Goal: Task Accomplishment & Management: Manage account settings

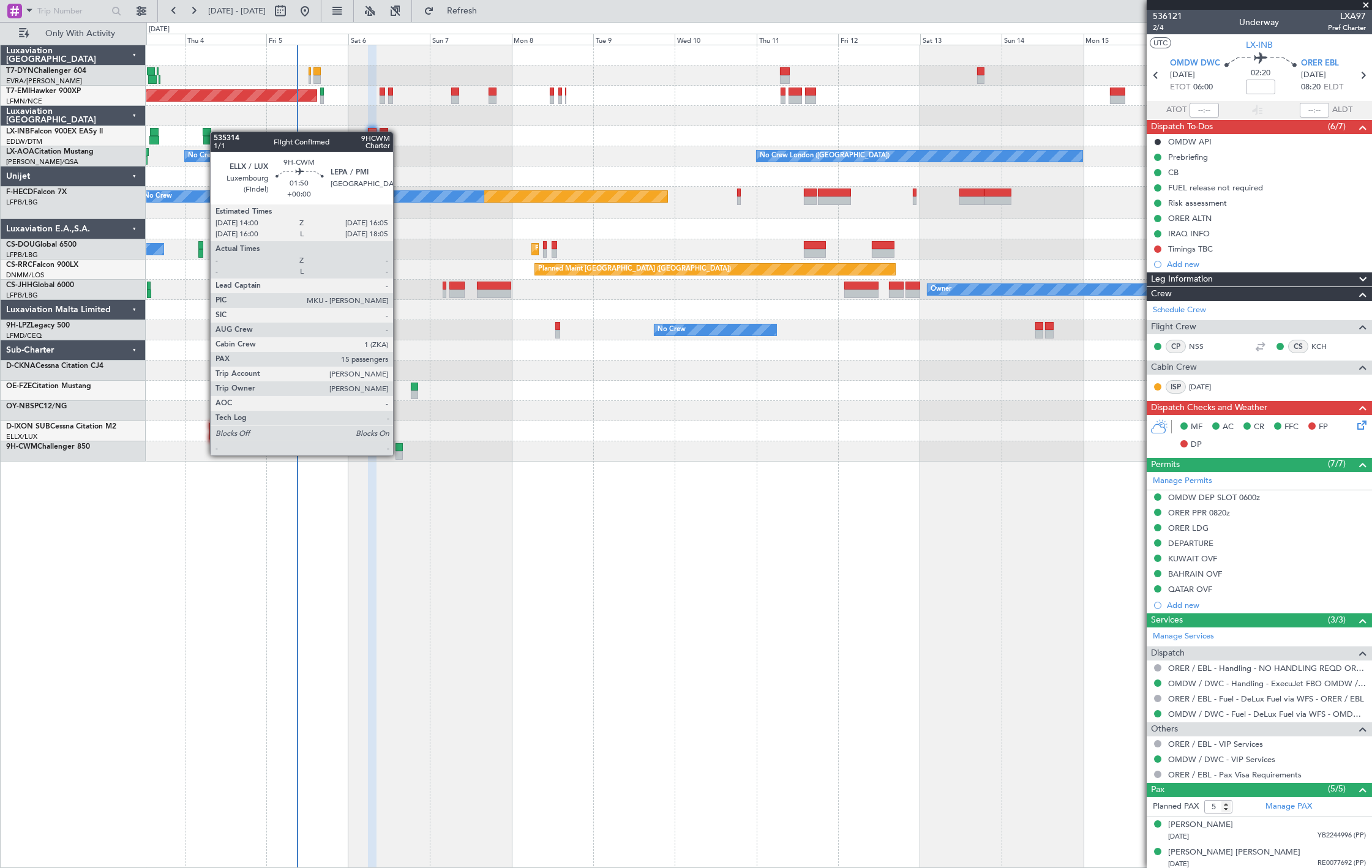
click at [399, 454] on div at bounding box center [399, 455] width 7 height 9
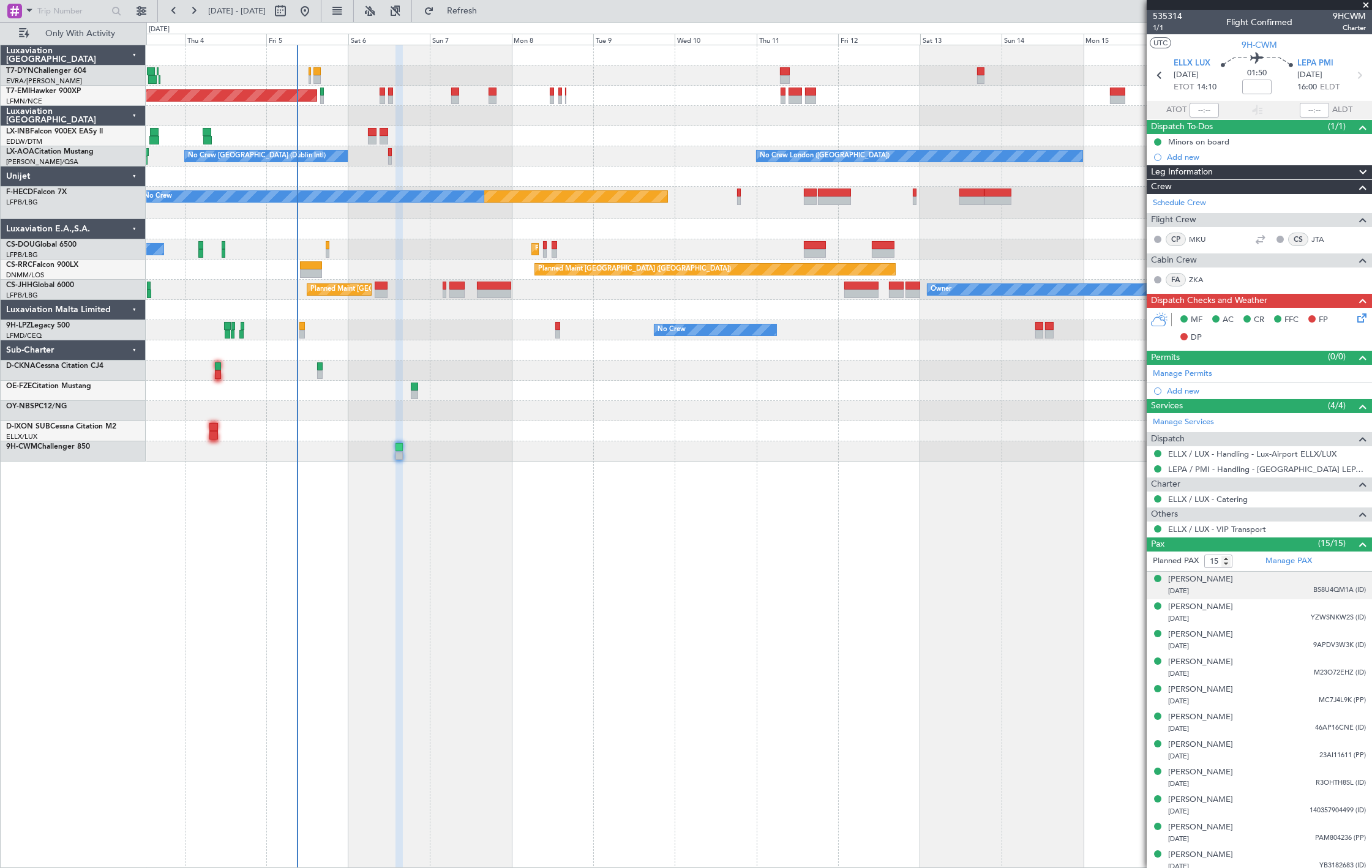
click at [1243, 588] on div "13/06/1994 BS8U4QM1A (ID)" at bounding box center [1267, 591] width 198 height 12
click at [1298, 641] on div "Aurore Lorang-HEIMANN 07/09/1995 YZWSNKW2S (ID)" at bounding box center [1267, 642] width 198 height 24
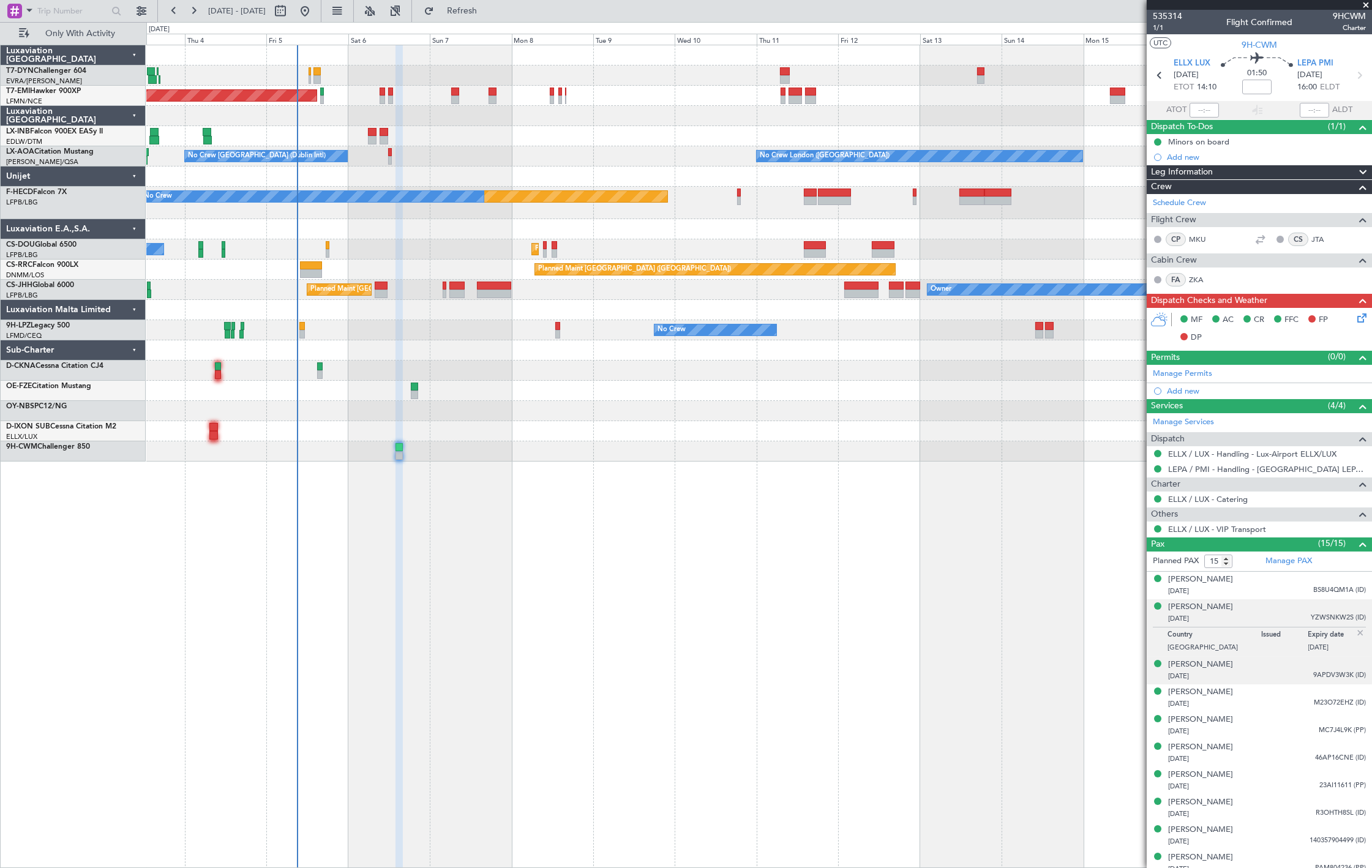
click at [1313, 675] on span "9APDV3W3K (ID)" at bounding box center [1339, 675] width 52 height 10
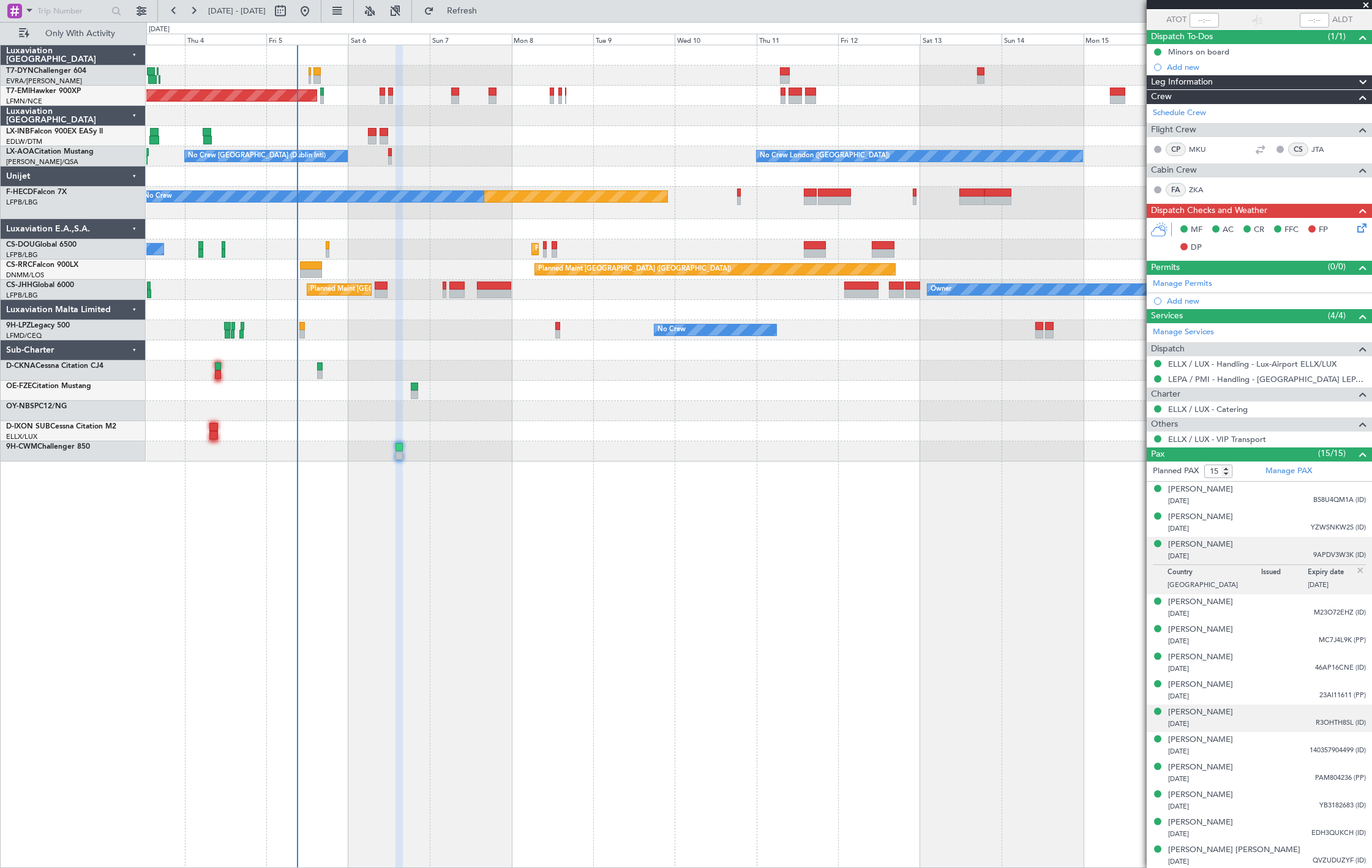
scroll to position [146, 0]
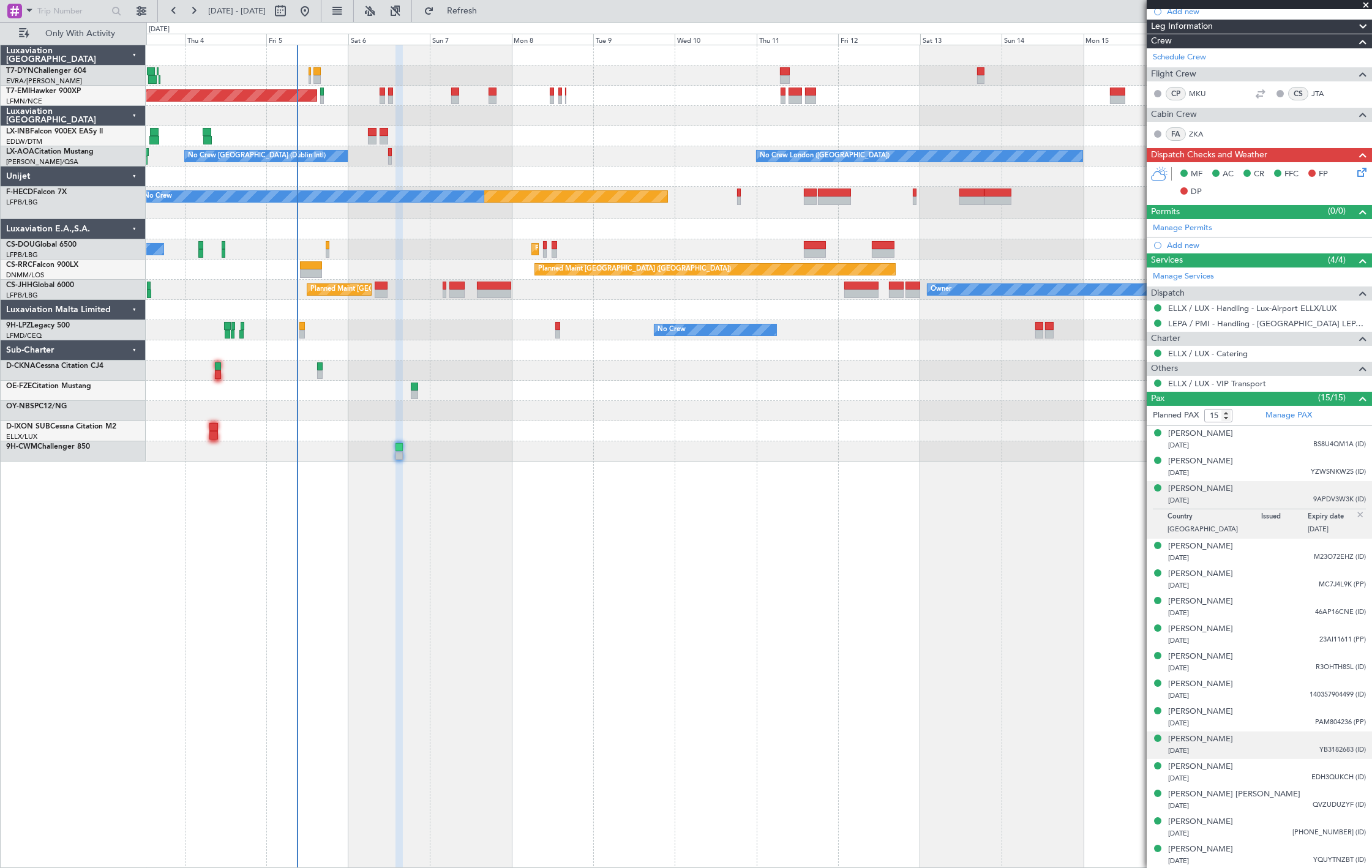
click at [1270, 741] on div "Salvatore Vita 04/09/1987 YB3182683 (ID)" at bounding box center [1267, 744] width 198 height 24
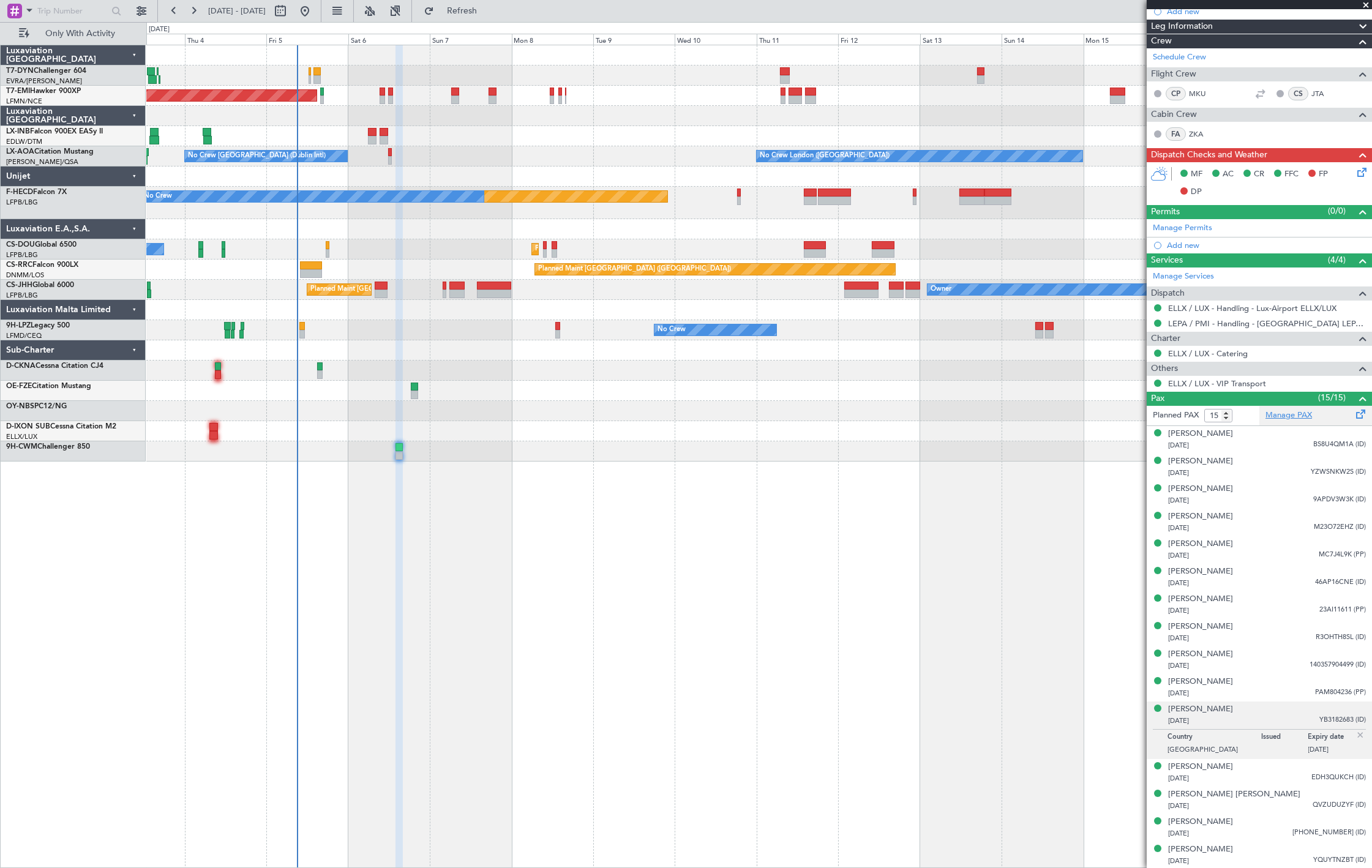
click at [1272, 415] on link "Manage PAX" at bounding box center [1288, 416] width 46 height 12
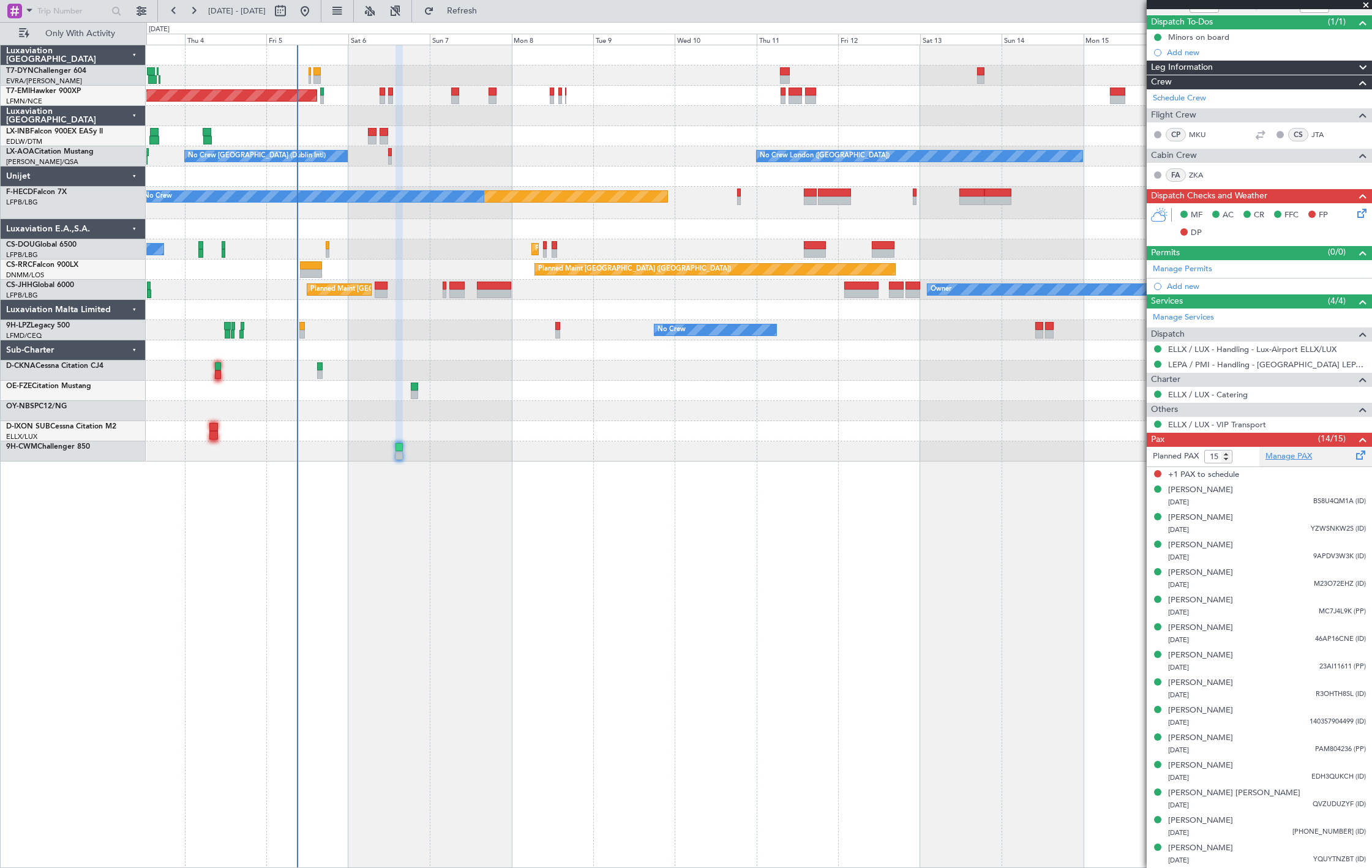
scroll to position [104, 0]
click at [492, 19] on button "Refresh" at bounding box center [455, 11] width 73 height 19
type input "14"
click at [1225, 461] on input "14" at bounding box center [1218, 457] width 28 height 13
click at [1244, 461] on form "Planned PAX" at bounding box center [1203, 457] width 112 height 19
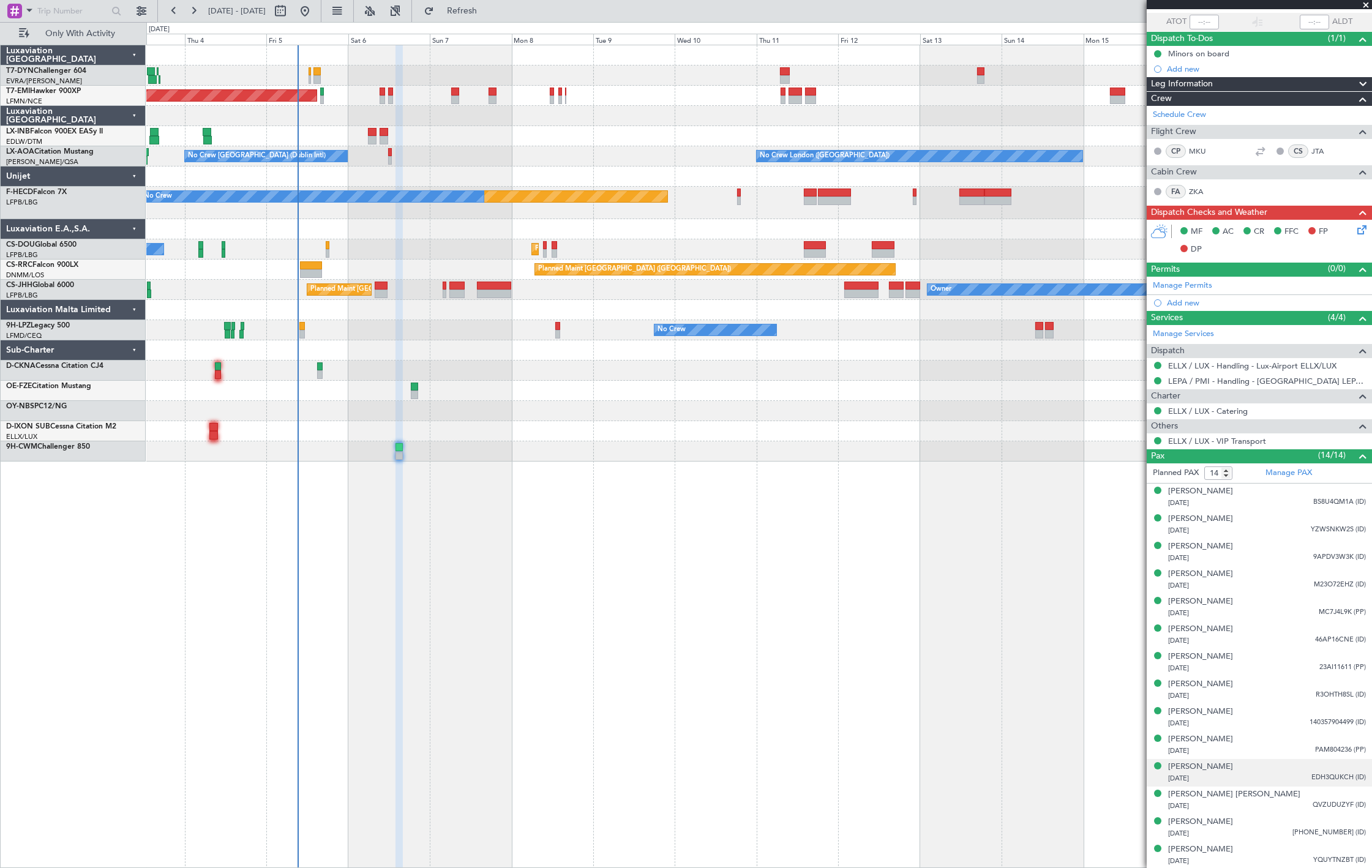
scroll to position [0, 0]
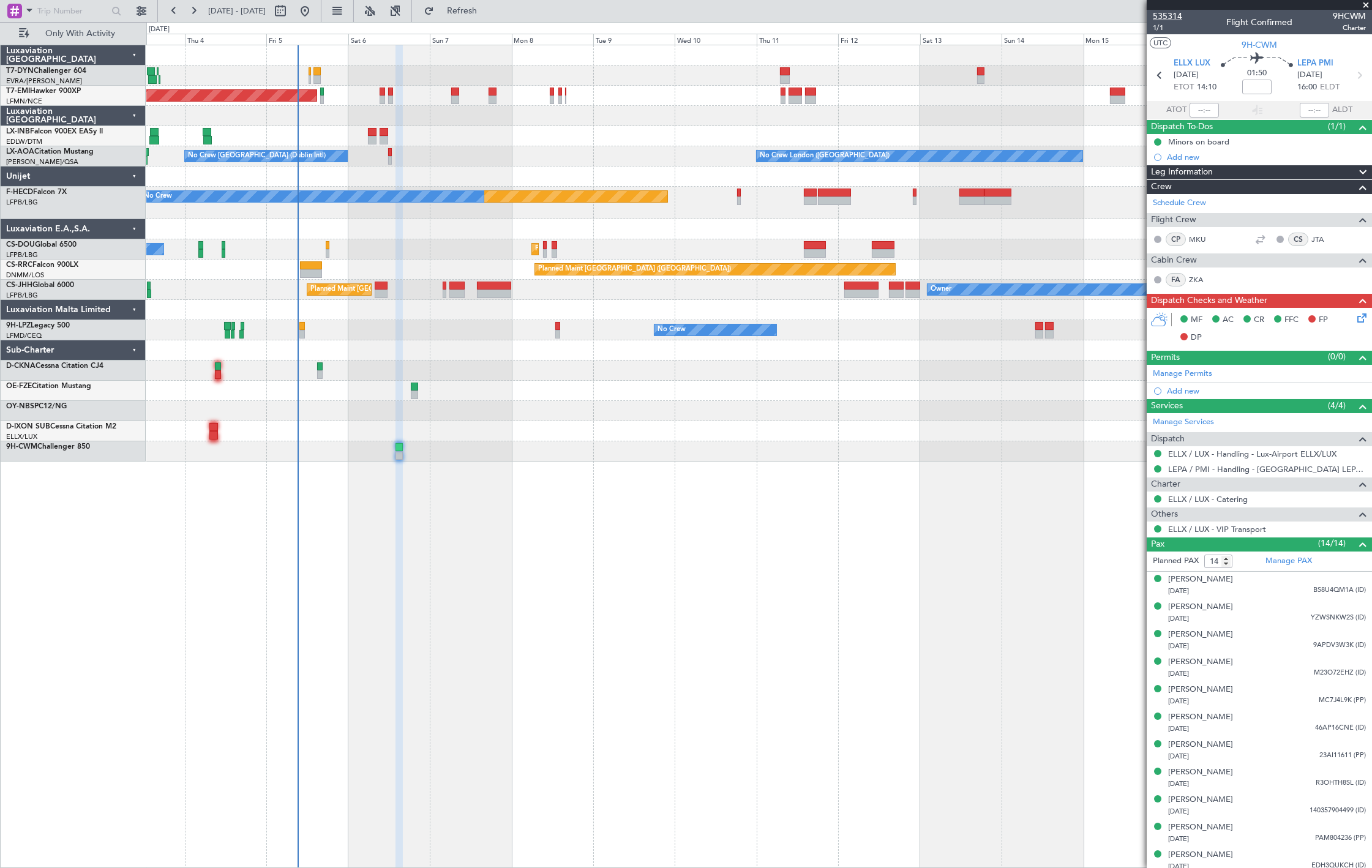
click at [1170, 17] on span "535314" at bounding box center [1168, 16] width 30 height 13
click at [1171, 10] on span "535314" at bounding box center [1168, 16] width 30 height 13
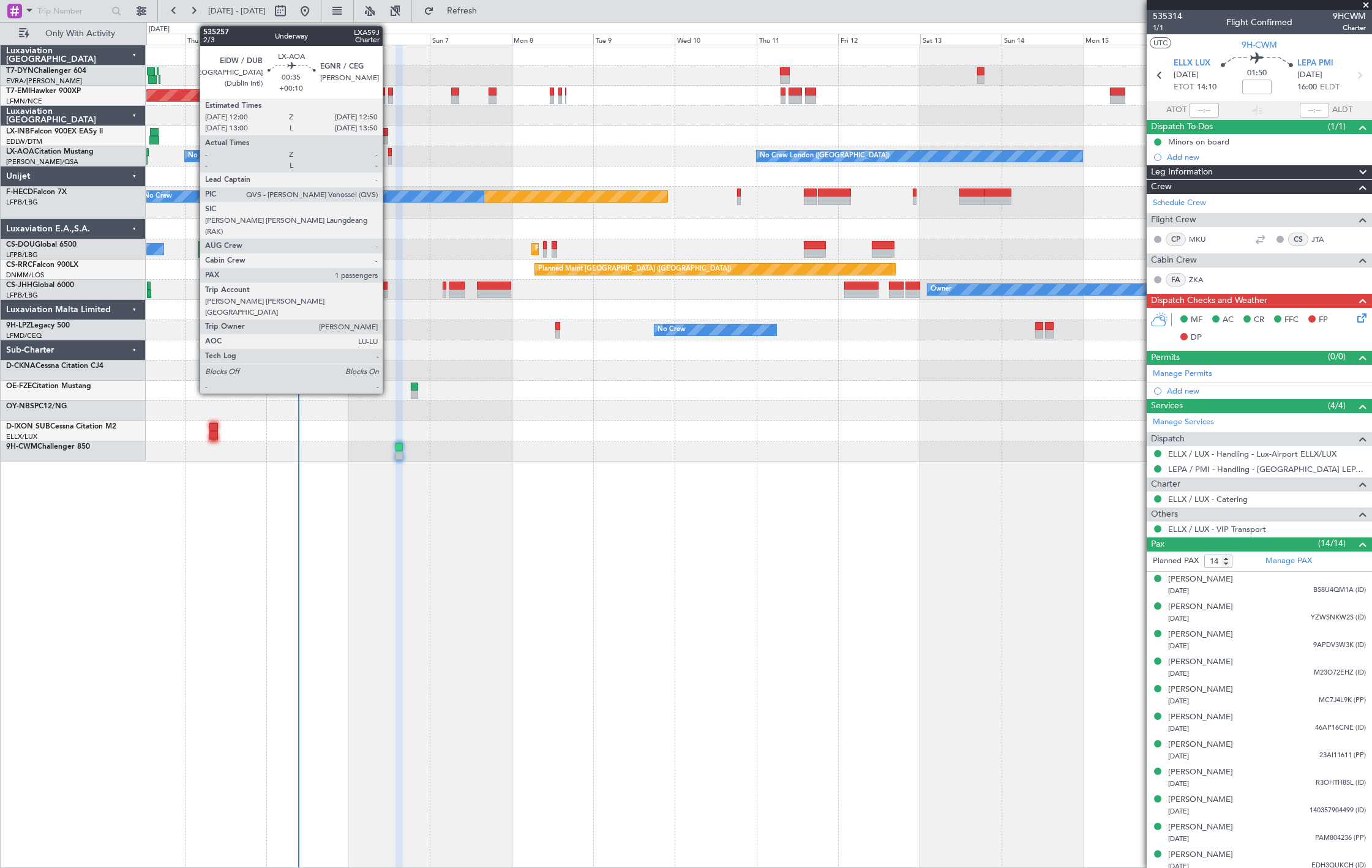
click at [389, 163] on div at bounding box center [389, 160] width 3 height 9
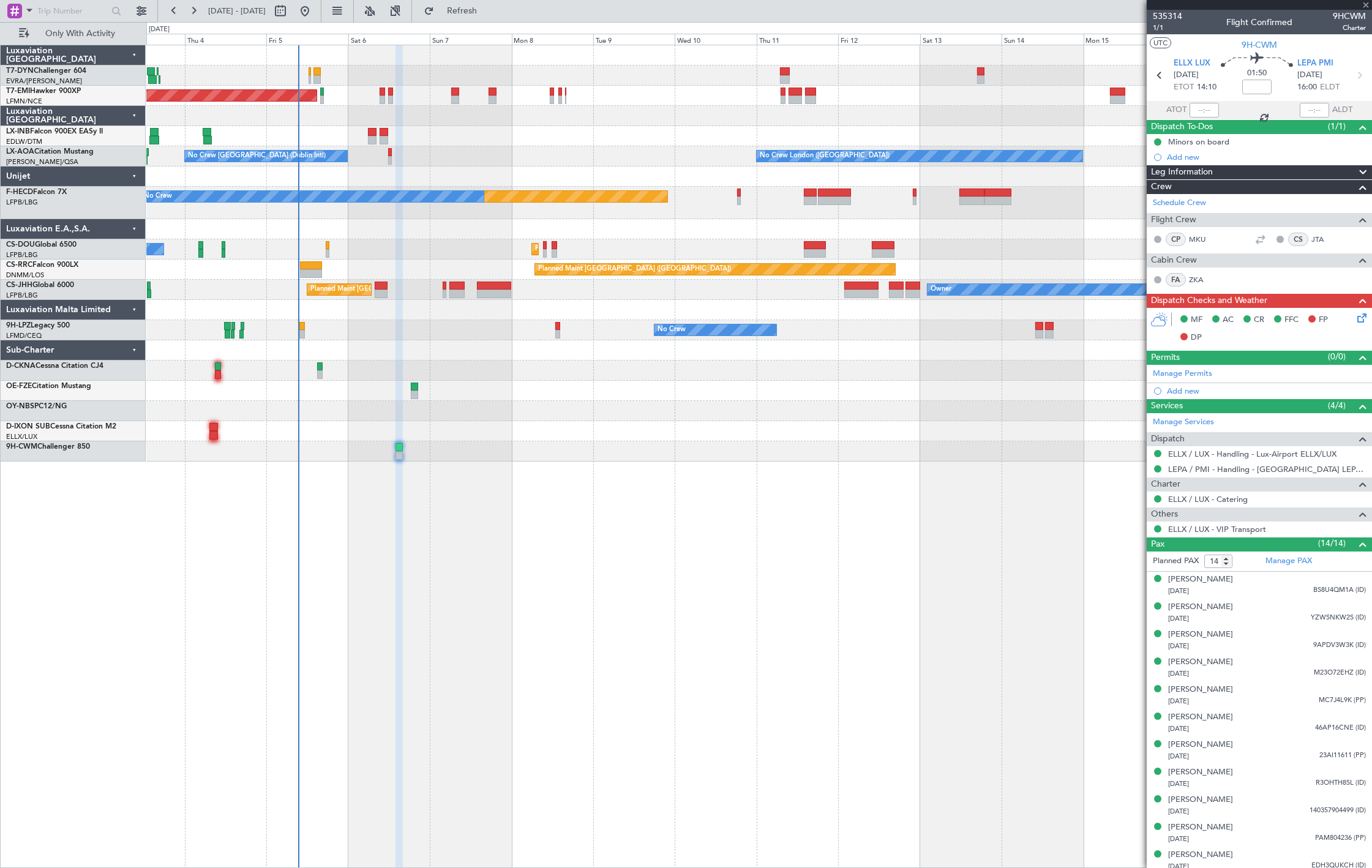
type input "+00:10"
type input "1"
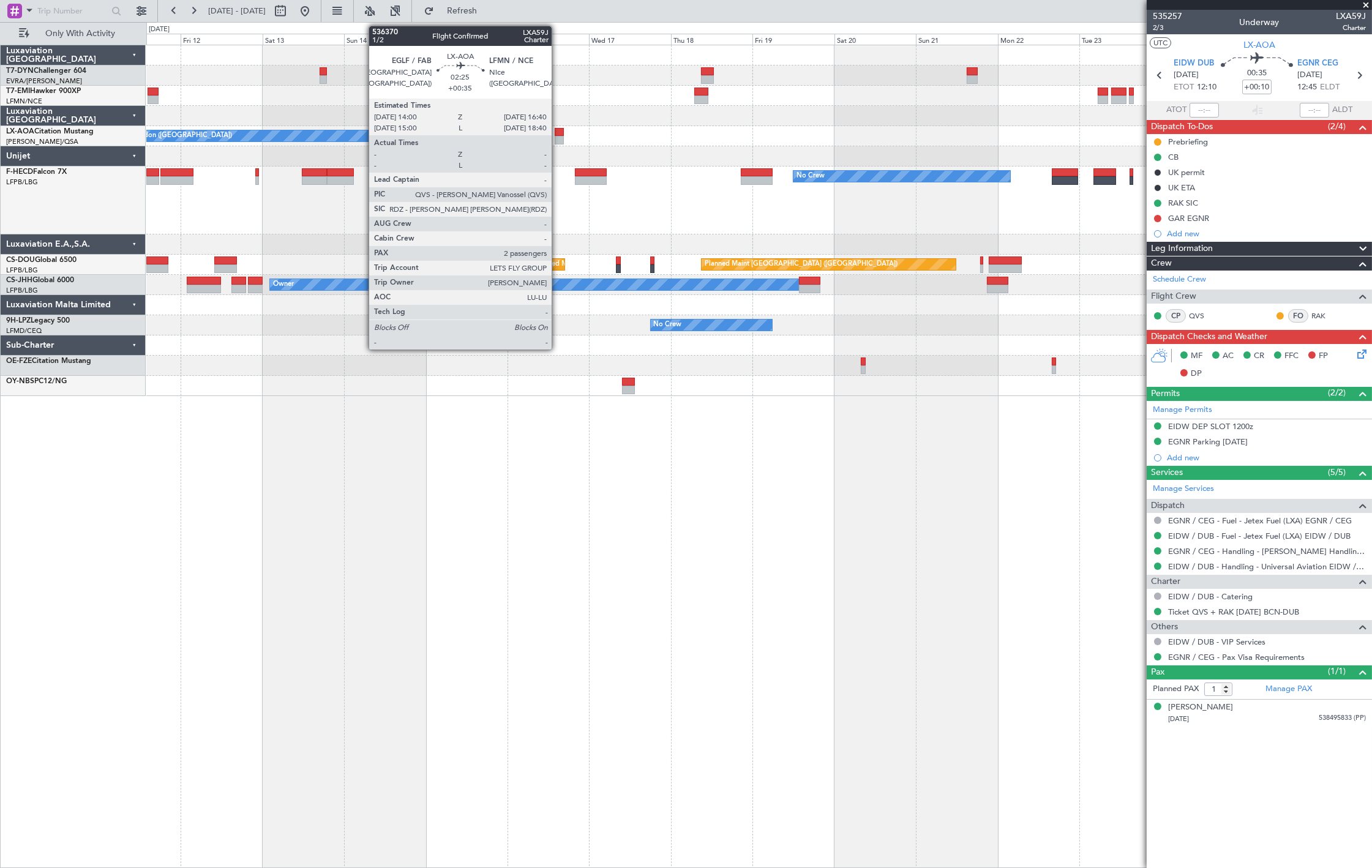
click at [558, 137] on div at bounding box center [560, 140] width 9 height 9
type input "+00:35"
type input "2"
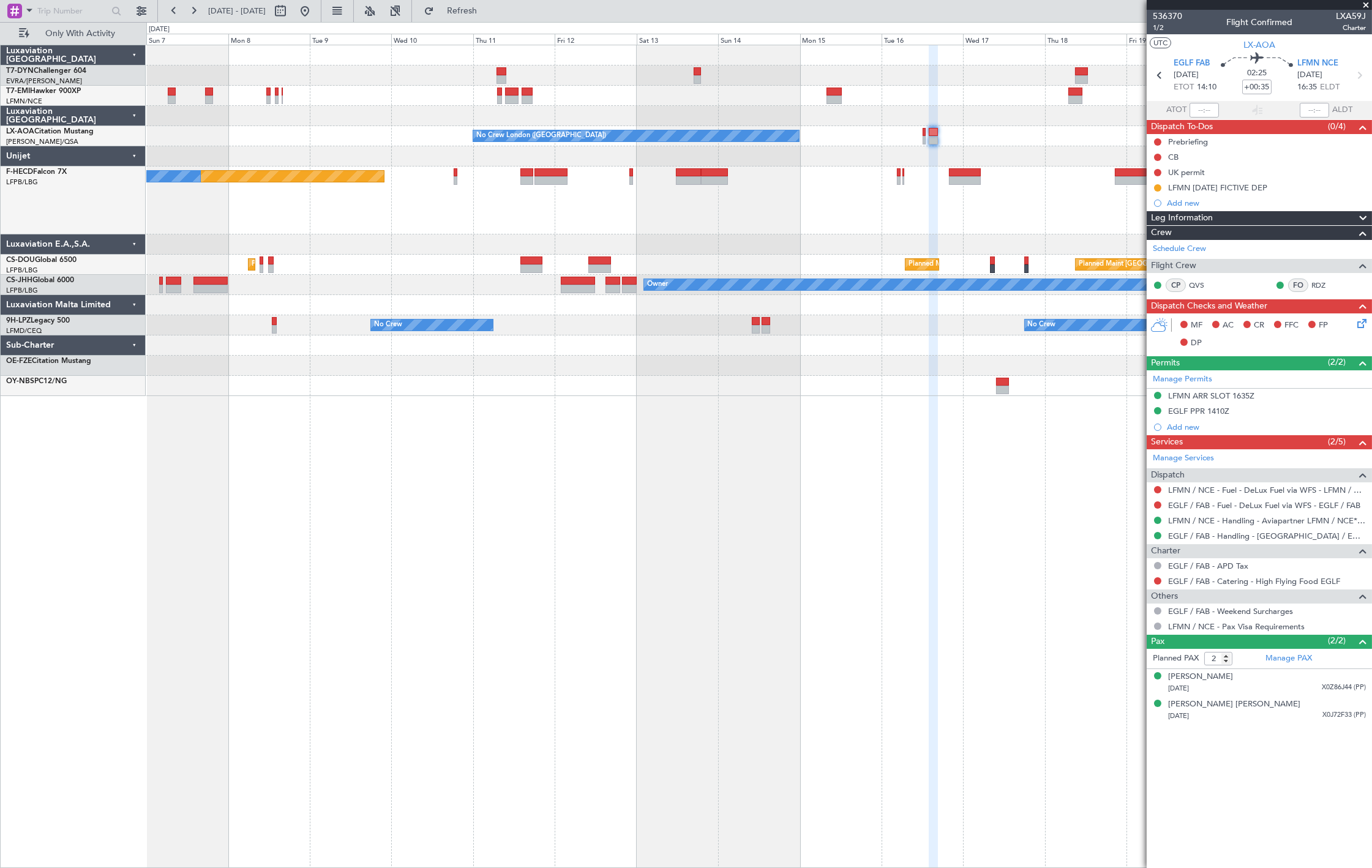
click at [814, 425] on div "AOG Maint Riga (Riga Intl) Planned Maint Zurich No Crew London (Farnborough) No…" at bounding box center [759, 456] width 1225 height 823
click at [814, 453] on div "AOG Maint Riga (Riga Intl) Planned Maint Zurich No Crew London (Farnborough) No…" at bounding box center [759, 456] width 1225 height 823
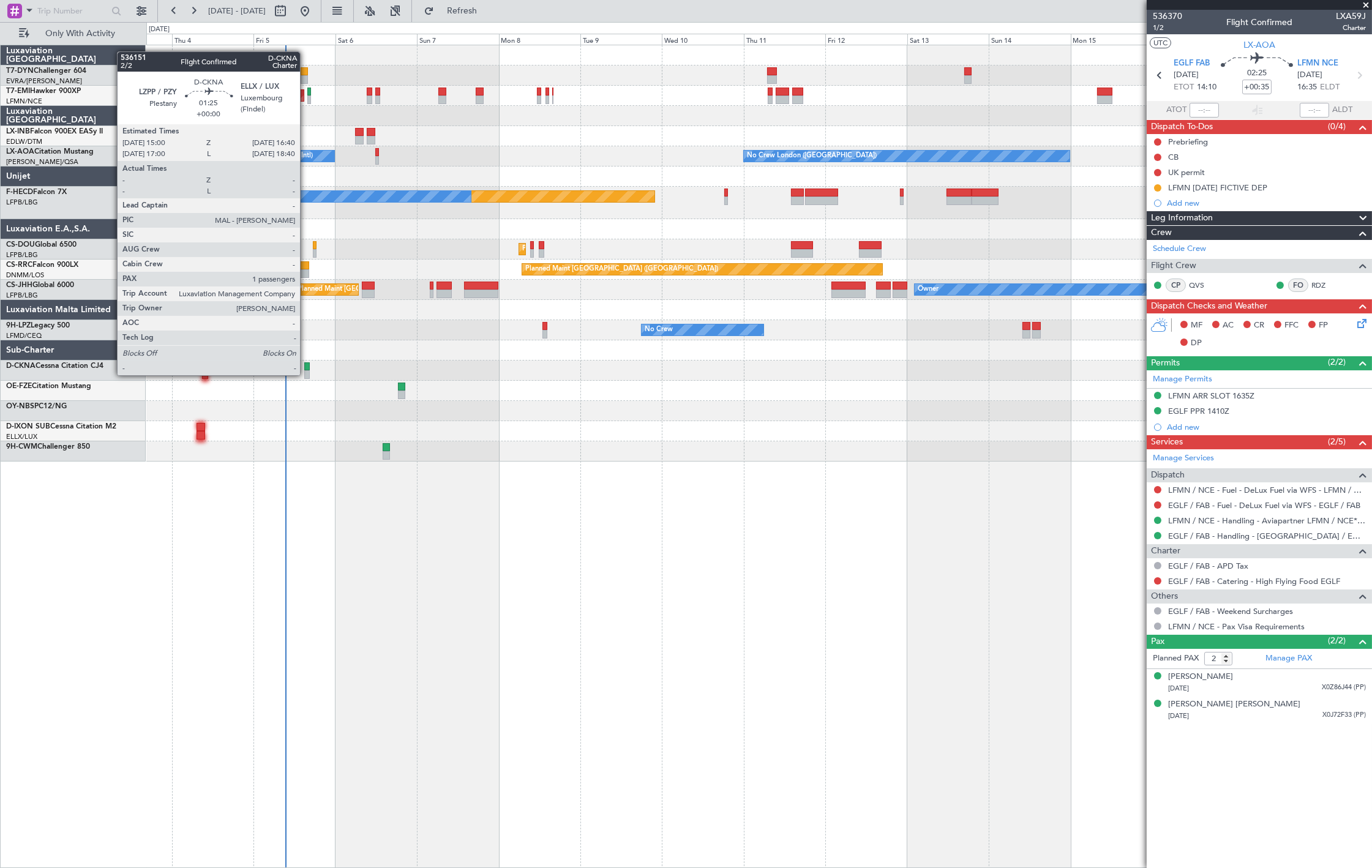
click at [306, 374] on div at bounding box center [307, 374] width 6 height 9
type input "1"
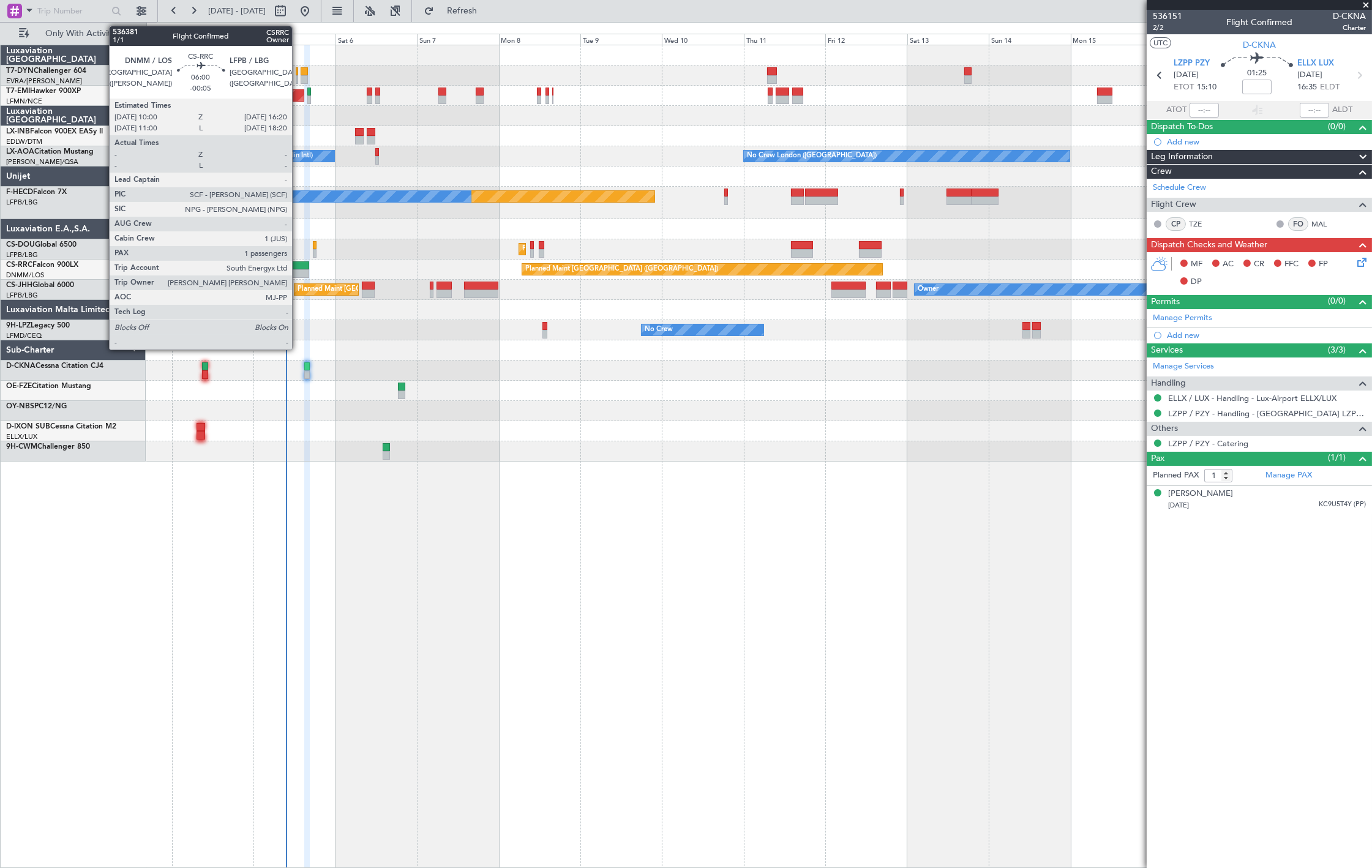
click at [298, 267] on div at bounding box center [298, 266] width 22 height 9
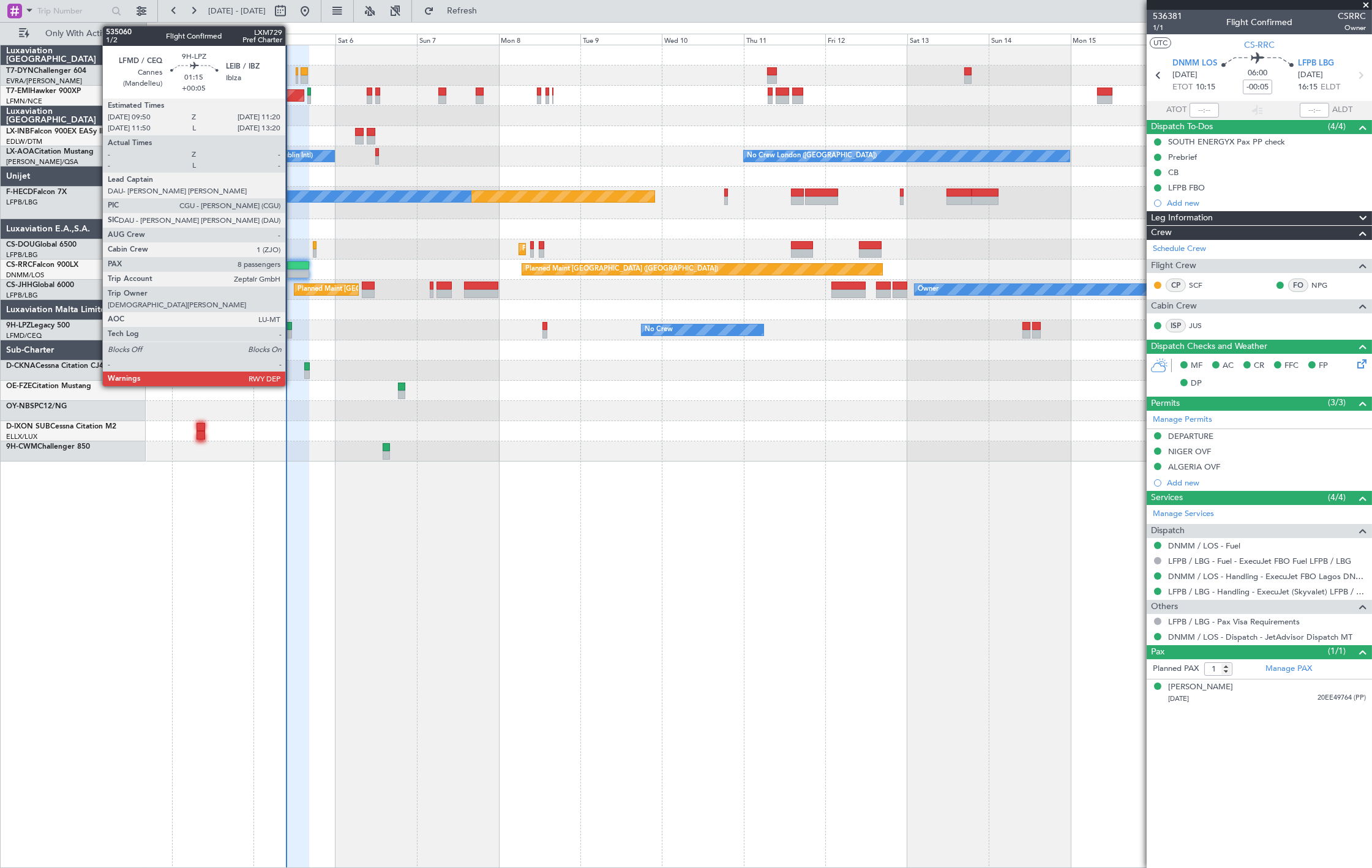
click at [291, 330] on div at bounding box center [289, 334] width 5 height 9
type input "+00:05"
type input "8"
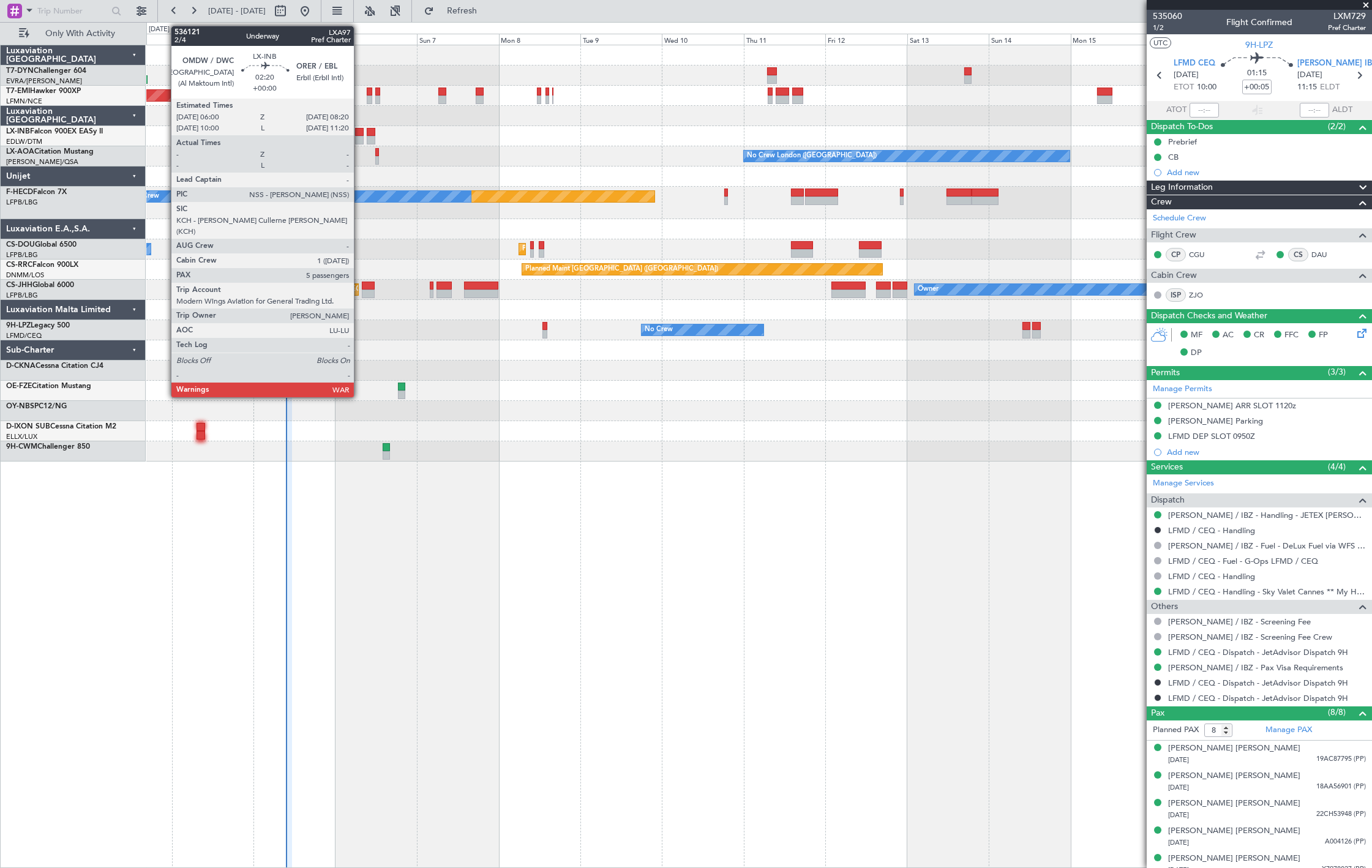
click at [360, 139] on div at bounding box center [359, 140] width 8 height 9
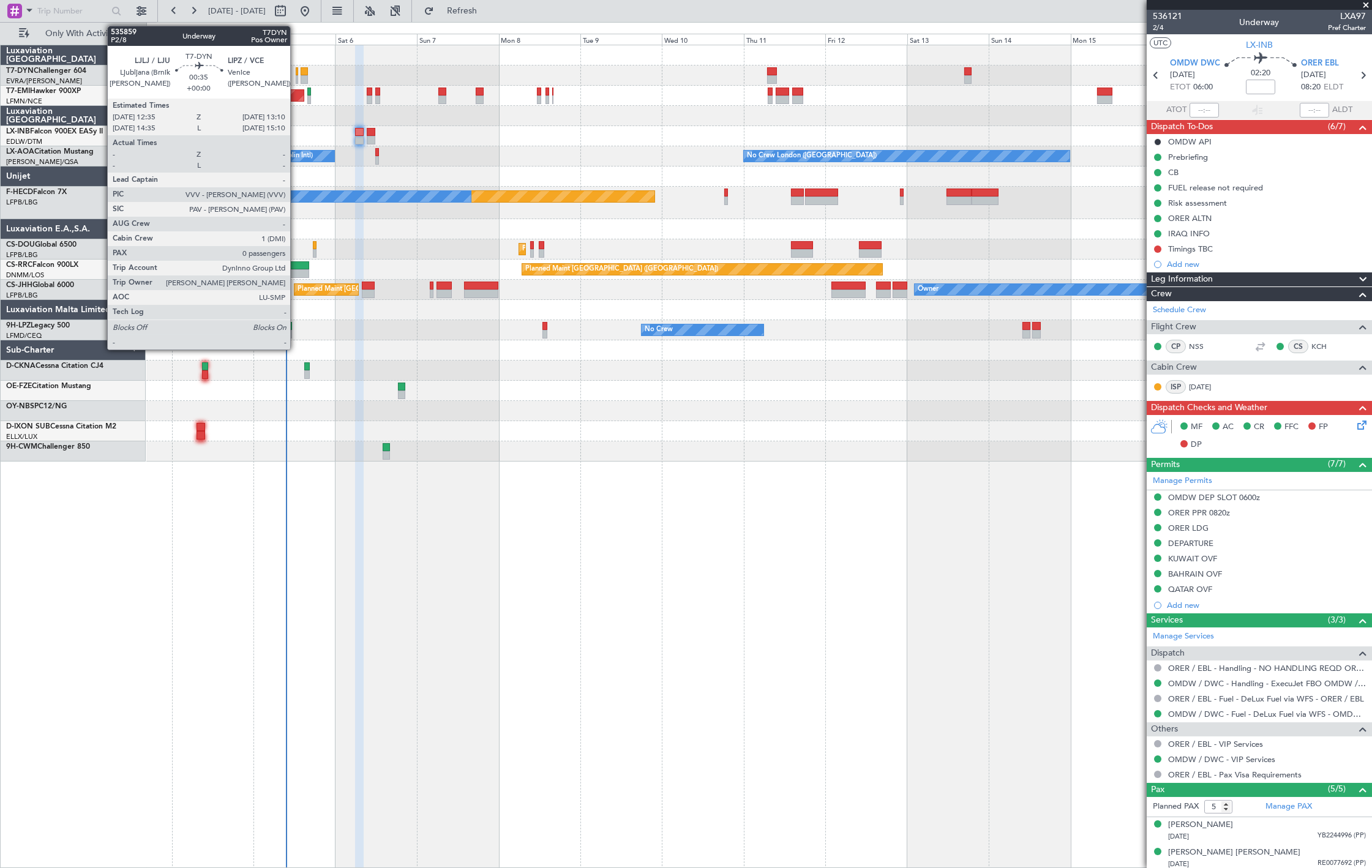
click at [297, 79] on div at bounding box center [297, 79] width 3 height 9
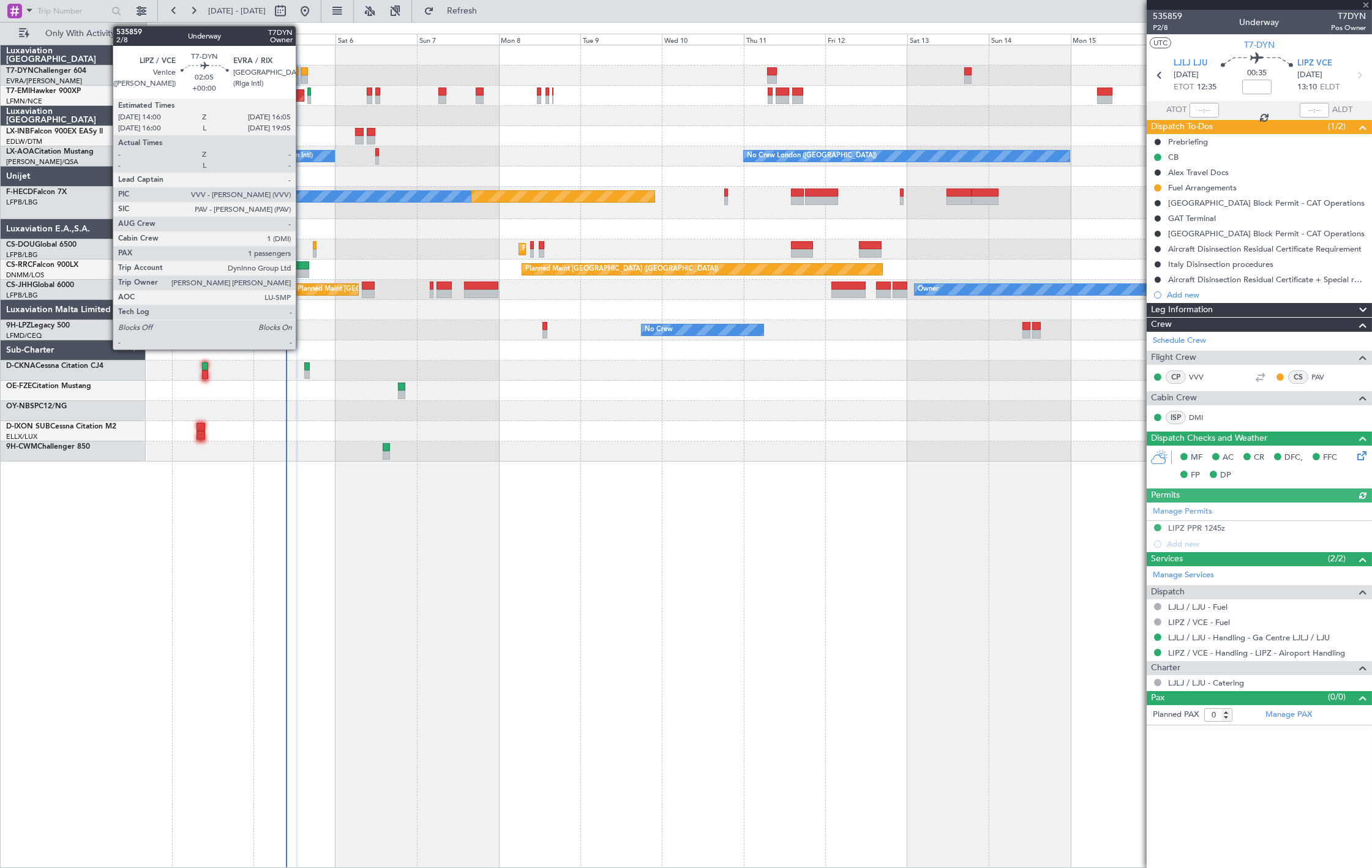
click at [302, 74] on div at bounding box center [304, 71] width 7 height 9
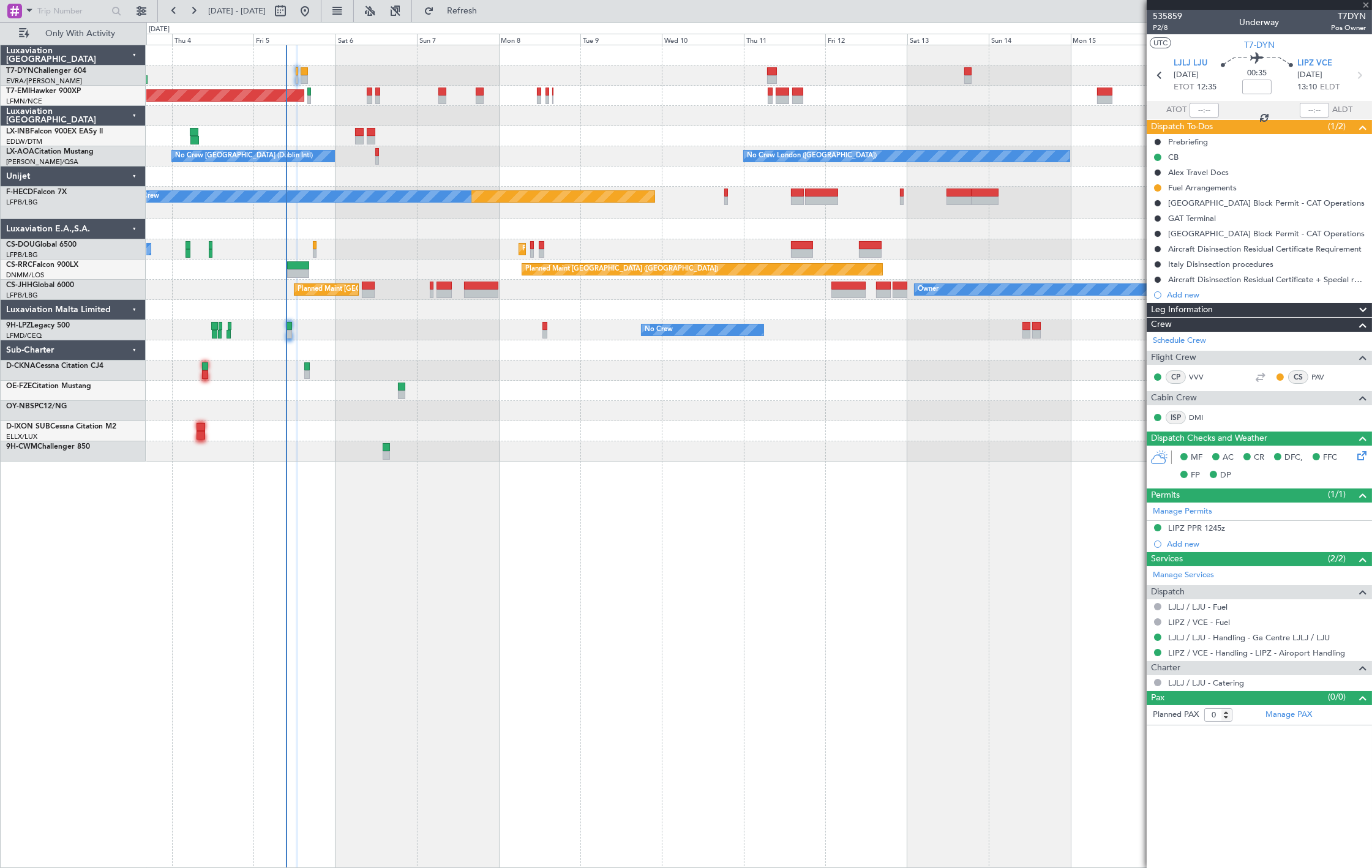
type input "1"
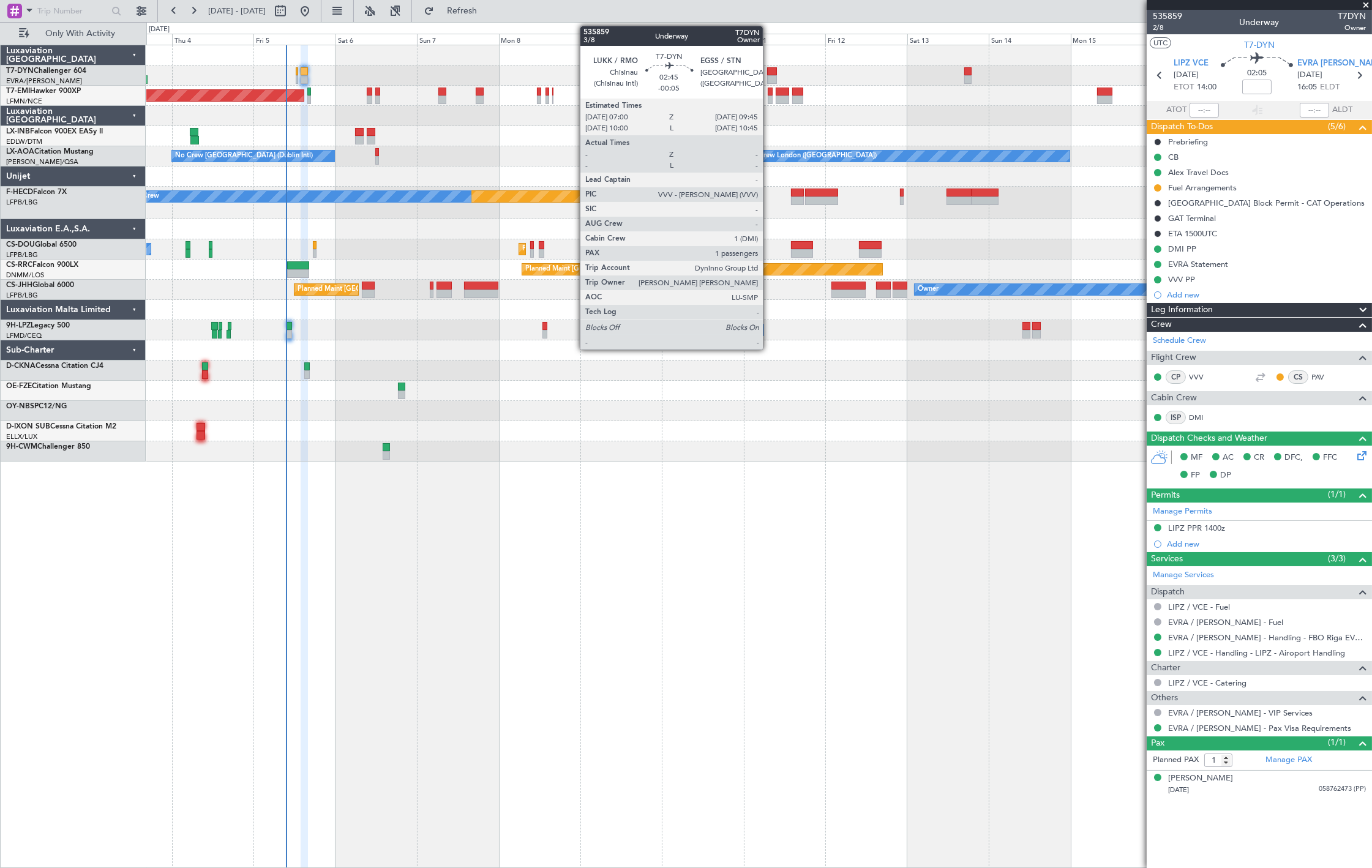
click at [769, 71] on div at bounding box center [771, 71] width 10 height 9
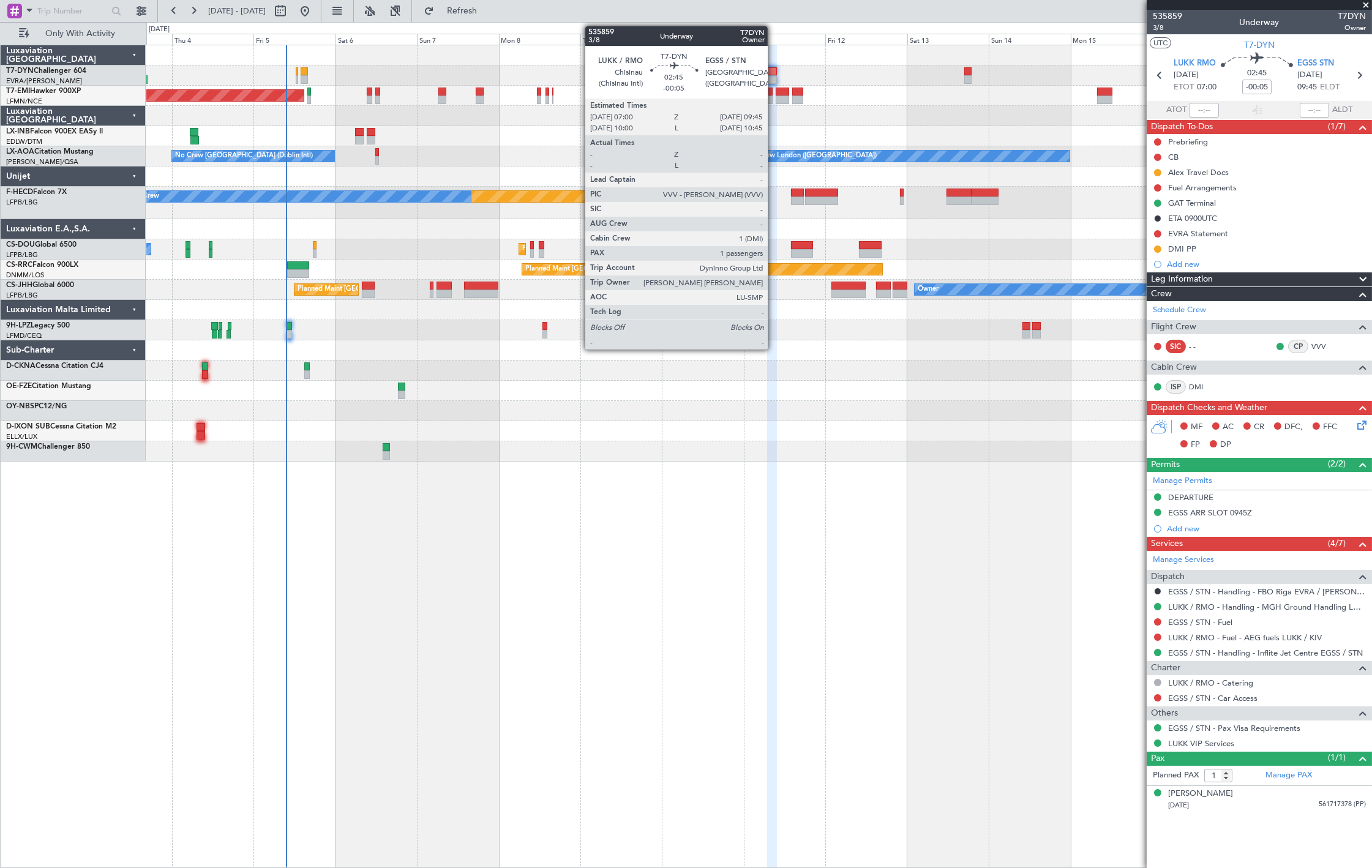
click at [773, 72] on div at bounding box center [771, 71] width 10 height 9
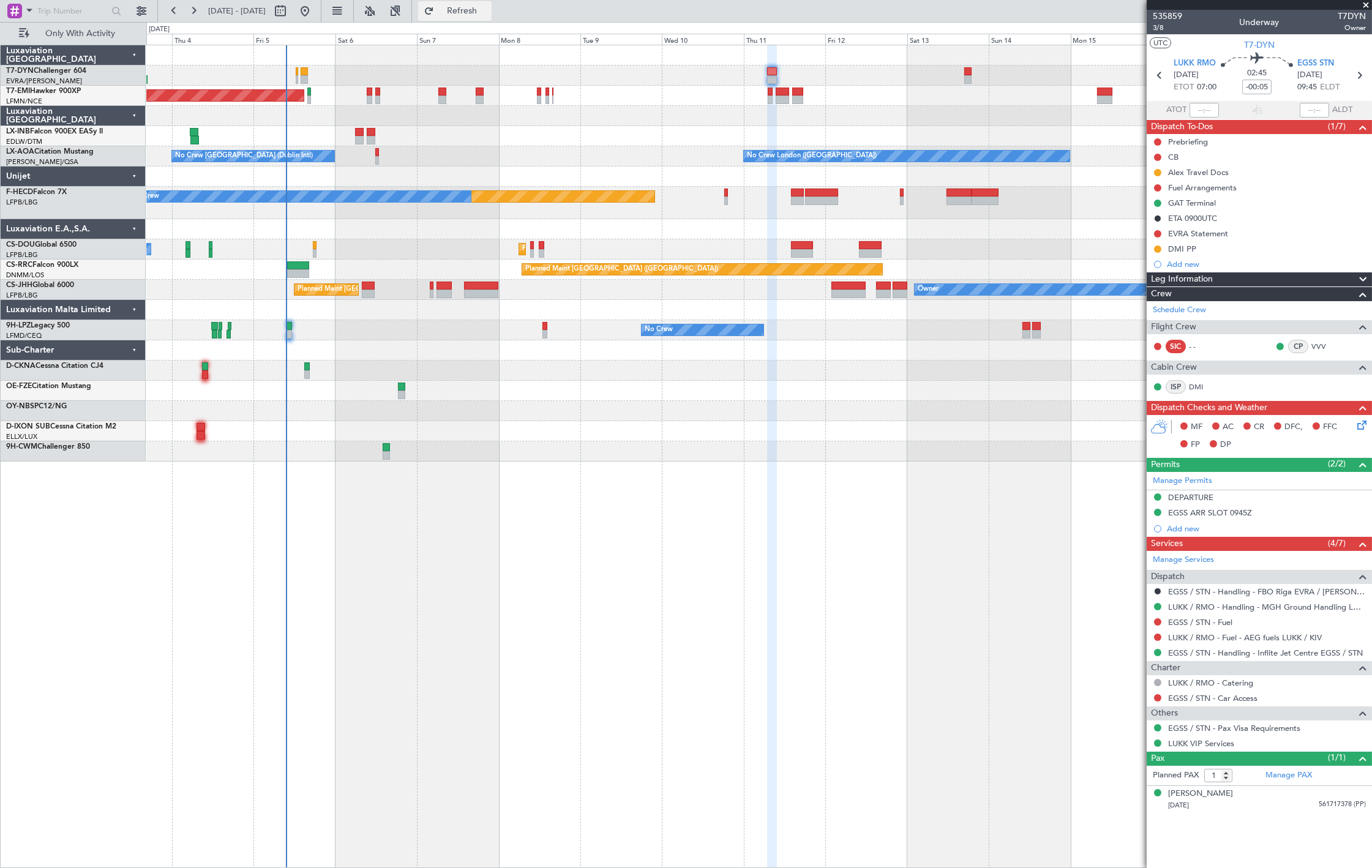
click at [488, 9] on span "Refresh" at bounding box center [462, 11] width 51 height 9
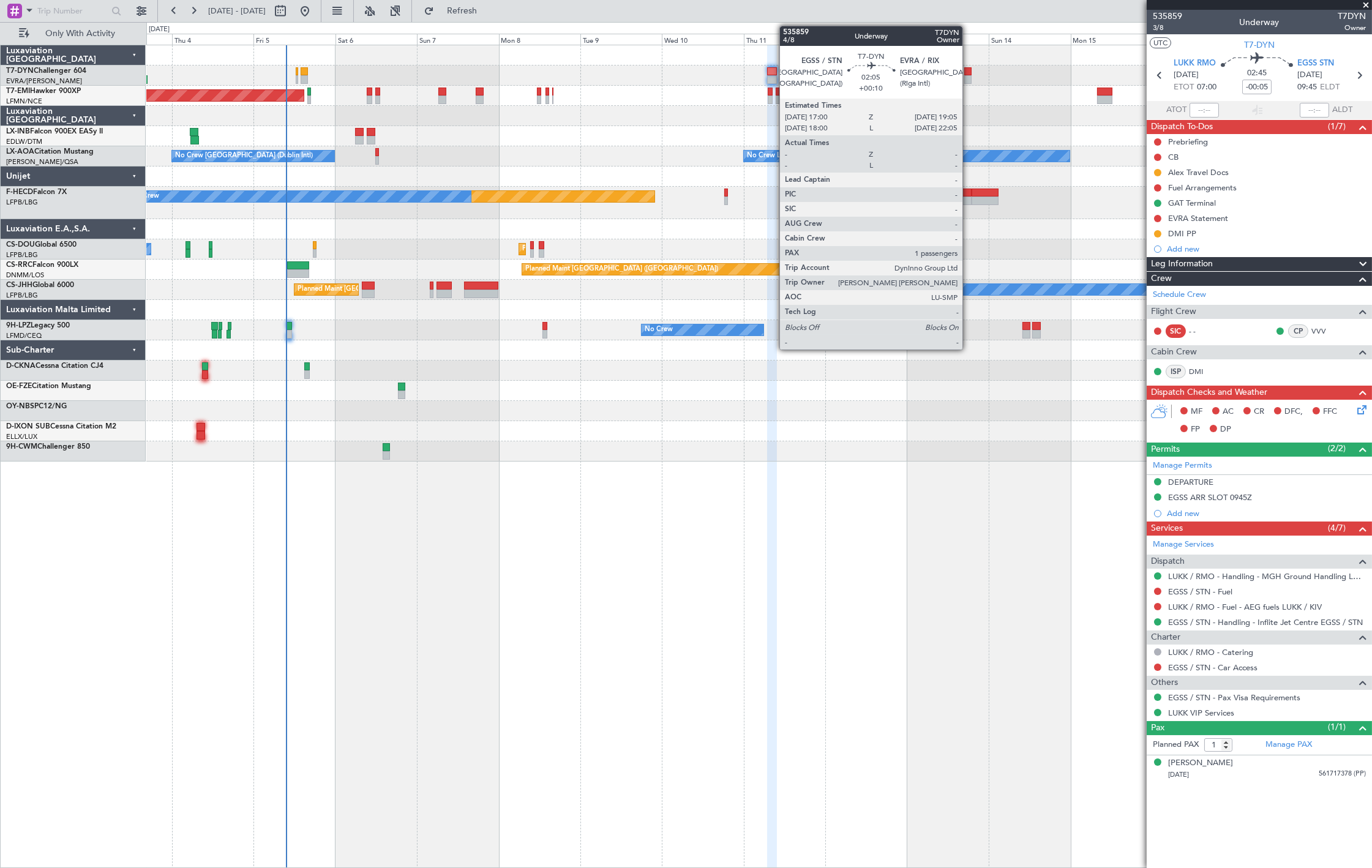
click at [968, 67] on div at bounding box center [968, 71] width 7 height 9
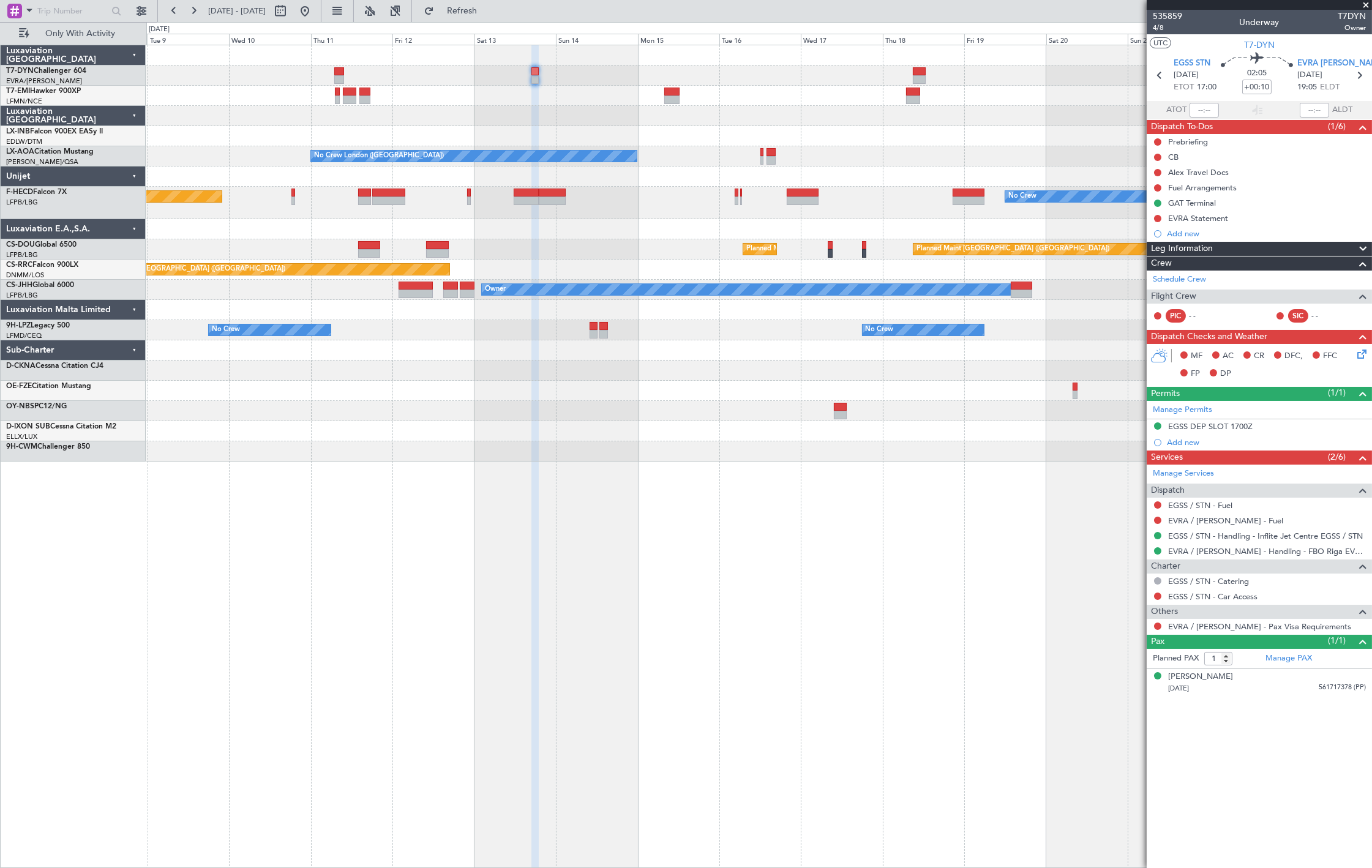
click at [503, 145] on div "Planned Maint Zurich No Crew London (Farnborough) No Crew Sabadell No Crew Dubl…" at bounding box center [759, 253] width 1225 height 416
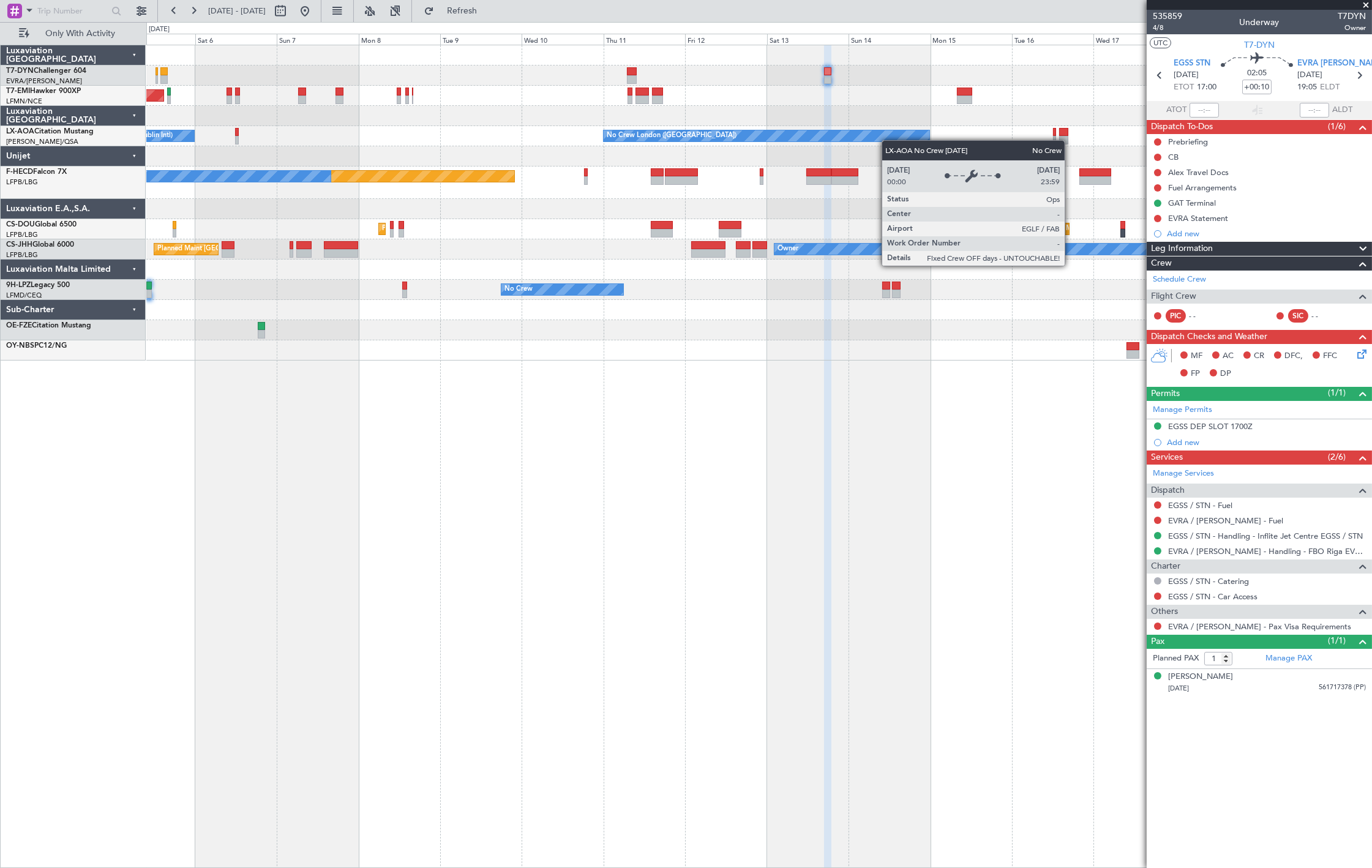
click at [903, 141] on div "No Crew London ([GEOGRAPHIC_DATA])" at bounding box center [766, 136] width 326 height 11
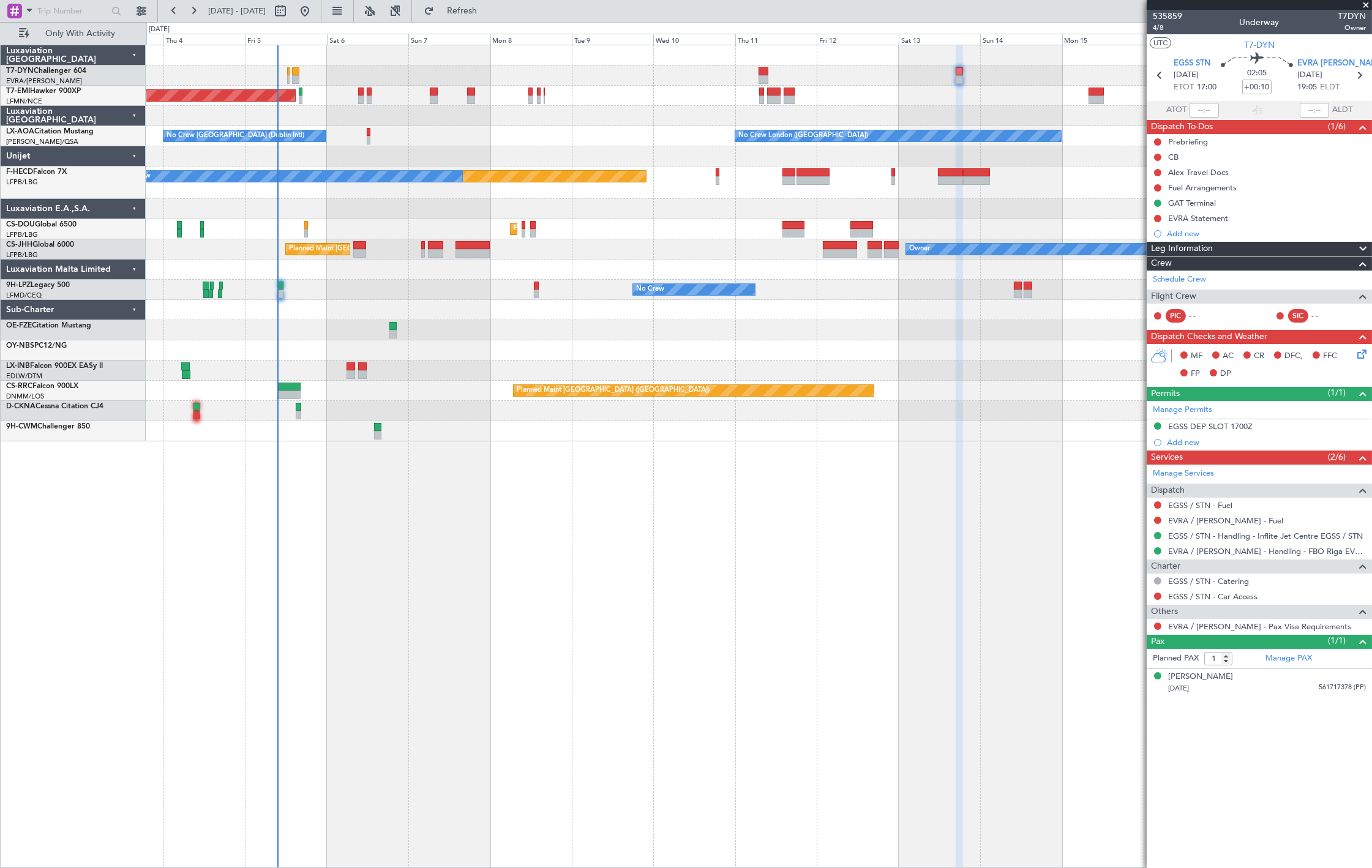
click at [445, 130] on div "No Crew London (Farnborough) No Crew Dublin (Dublin Intl)" at bounding box center [759, 136] width 1225 height 20
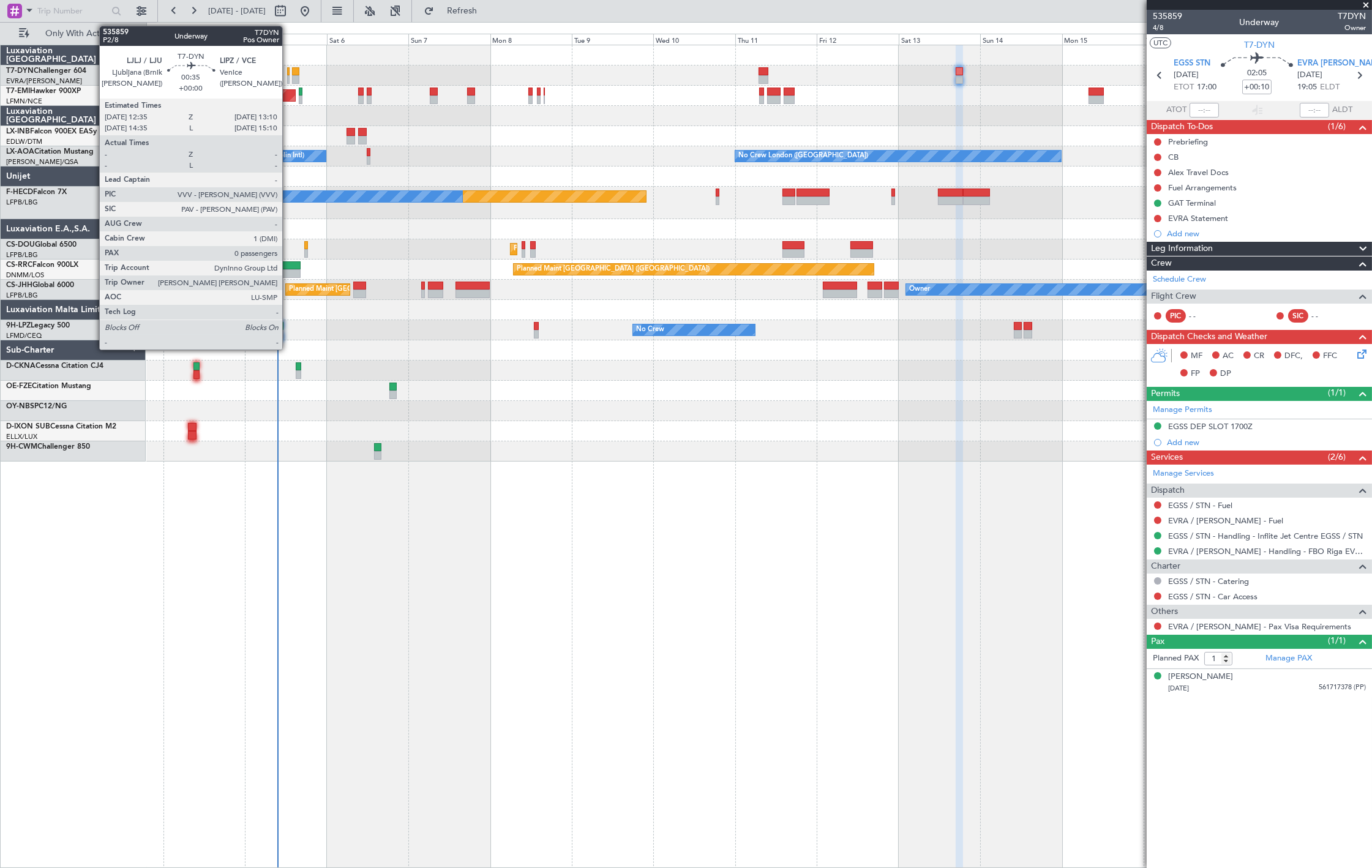
click at [289, 79] on div at bounding box center [289, 79] width 3 height 9
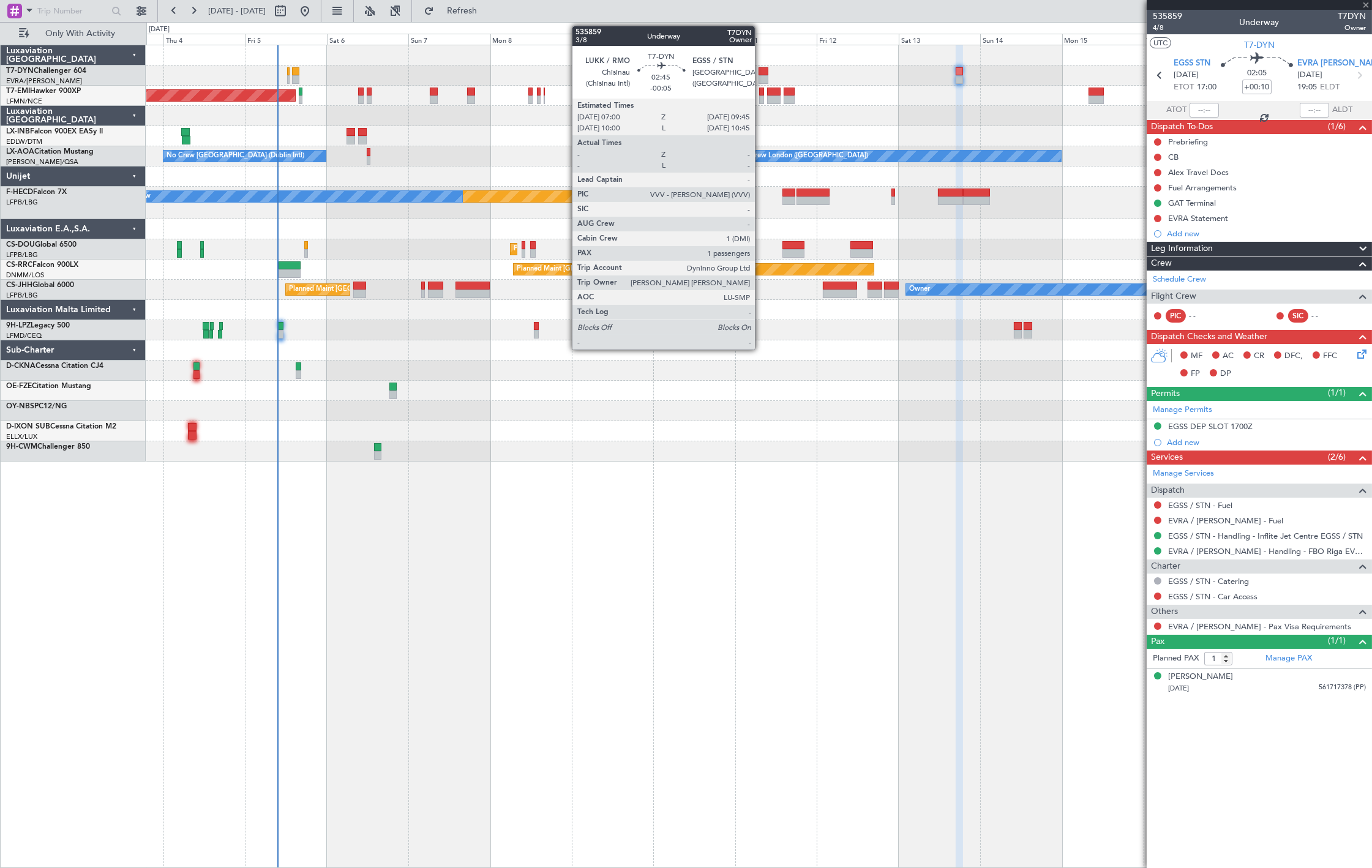
click at [761, 73] on div at bounding box center [763, 71] width 10 height 9
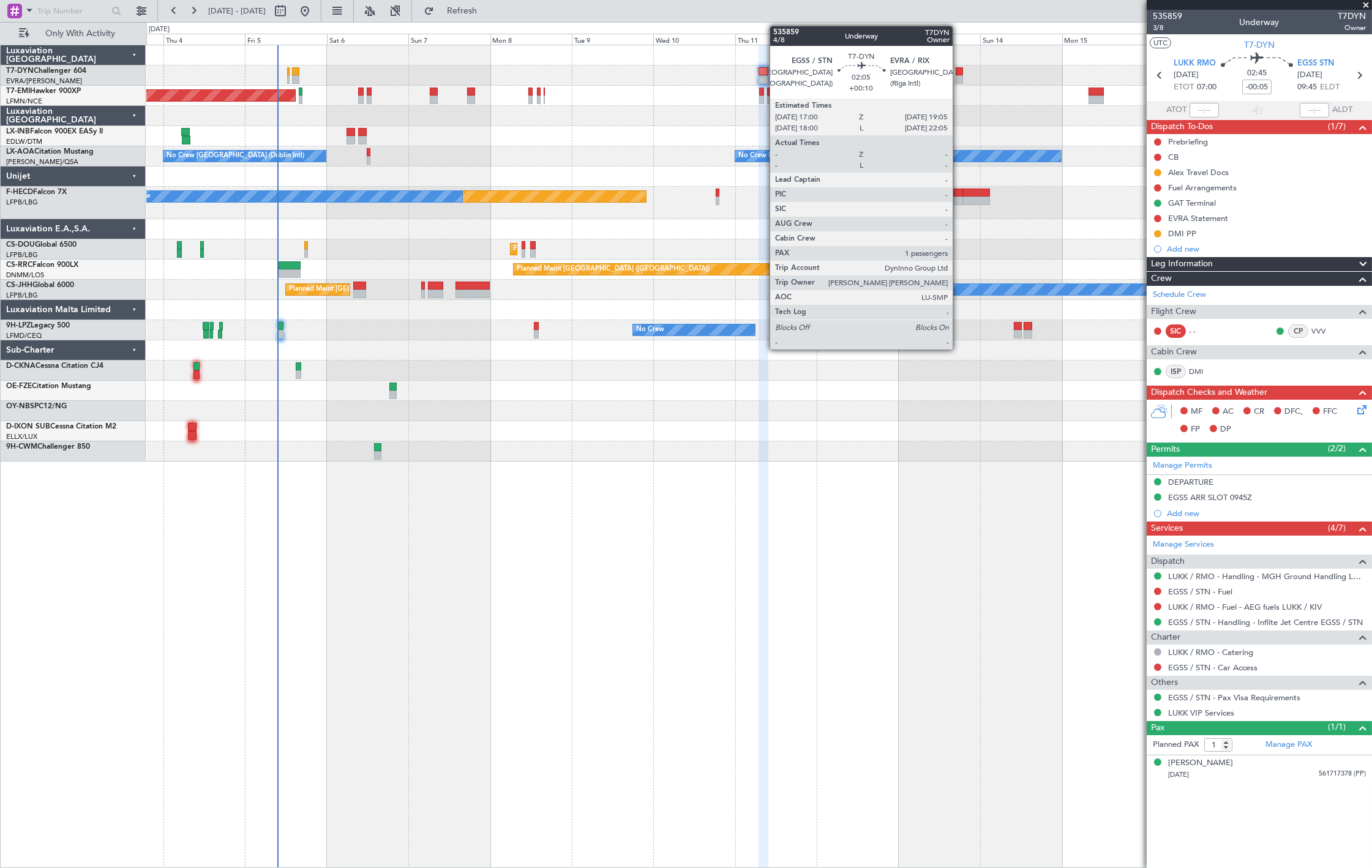
click at [958, 74] on div at bounding box center [959, 71] width 7 height 9
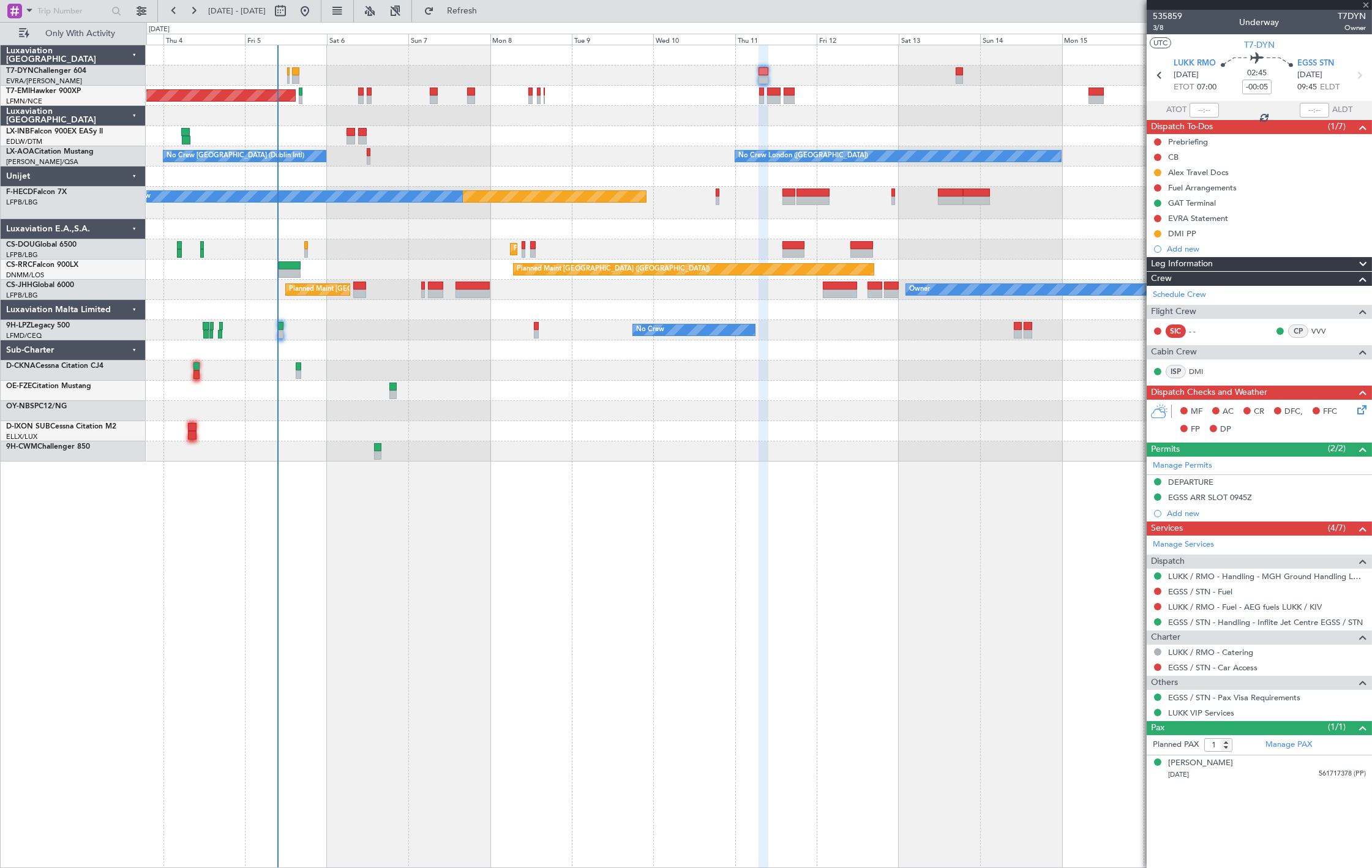
type input "+00:10"
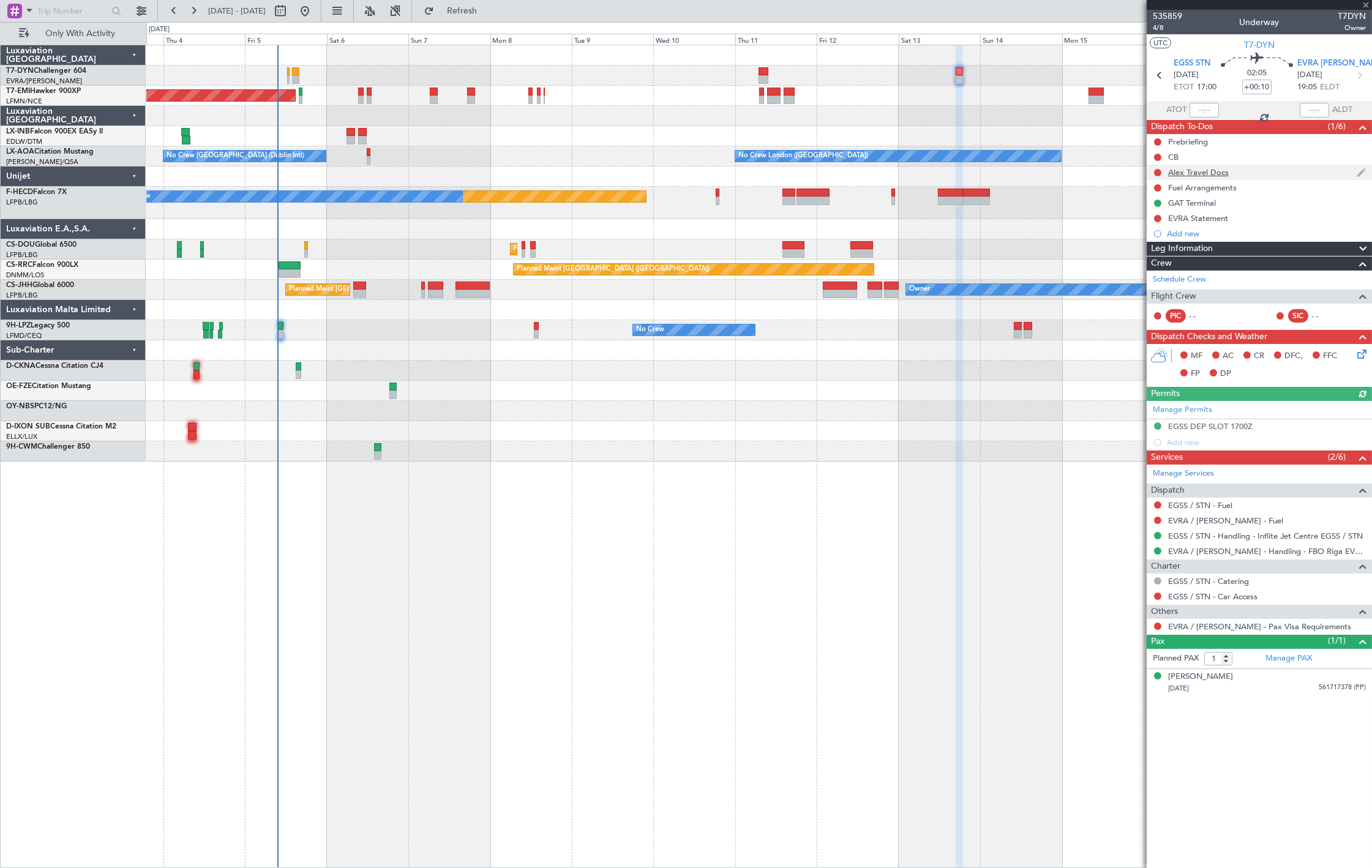
click at [1215, 165] on div "Alex Travel Docs" at bounding box center [1259, 172] width 225 height 15
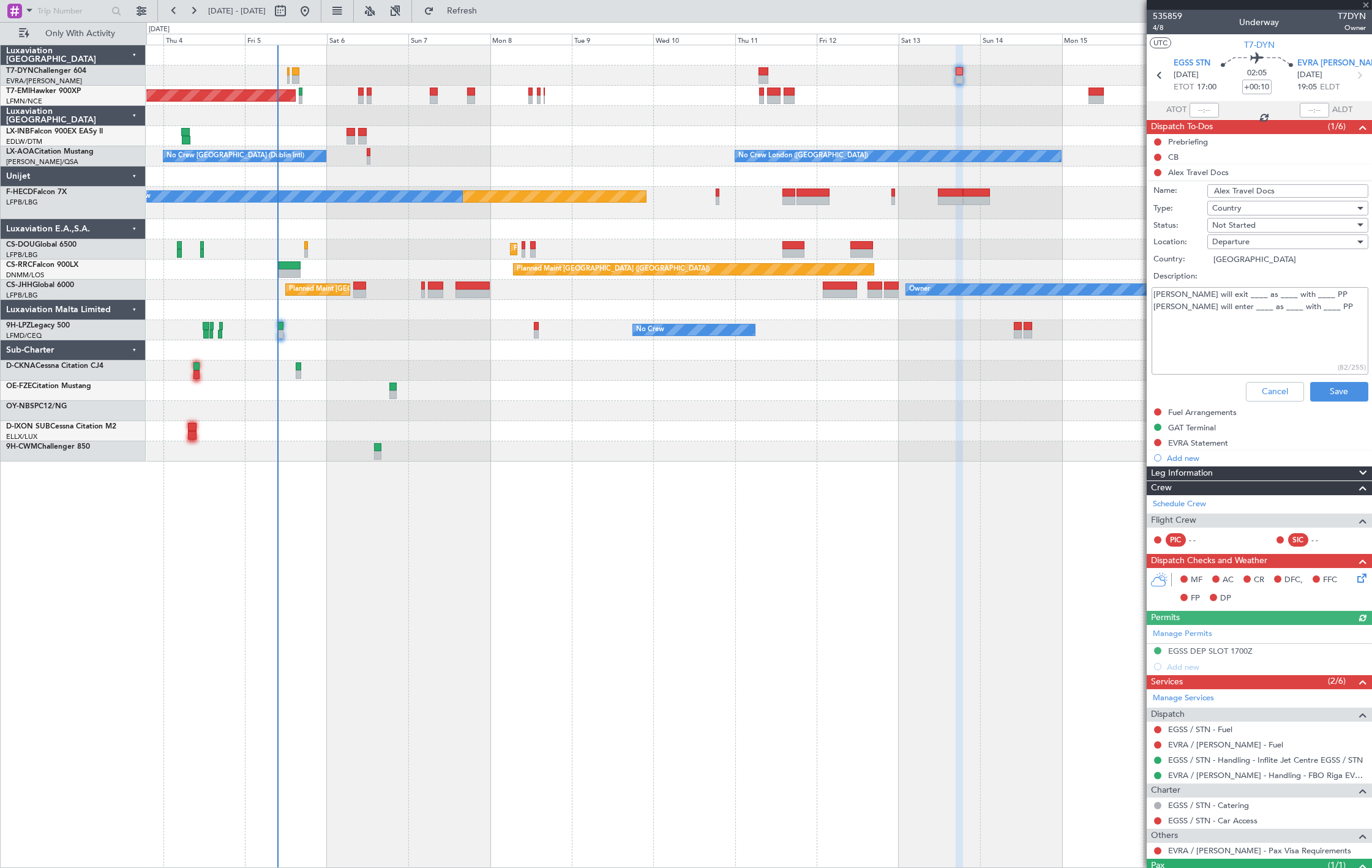
click at [1206, 297] on textarea "Alex will exit ____ as ____ with ____ PP Alex will enter ____ as ____ with ____…" at bounding box center [1260, 331] width 217 height 87
click at [1238, 301] on textarea "Alex will exit EGSS as ____ with ____ PP Alex will enter ____ as ____ with ____…" at bounding box center [1260, 331] width 217 height 87
click at [1243, 292] on textarea "Alex will exit EGSS as ____ with ____ PP Alex will enter ____ as PAX with ____ …" at bounding box center [1260, 331] width 217 height 87
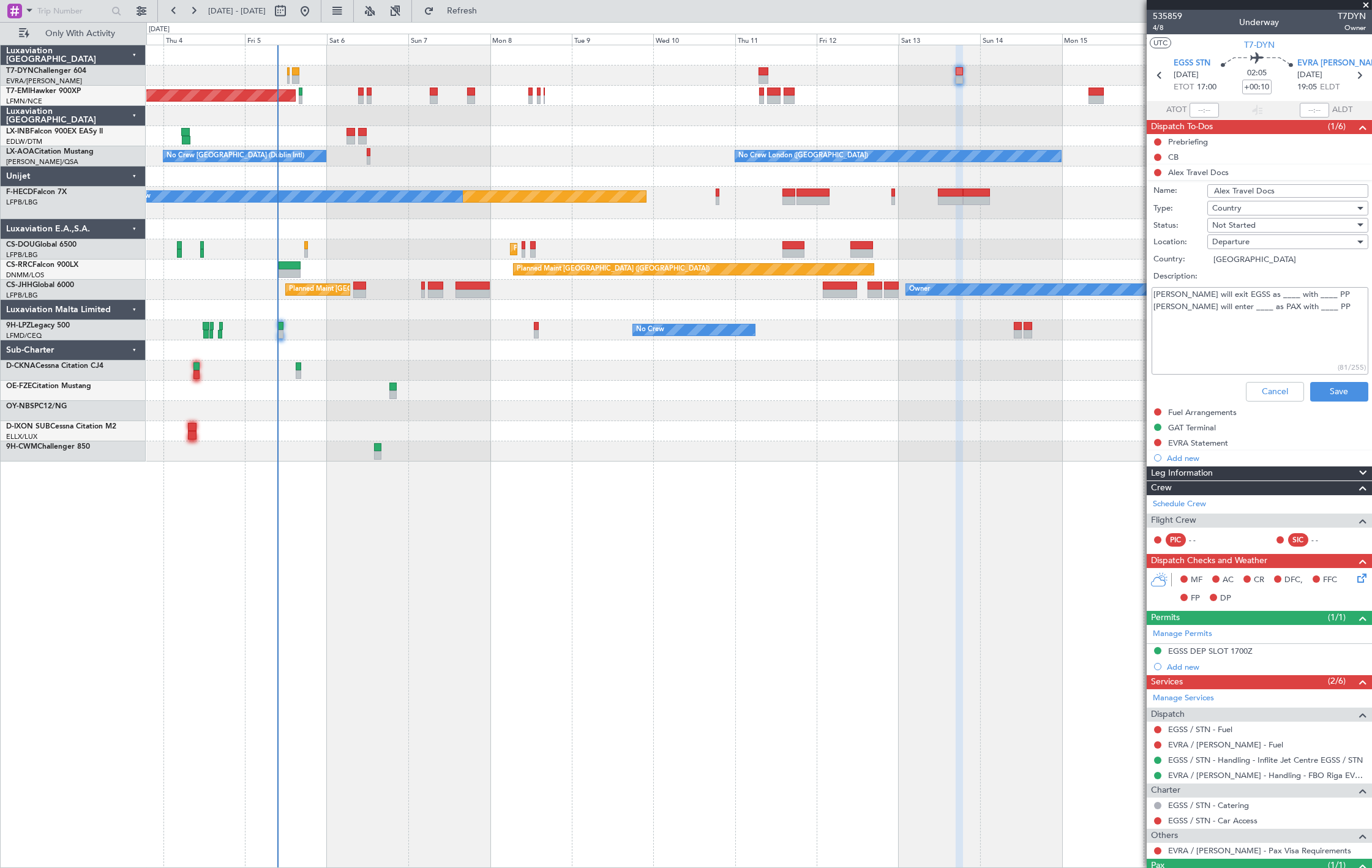
click at [1243, 292] on textarea "Alex will exit EGSS as ____ with ____ PP Alex will enter ____ as PAX with ____ …" at bounding box center [1260, 331] width 217 height 87
click at [1214, 302] on textarea "Alex will exit EGSS as PAX with ____ PP Alex will enter ____ as PAX with ____ PP" at bounding box center [1260, 331] width 217 height 87
click at [1276, 295] on textarea "Alex will exit EGSS as PAX with ____ PP Alex will enter EVRA as PAX with ____ PP" at bounding box center [1260, 331] width 217 height 87
click at [1276, 295] on textarea "Alex will exit EGSS as PAX with ____ PP Alex will enter EVRA as PAX with ____ PP" at bounding box center [1260, 331] width 217 height 87
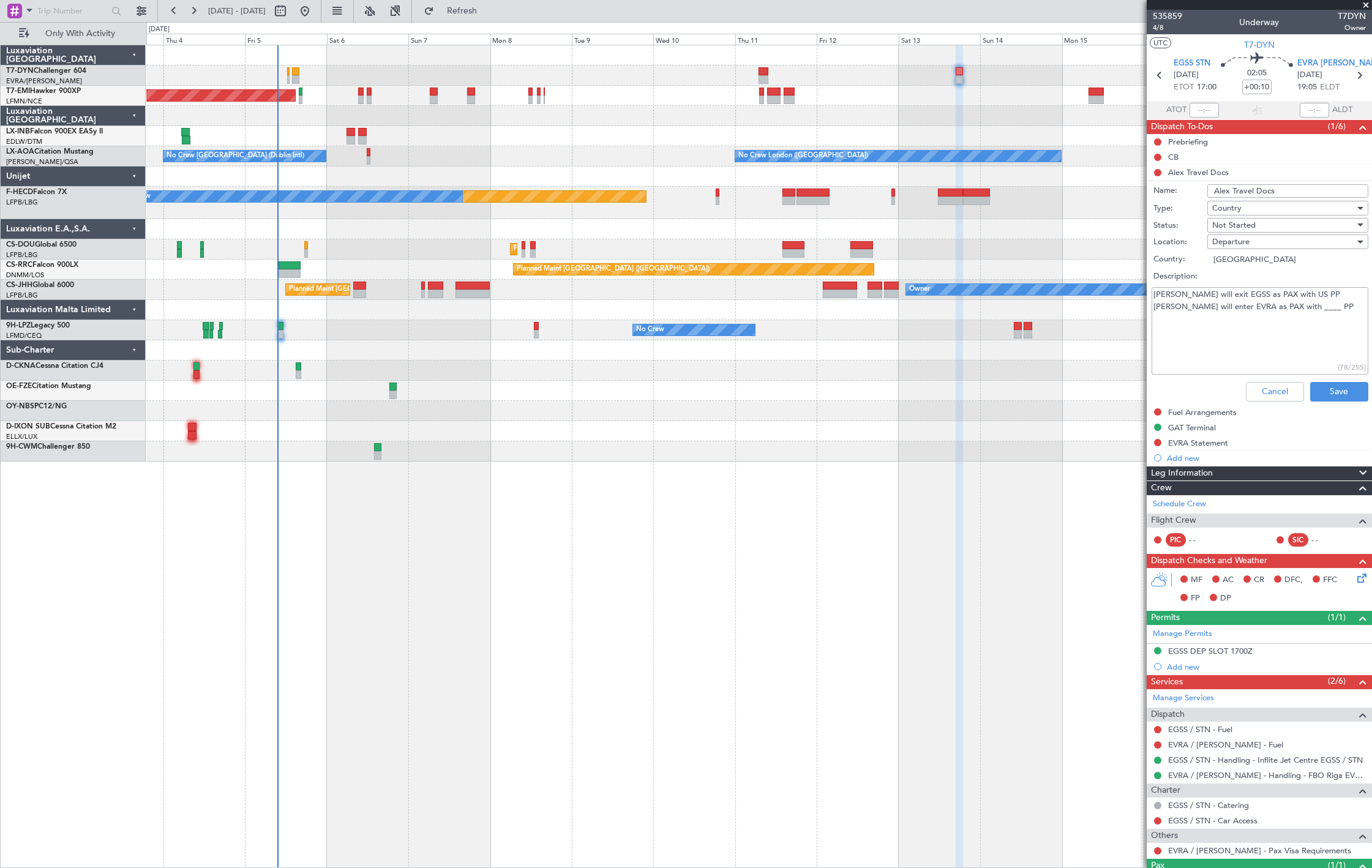
click at [1283, 307] on textarea "Alex will exit EGSS as PAX with US PP Alex will enter EVRA as PAX with ____ PP" at bounding box center [1260, 331] width 217 height 87
type textarea "Alex will exit EGSS as PAX with US PP Alex will enter EVRA as PAX with RO PP"
click at [1323, 383] on button "Save" at bounding box center [1339, 391] width 58 height 19
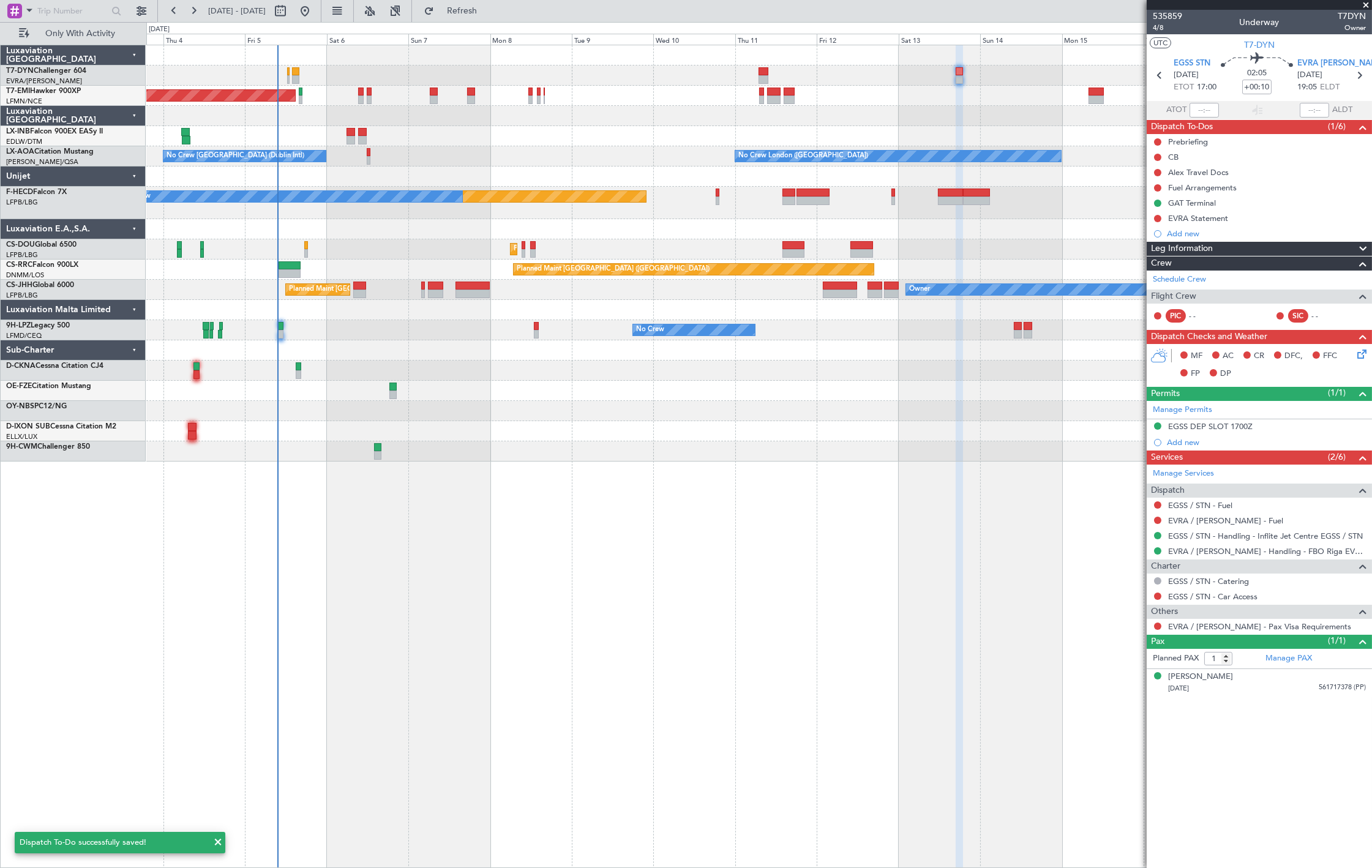
drag, startPoint x: 1157, startPoint y: 172, endPoint x: 1157, endPoint y: 181, distance: 9.0
click at [1157, 171] on button at bounding box center [1157, 172] width 7 height 7
click at [1164, 225] on span "Completed" at bounding box center [1163, 227] width 40 height 12
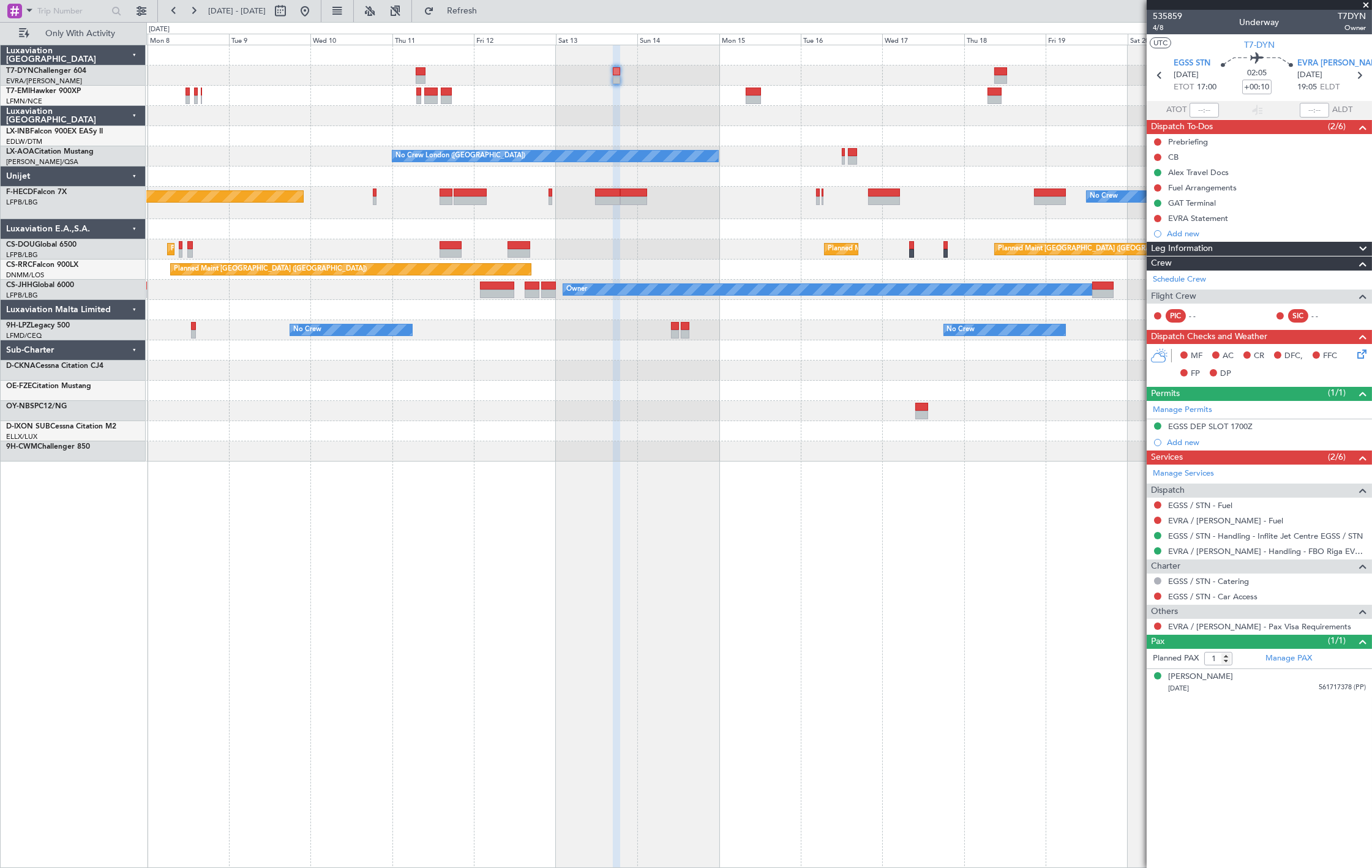
click at [736, 129] on div "Planned Maint Zurich No Crew London (Farnborough) No Crew Sabadell No Crew Dubl…" at bounding box center [759, 253] width 1225 height 416
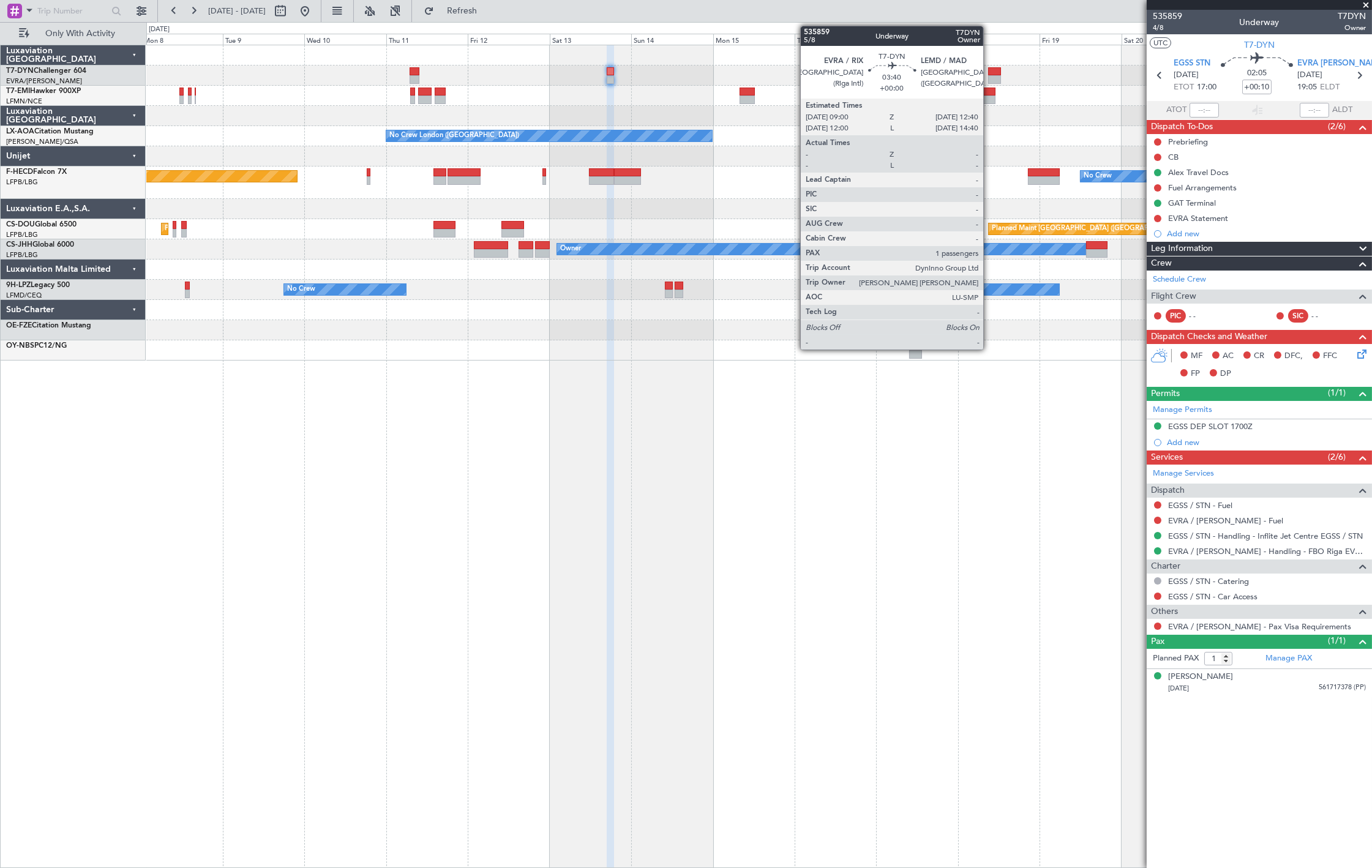
click at [989, 71] on div at bounding box center [994, 71] width 13 height 9
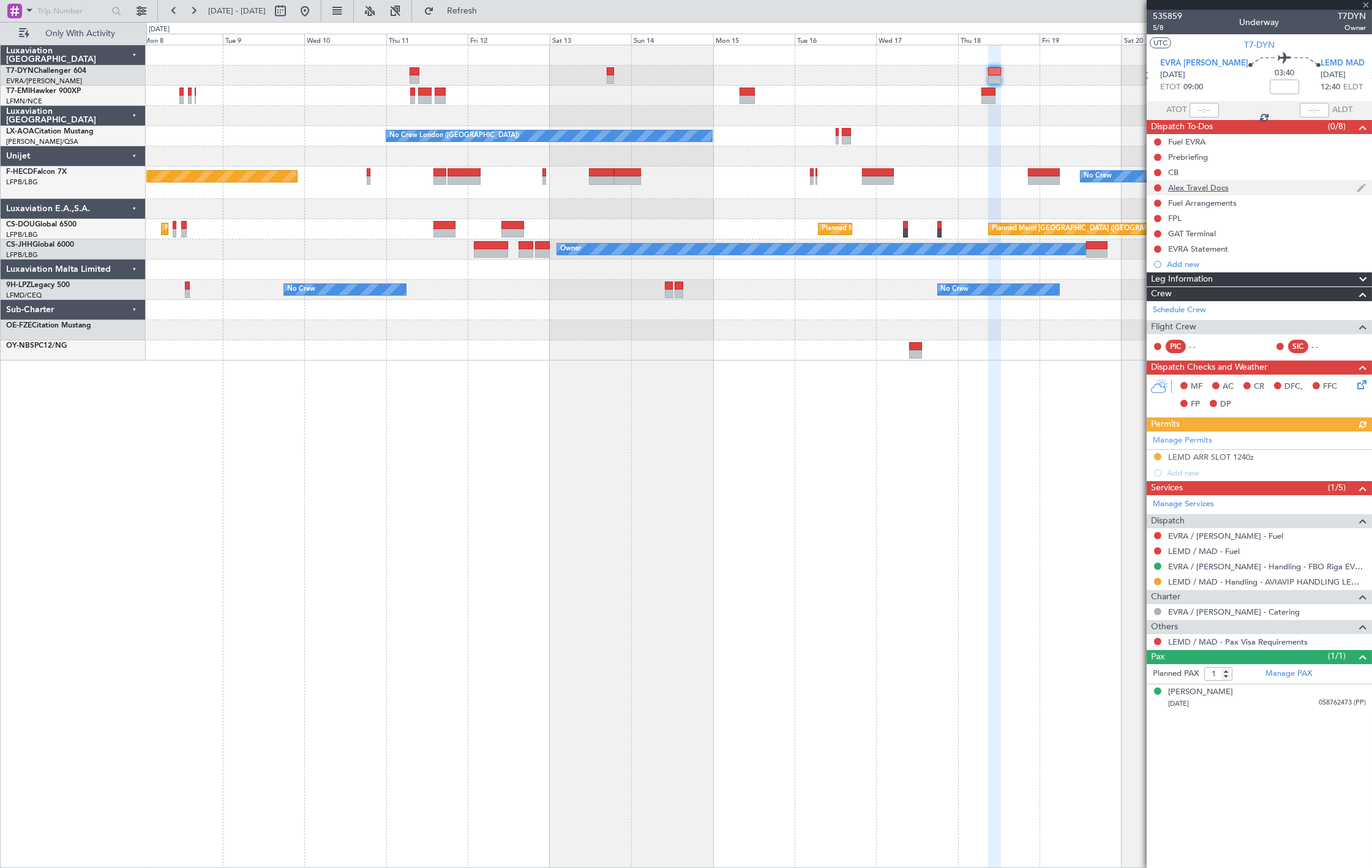
click at [1237, 190] on div "Alex Travel Docs" at bounding box center [1259, 188] width 225 height 15
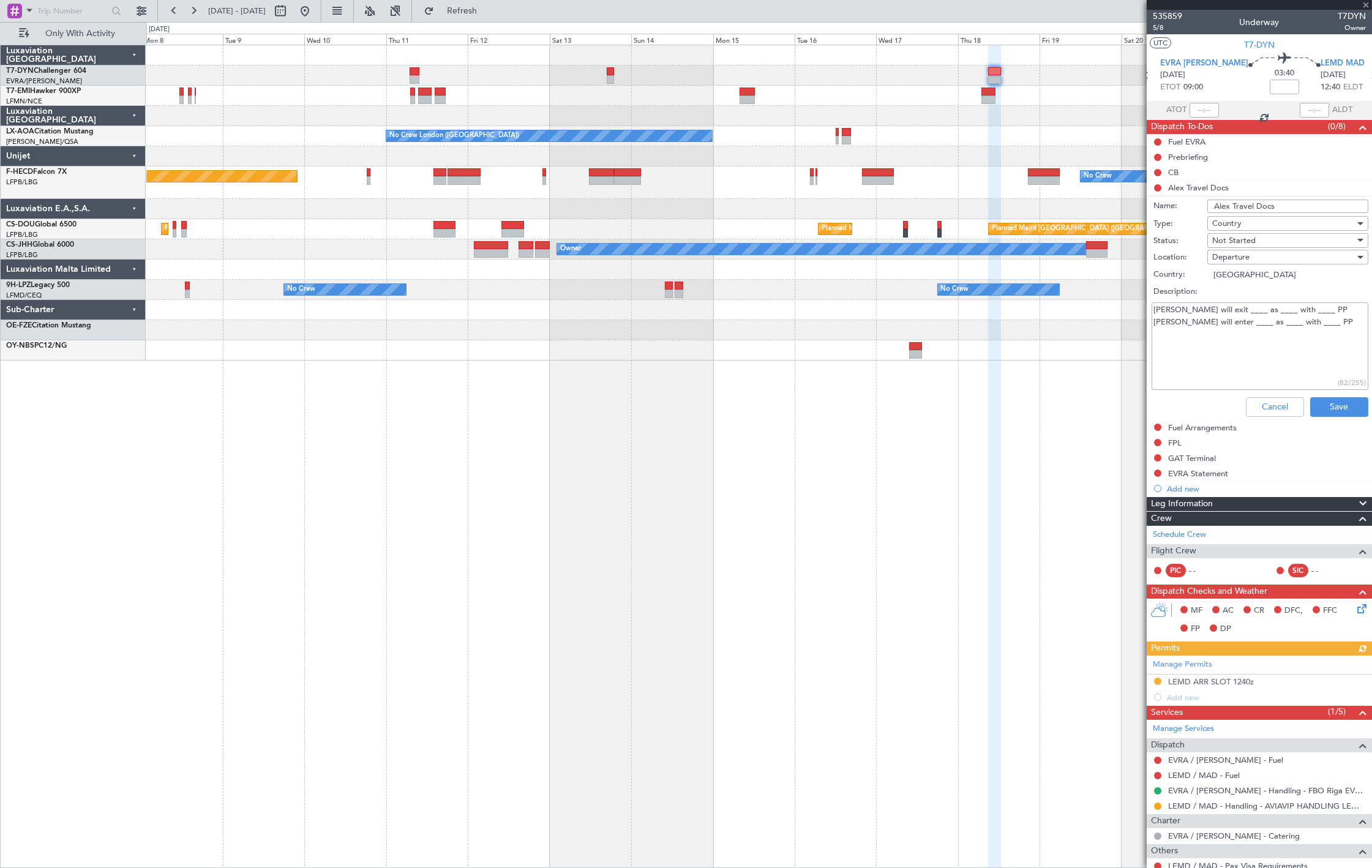
click at [1215, 306] on textarea "Alex will exit ____ as ____ with ____ PP Alex will enter ____ as ____ with ____…" at bounding box center [1260, 346] width 217 height 87
click at [1214, 318] on textarea "Alex will exit EVRA as ____ with ____ PP Alex will enter ____ as ____ with ____…" at bounding box center [1260, 346] width 217 height 87
click at [1250, 308] on textarea "Alex will exit EVRA as ____ with ____ PP Alex will enter LEMD as ____ with ____…" at bounding box center [1260, 346] width 217 height 87
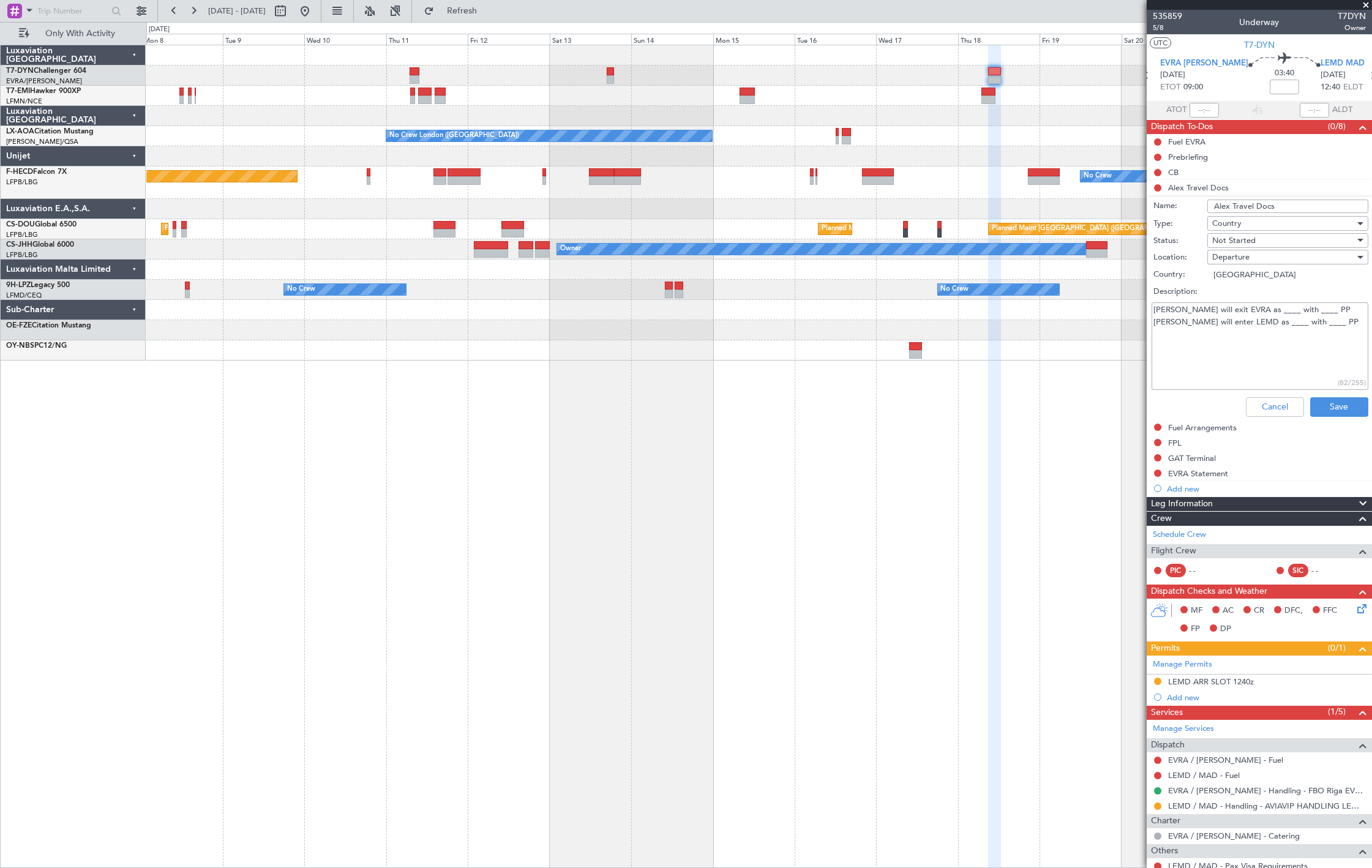
click at [1250, 308] on textarea "Alex will exit EVRA as ____ with ____ PP Alex will enter LEMD as ____ with ____…" at bounding box center [1260, 346] width 217 height 87
click at [1237, 312] on textarea "Alex will exit EVRA as ____ with ____ PP Alex will enter LEMD as ____ with ____…" at bounding box center [1260, 346] width 217 height 87
click at [1244, 326] on textarea "Alex will exit EVRA as PAX with ____ PP Alex will enter LEMD as ____ with ____ …" at bounding box center [1260, 346] width 217 height 87
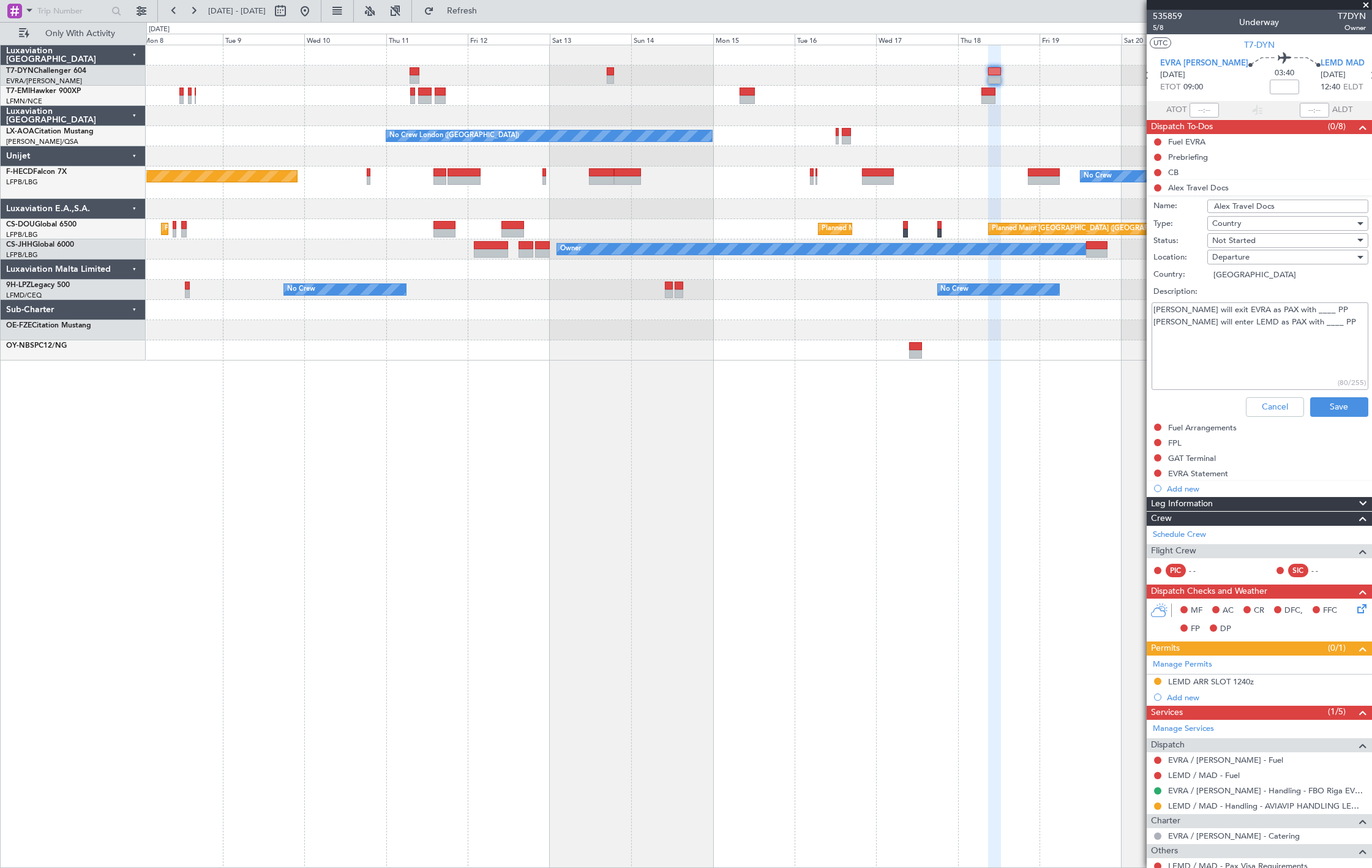
click at [1271, 313] on textarea "Alex will exit EVRA as PAX with ____ PP Alex will enter LEMD as PAX with ____ PP" at bounding box center [1260, 346] width 217 height 87
click at [1285, 317] on textarea "Alex will exit EVRA as PAX with RO PP Alex will enter LEMD as PAX with ____ PP" at bounding box center [1260, 346] width 217 height 87
type textarea "Alex will exit EVRA as PAX with RO PP Alex will enter LEMD as PAX with RO PP"
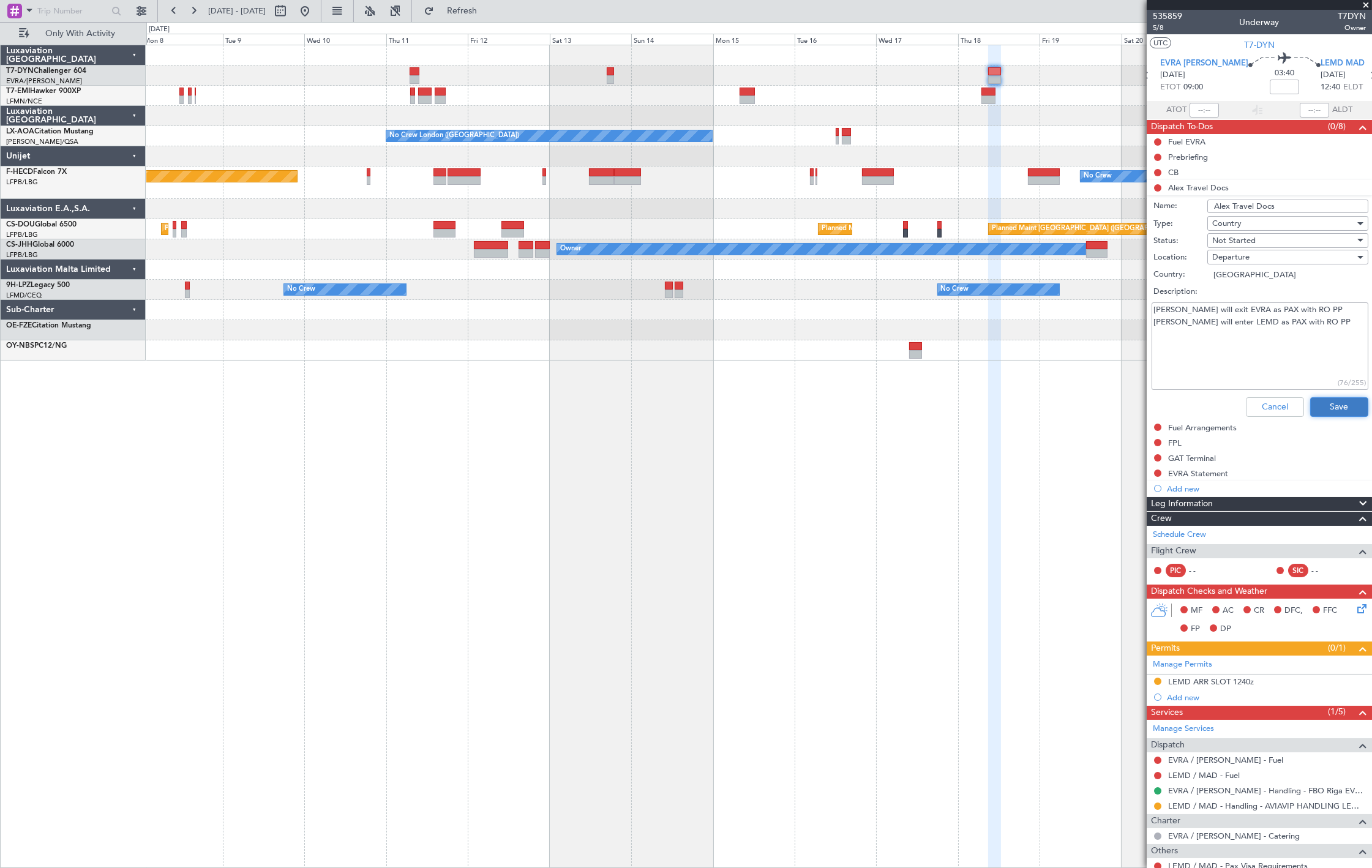
click at [1324, 399] on button "Save" at bounding box center [1339, 407] width 58 height 19
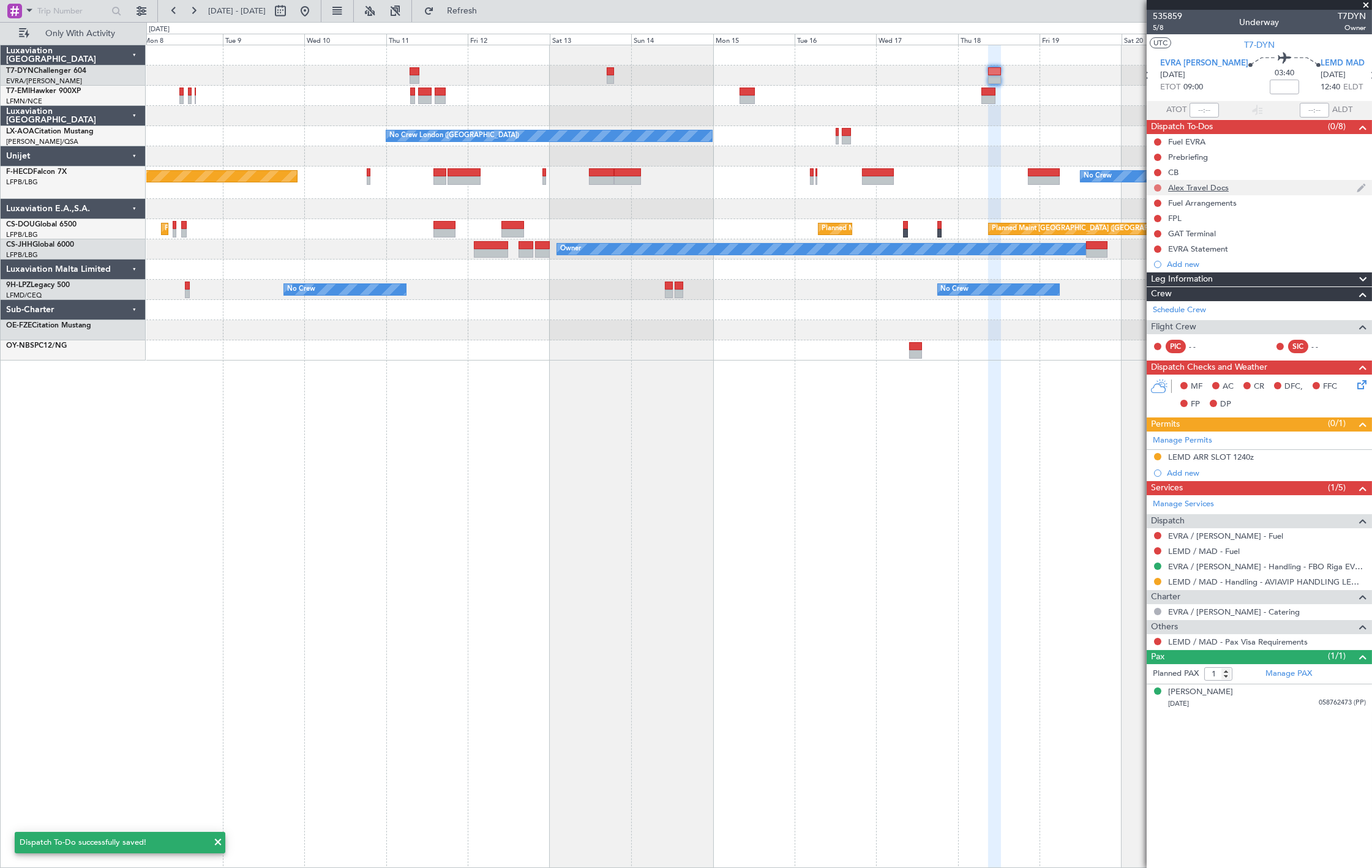
click at [1159, 188] on button at bounding box center [1157, 188] width 7 height 7
click at [1159, 242] on span "Completed" at bounding box center [1163, 241] width 40 height 12
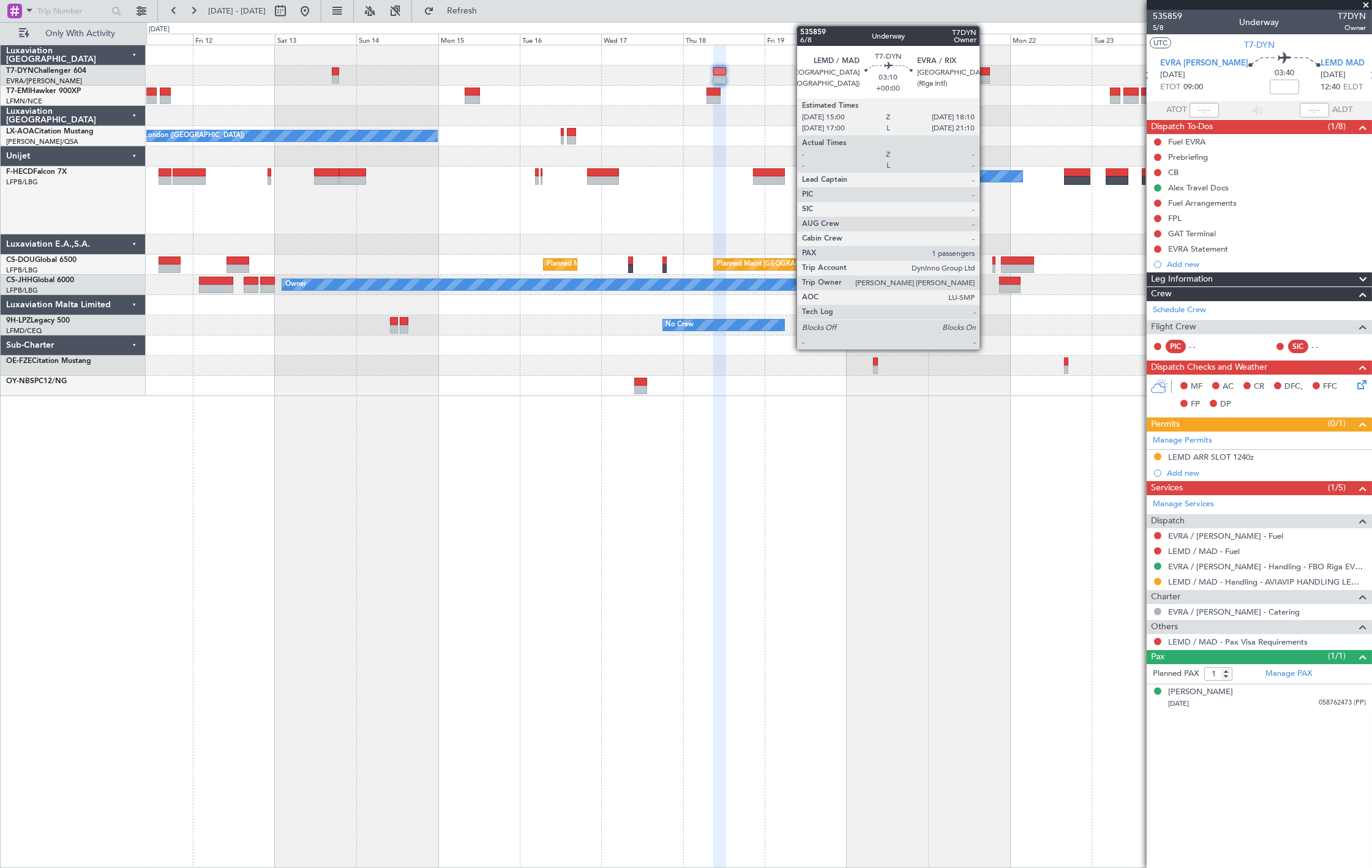
click at [985, 71] on div at bounding box center [984, 71] width 11 height 9
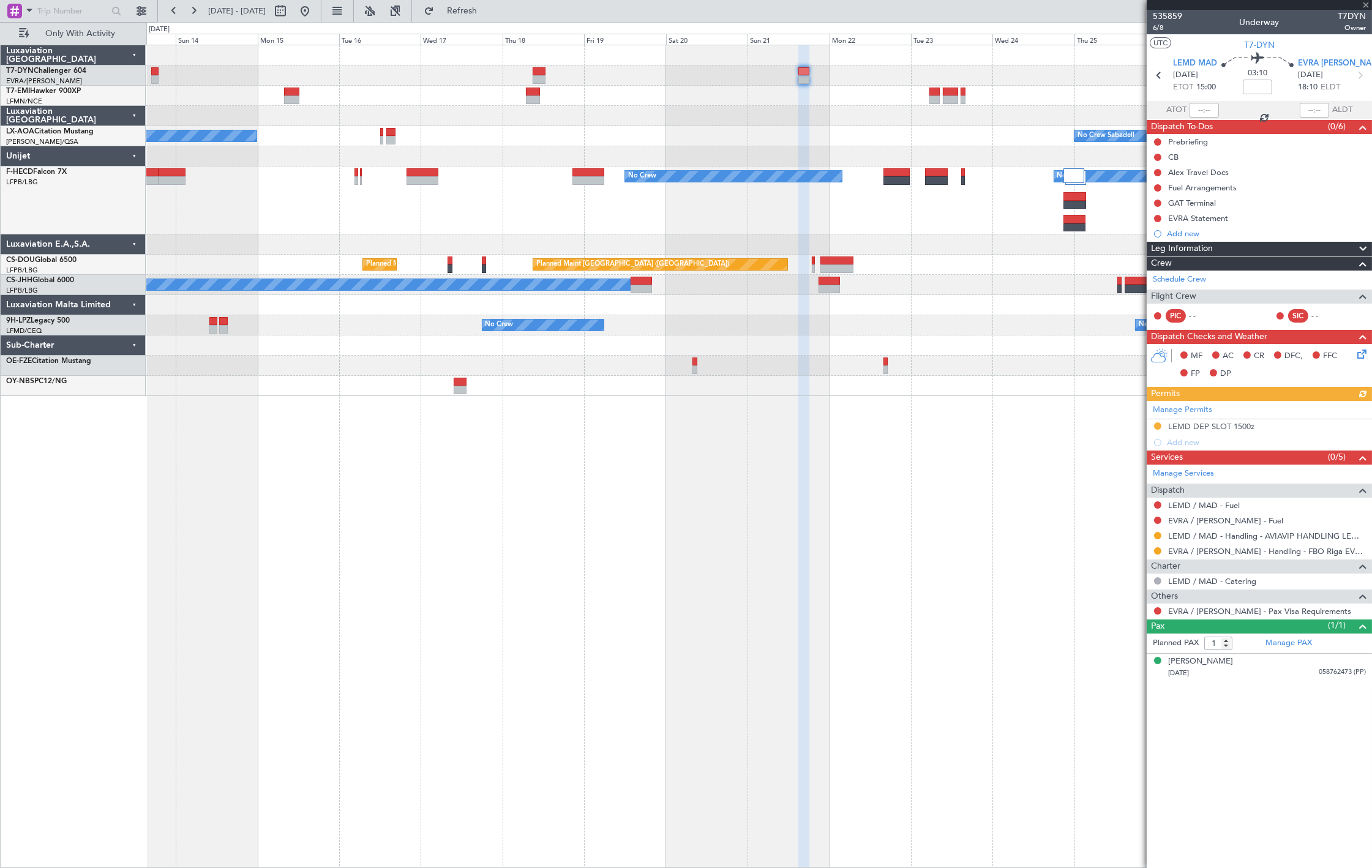
click at [863, 170] on div "No Crew Sabadell No Crew London (Farnborough) No Crew No Crew Planned Maint Par…" at bounding box center [759, 221] width 1225 height 351
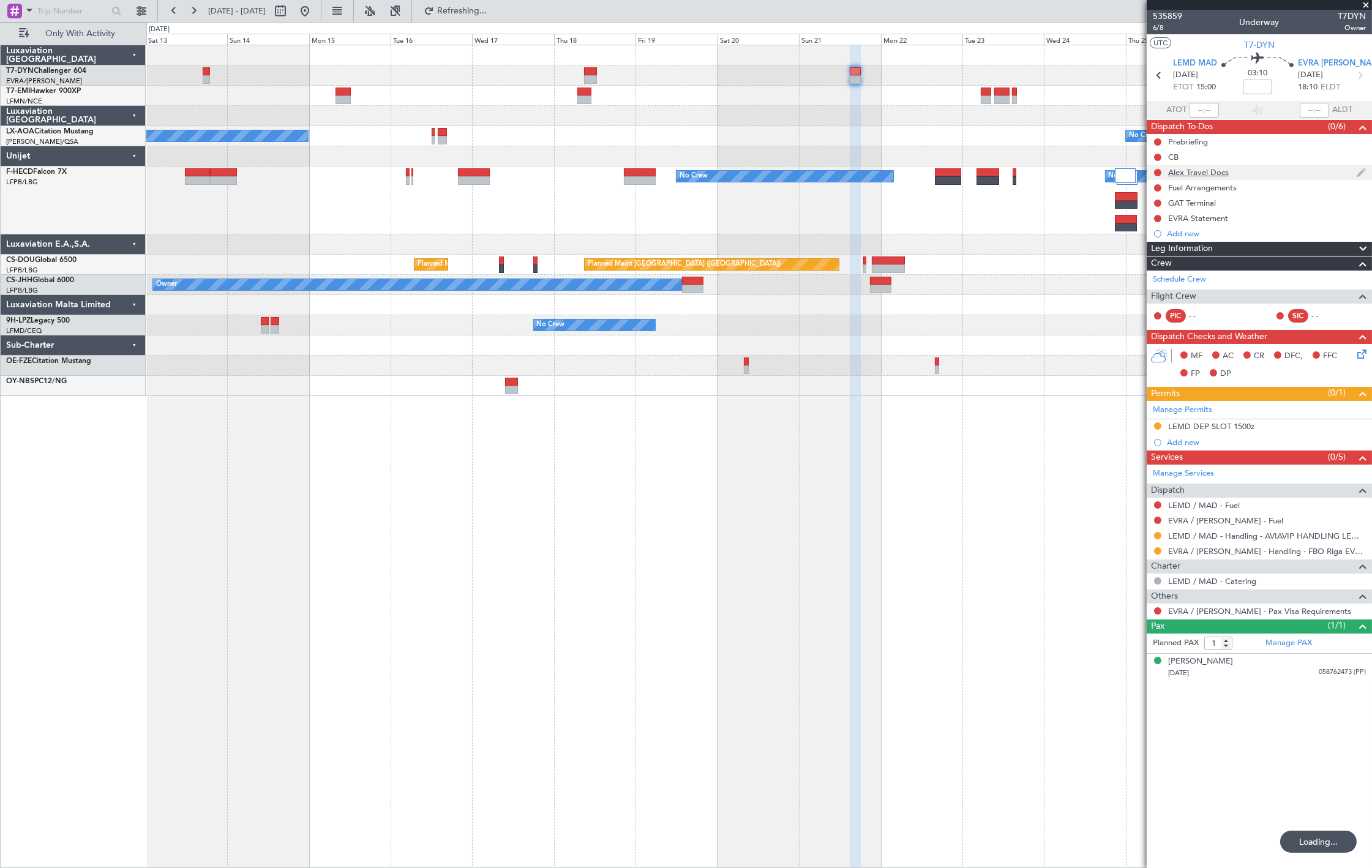
click at [1238, 172] on div "Alex Travel Docs" at bounding box center [1259, 172] width 225 height 15
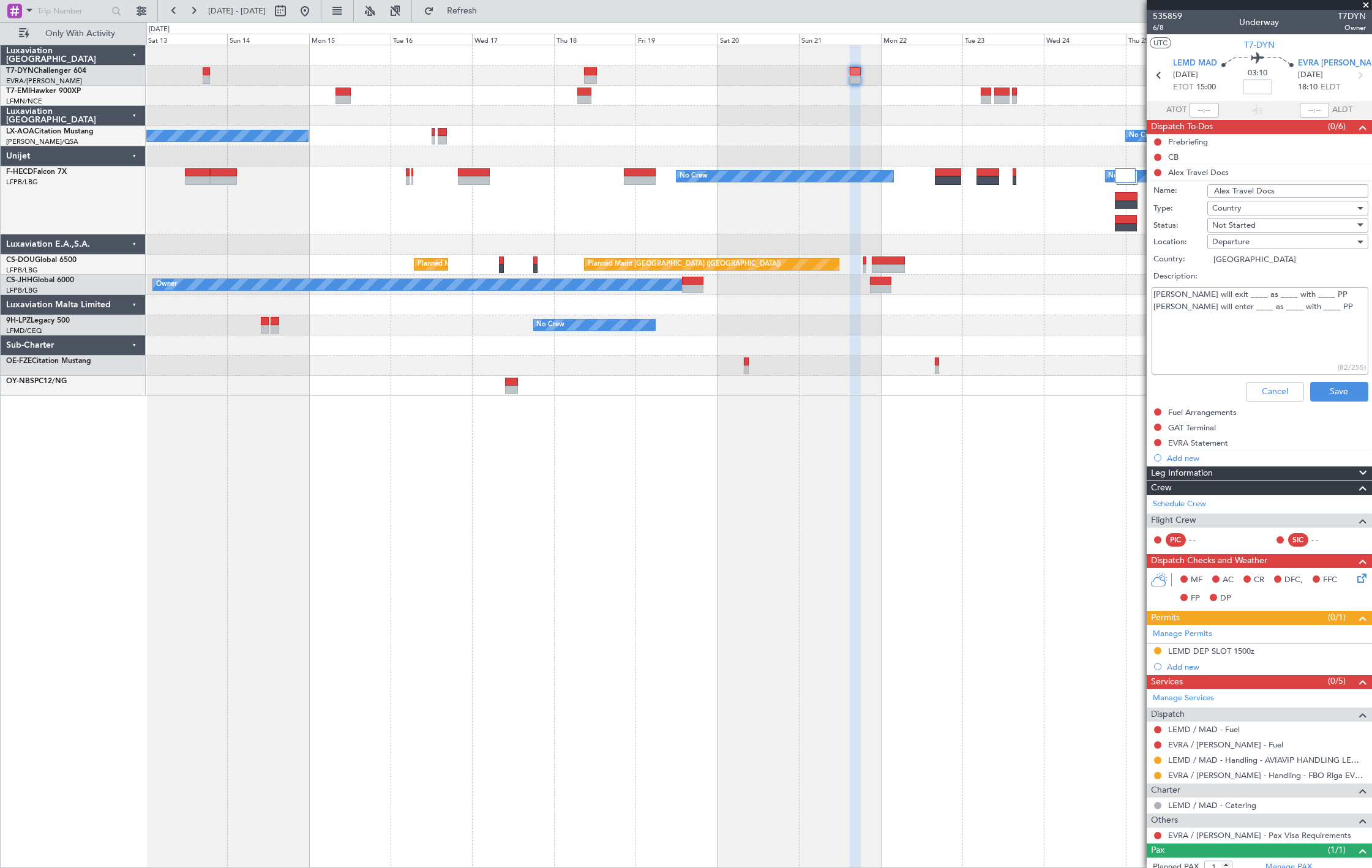
click at [1211, 289] on textarea "Alex will exit ____ as ____ with ____ PP Alex will enter ____ as ____ with ____…" at bounding box center [1260, 331] width 217 height 87
click at [1210, 289] on textarea "Alex will exit ____ as ____ with ____ PP Alex will enter ____ as ____ with ____…" at bounding box center [1260, 331] width 217 height 87
click at [1213, 310] on textarea "Alex will exit LEMD as ____ with ____ PP Alex will enter ____ as ____ with ____…" at bounding box center [1260, 331] width 217 height 87
click at [1214, 311] on textarea "Alex will exit LEMD as ____ with ____ PP Alex will enter ____ as ____ with ____…" at bounding box center [1260, 331] width 217 height 87
click at [1244, 297] on textarea "Alex will exit LEMD as ____ with ____ PP Alex will enter EVRA as ____ with ____…" at bounding box center [1260, 331] width 217 height 87
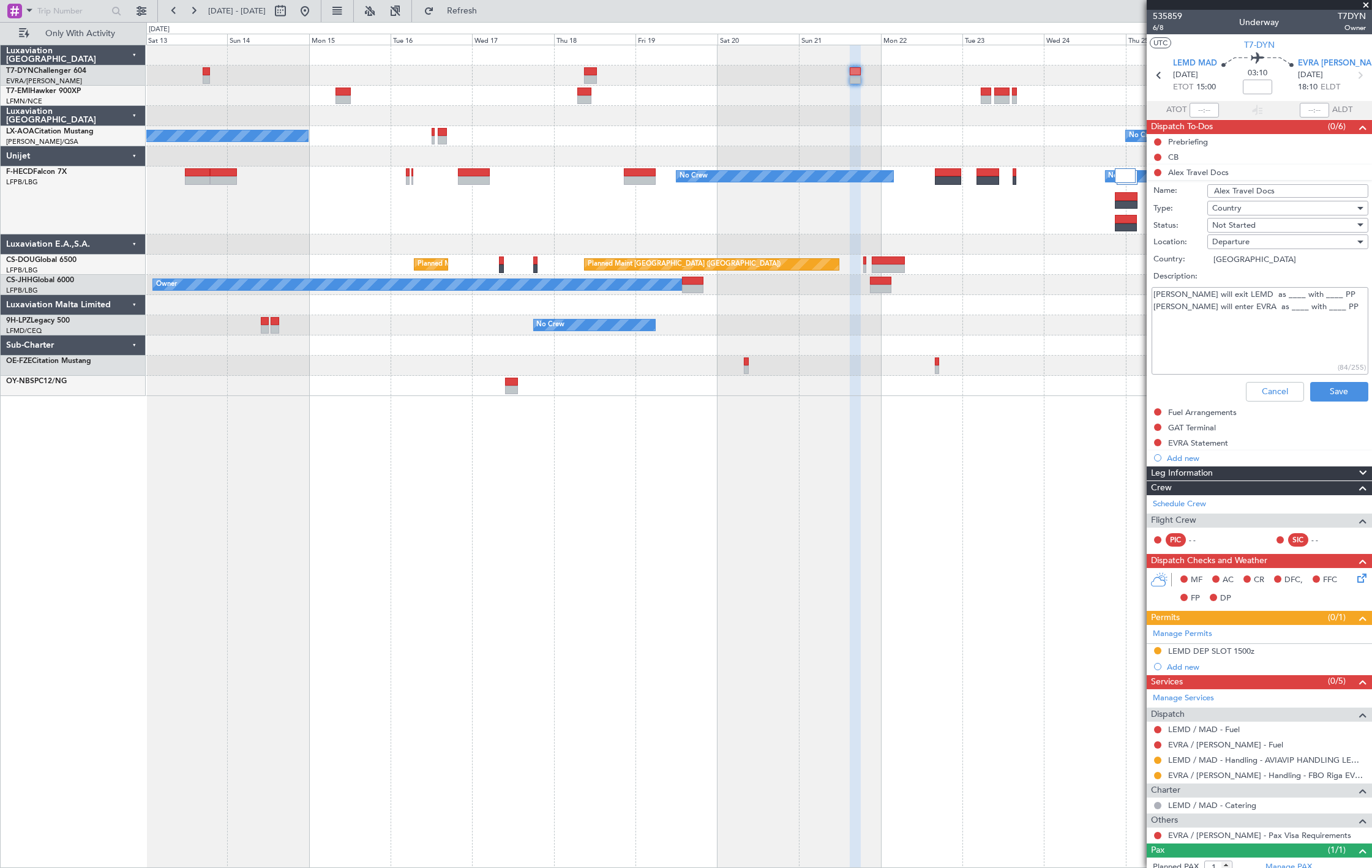
click at [1244, 297] on textarea "Alex will exit LEMD as ____ with ____ PP Alex will enter EVRA as ____ with ____…" at bounding box center [1260, 331] width 217 height 87
click at [1243, 306] on textarea "Alex will exit LEMD as PAX with ____ PP Alex will enter EVRA as ____ with ____ …" at bounding box center [1260, 331] width 217 height 87
click at [1282, 297] on textarea "Alex will exit LEMD as PAX with ____ PP Alex will enter EVRA as PAX with ____ PP" at bounding box center [1260, 331] width 217 height 87
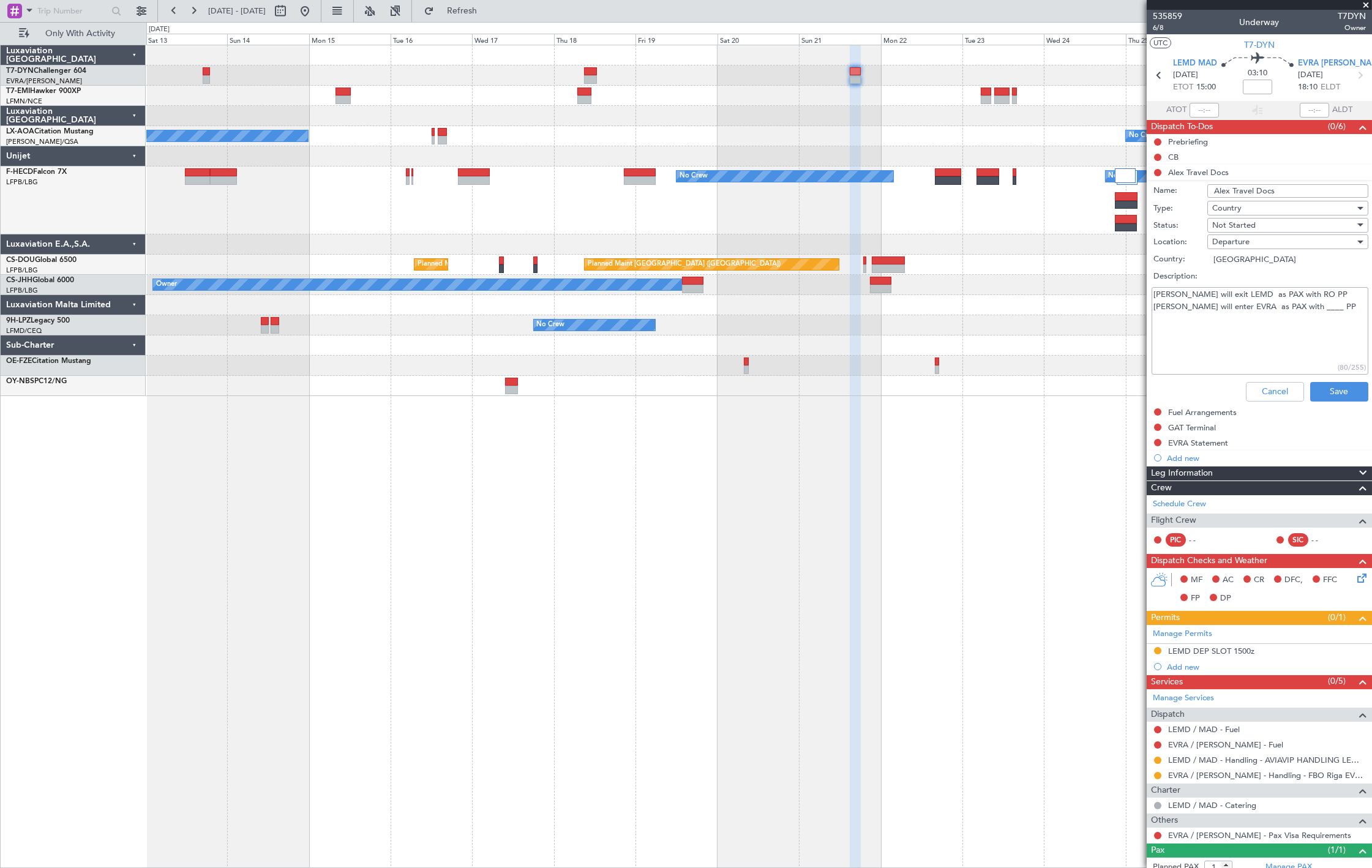
click at [1287, 307] on textarea "Alex will exit LEMD as PAX with RO PP Alex will enter EVRA as PAX with ____ PP" at bounding box center [1260, 331] width 217 height 87
type textarea "Alex will exit LEMD as PAX with RO PP Alex will enter EVRA as PAX with RO PP"
click at [1244, 222] on span "Not Started" at bounding box center [1233, 225] width 44 height 11
click at [1250, 284] on span "Completed" at bounding box center [1281, 286] width 143 height 18
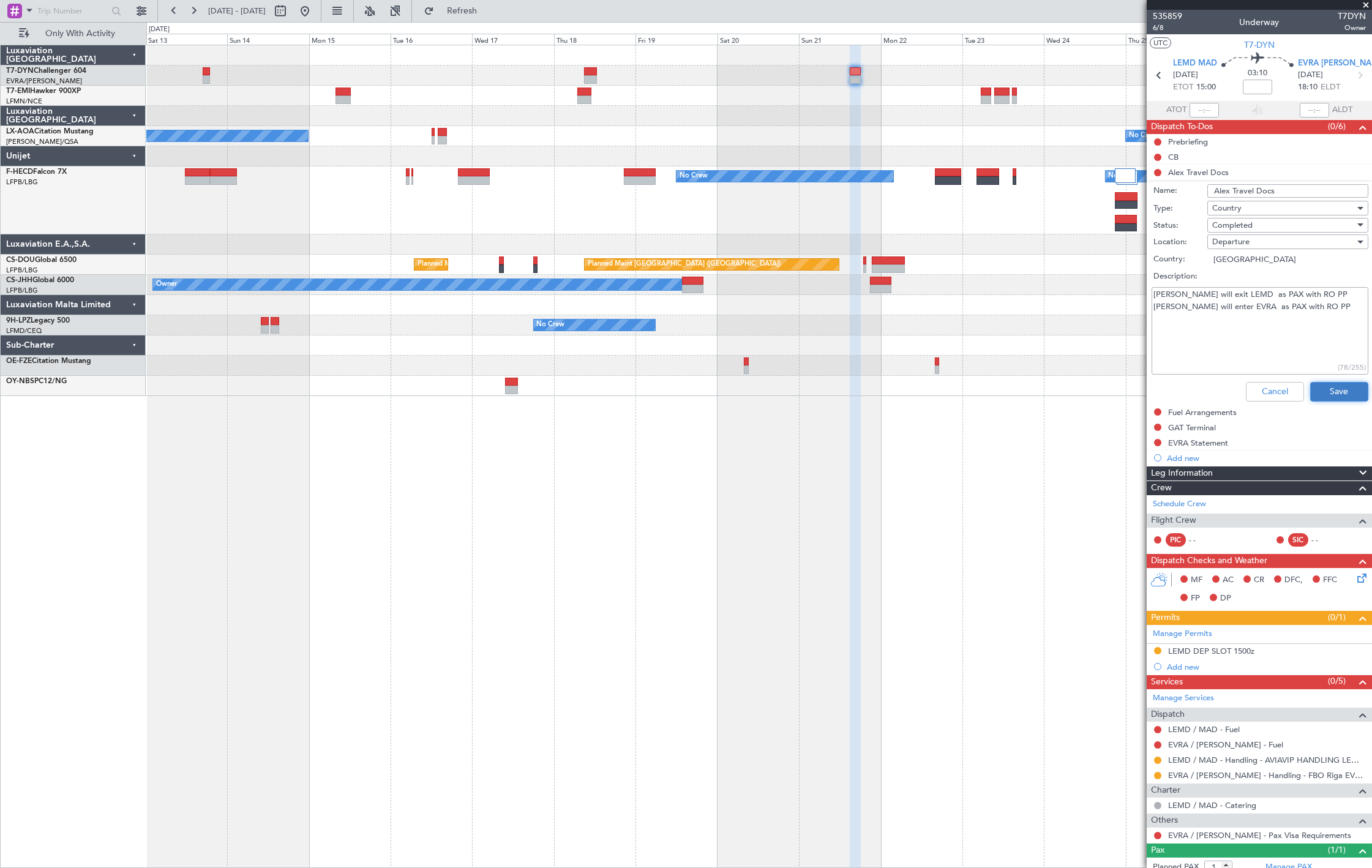
click at [1350, 390] on button "Save" at bounding box center [1339, 391] width 58 height 19
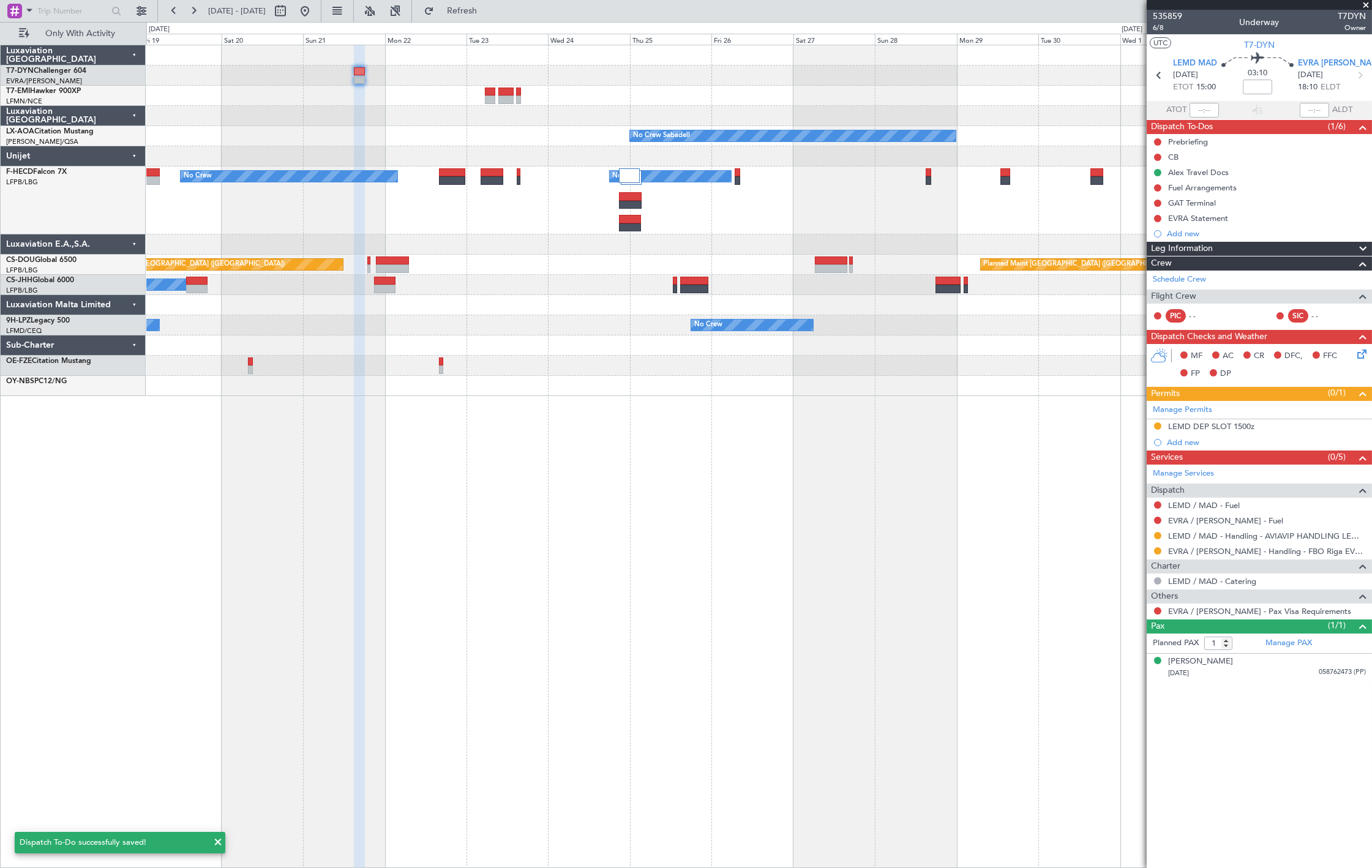
click at [845, 325] on div "No Crew Sabadell No Crew Sabadell No Crew No Crew No Crew Planned Maint Paris (…" at bounding box center [759, 221] width 1225 height 351
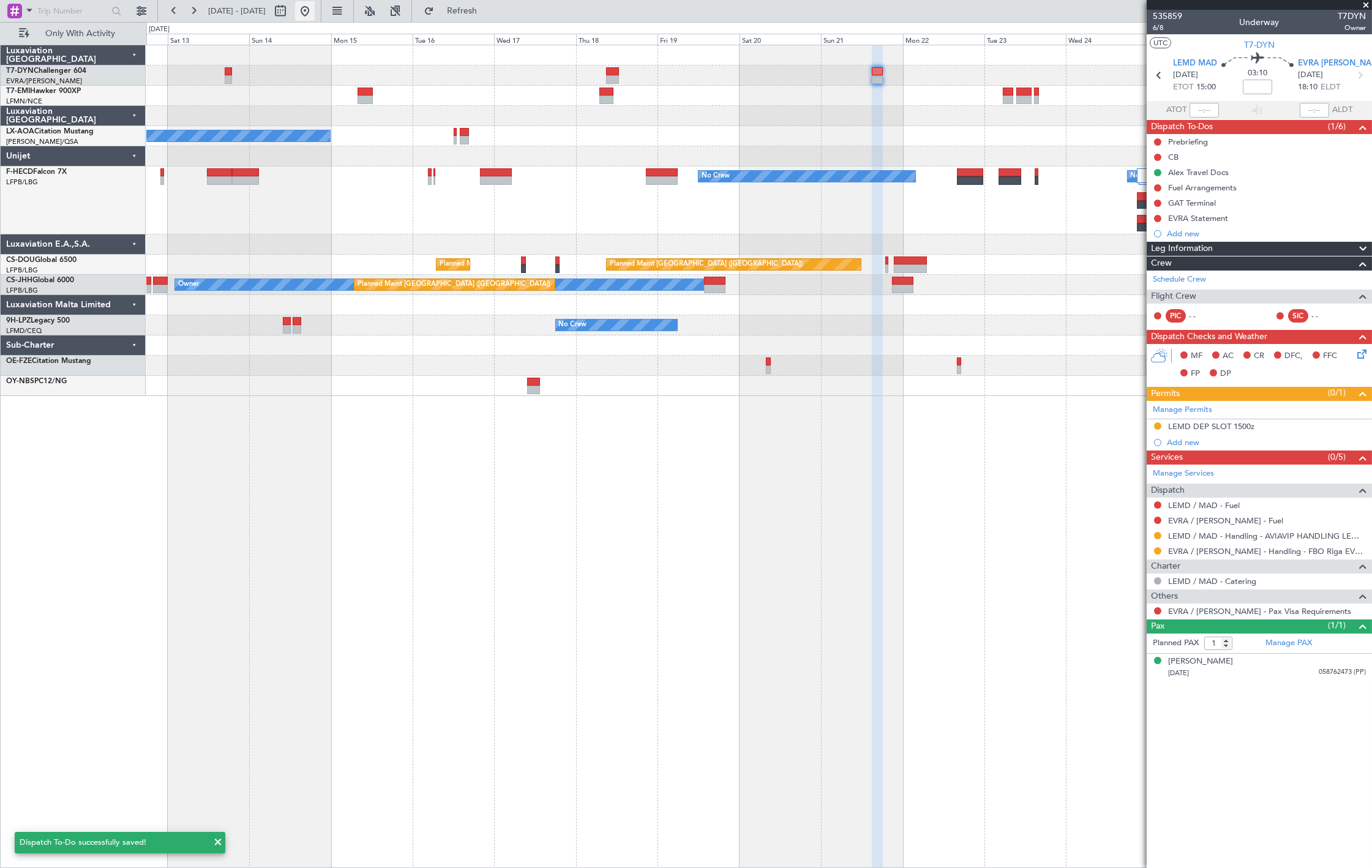
click at [315, 19] on button at bounding box center [305, 11] width 20 height 19
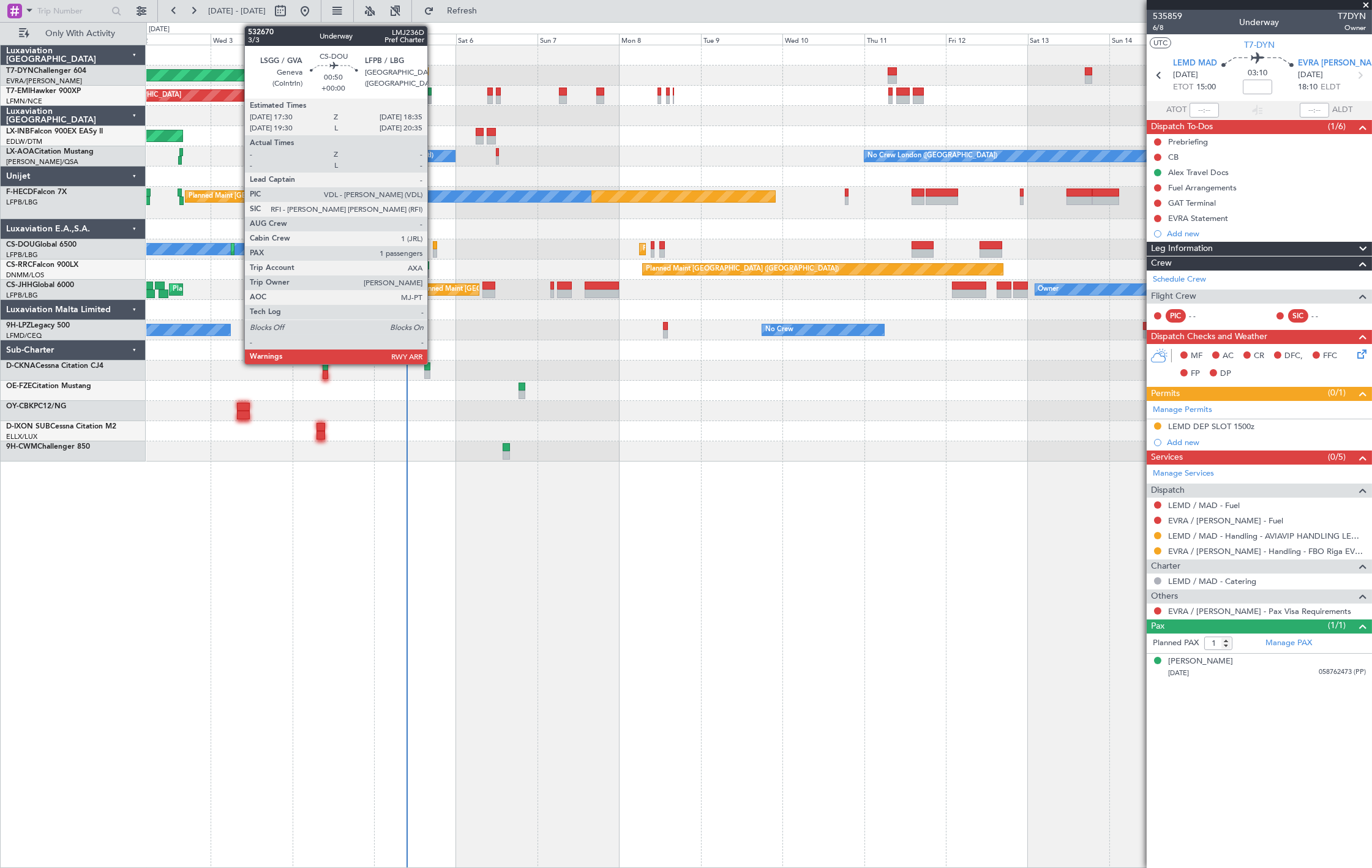
click at [433, 251] on div at bounding box center [434, 253] width 4 height 9
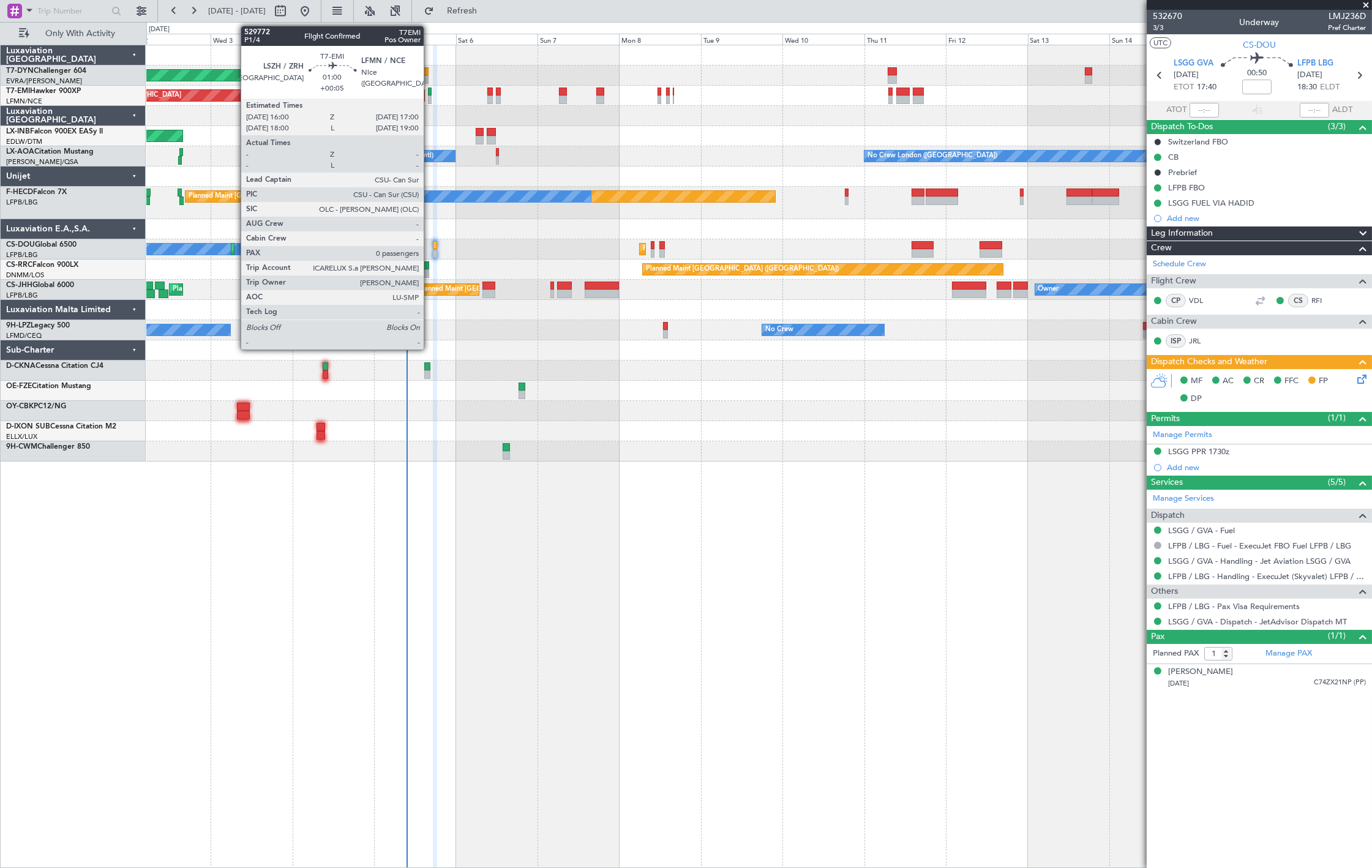
click at [430, 98] on div at bounding box center [429, 100] width 3 height 9
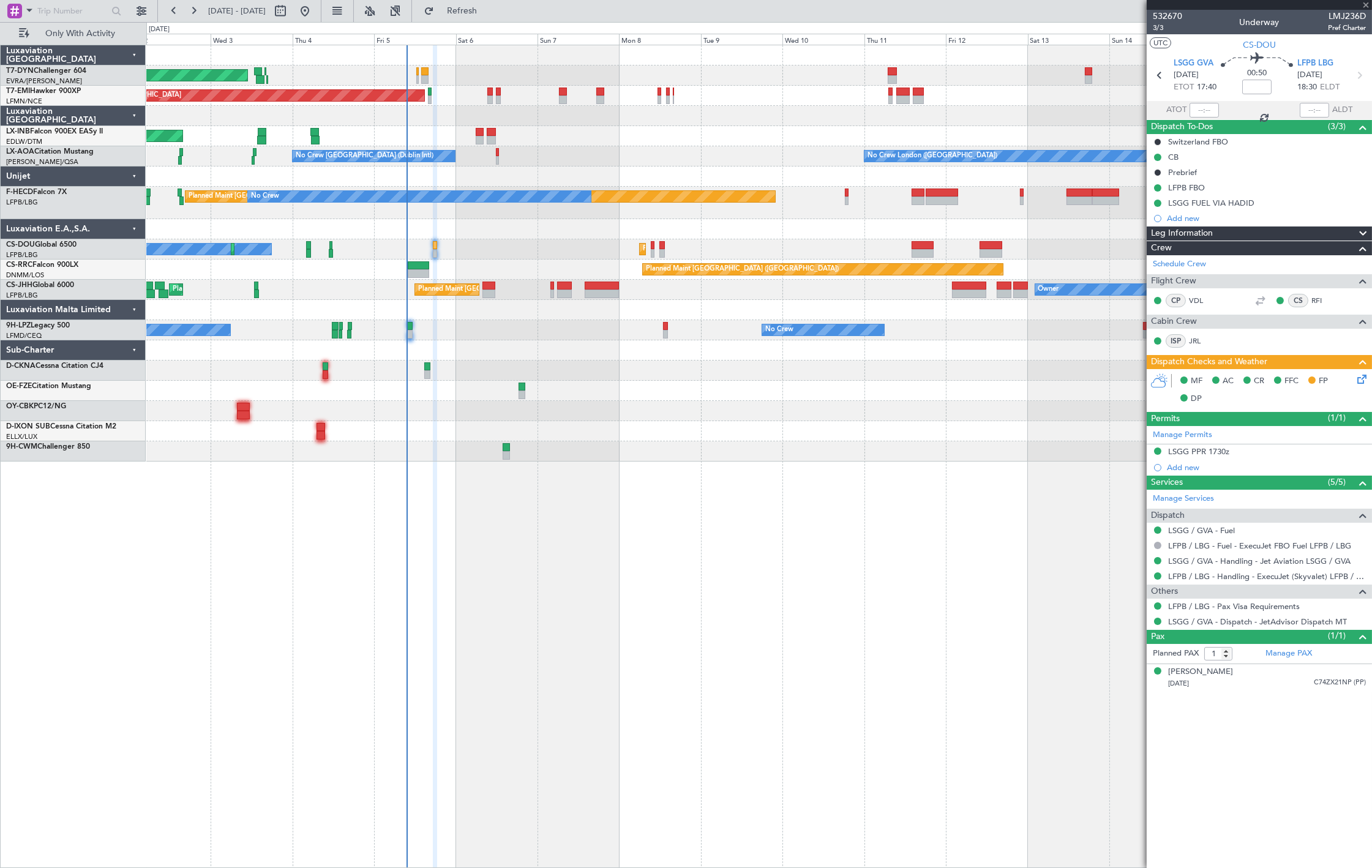
type input "+00:05"
type input "0"
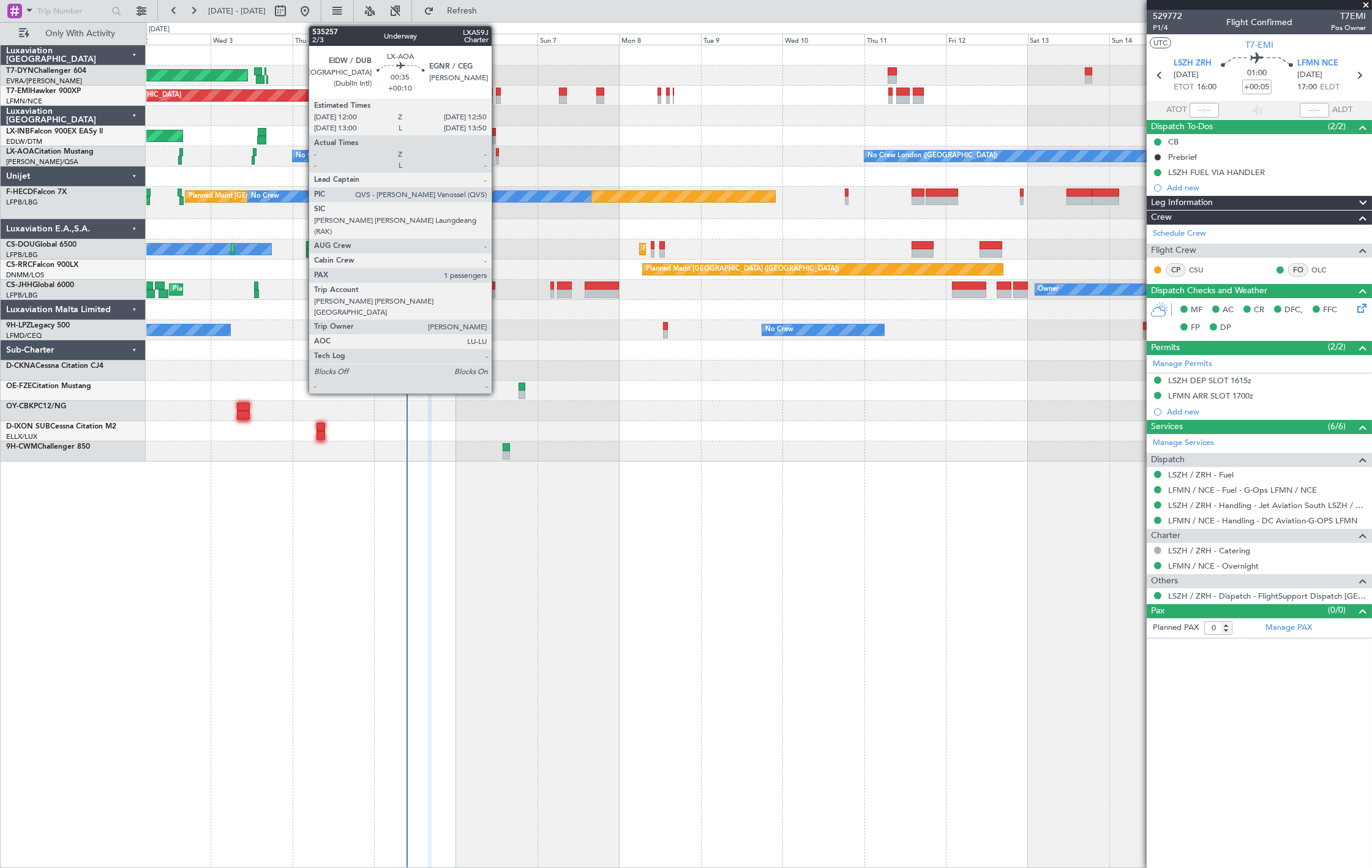
click at [498, 154] on div at bounding box center [497, 152] width 3 height 9
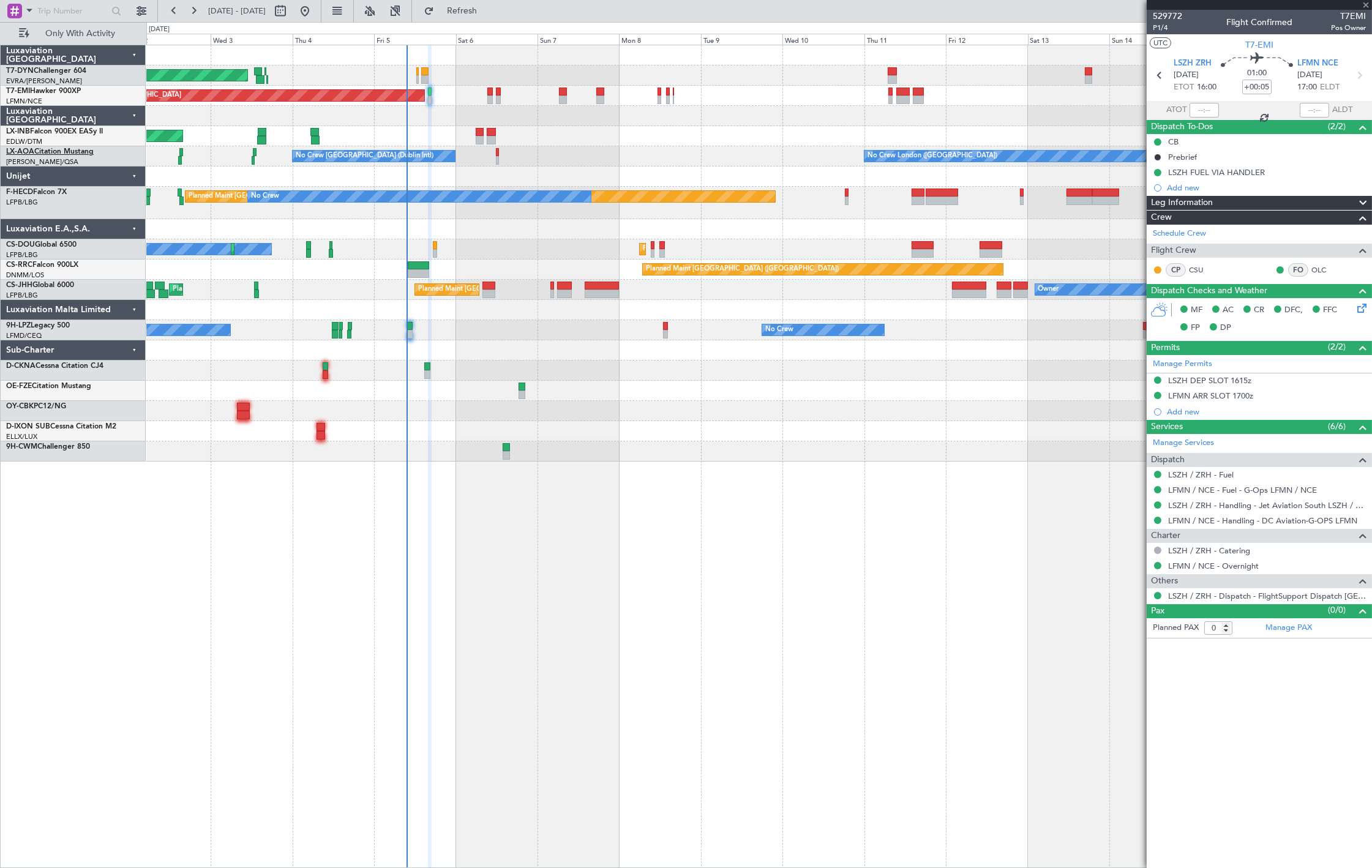
type input "+00:10"
type input "1"
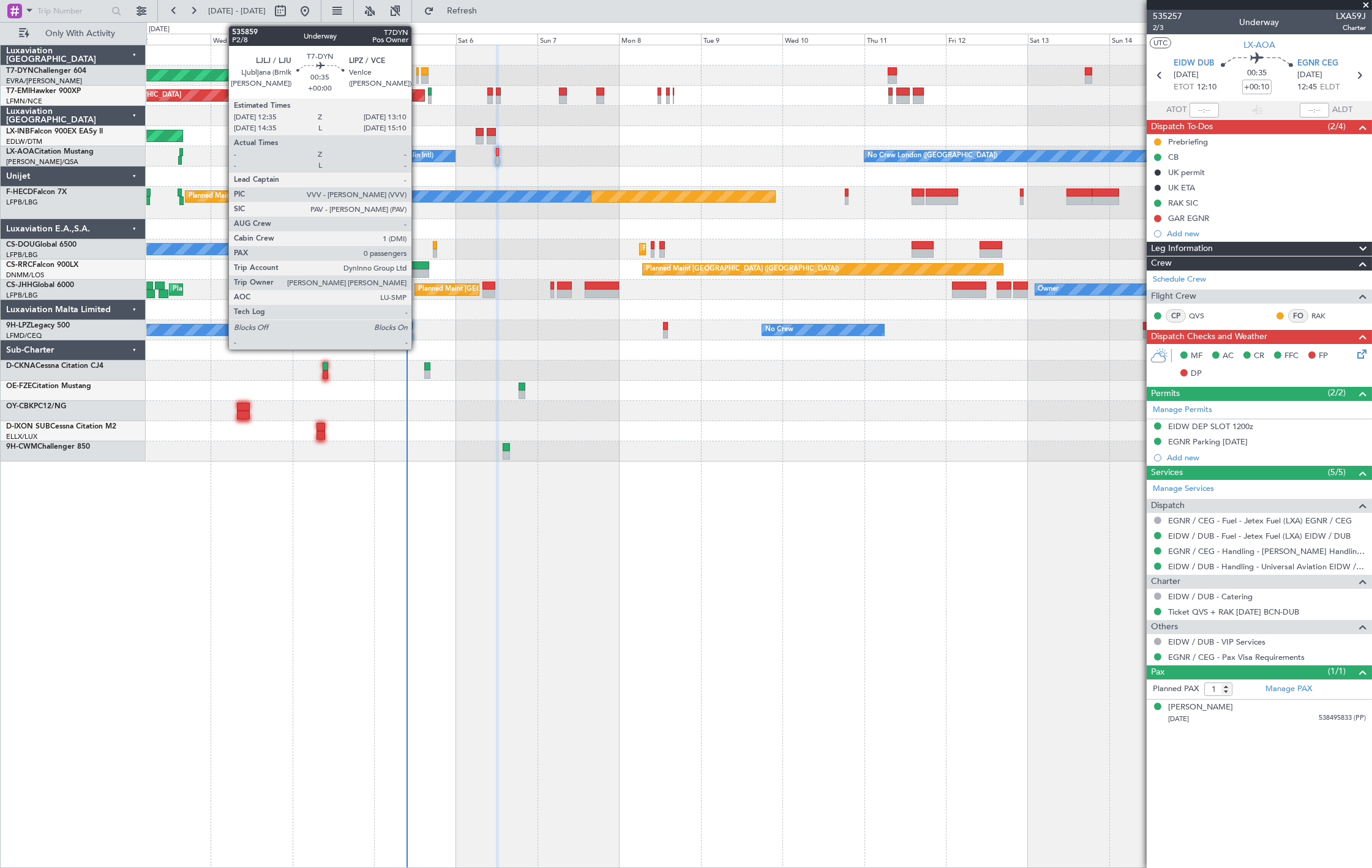
click at [418, 80] on div at bounding box center [418, 79] width 3 height 9
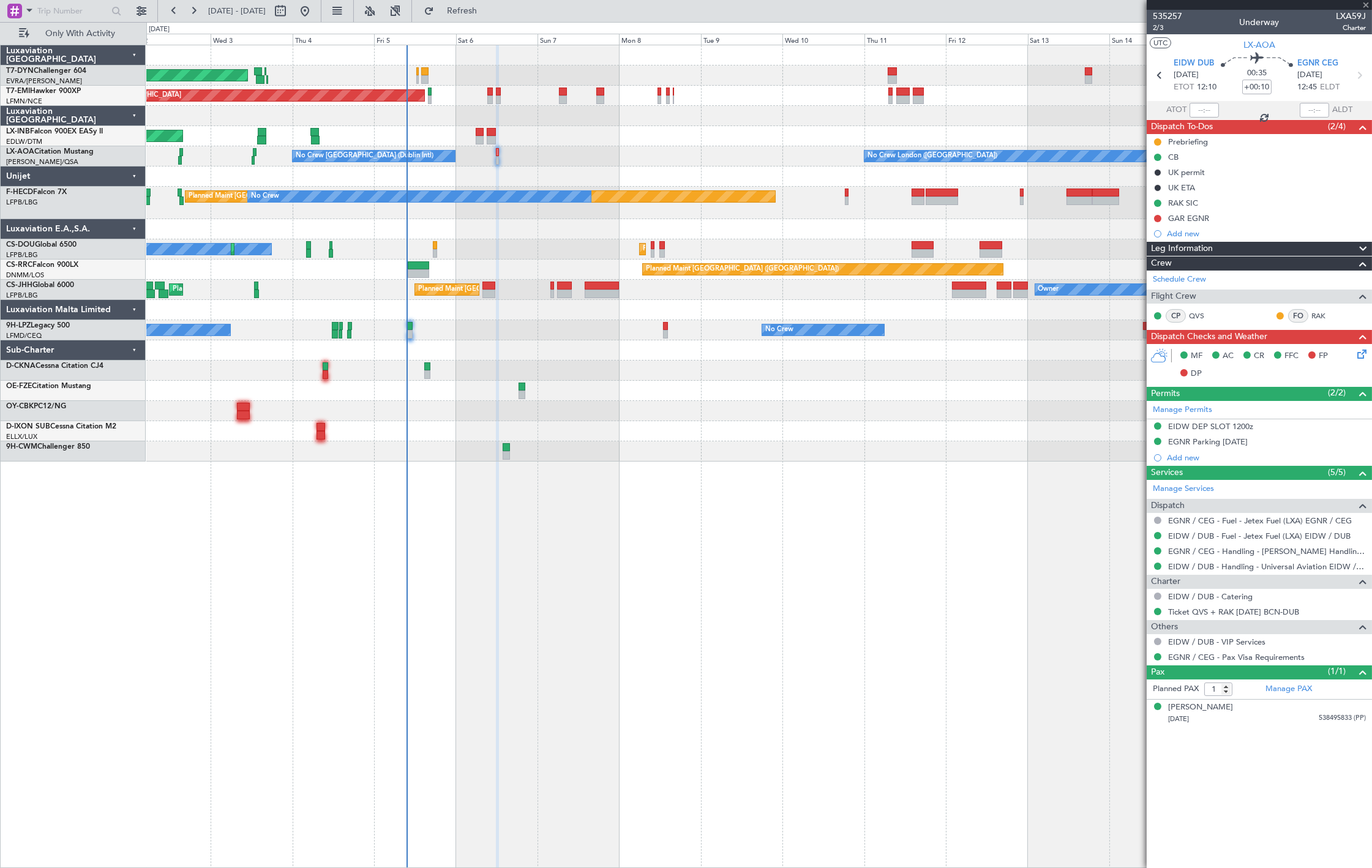
type input "0"
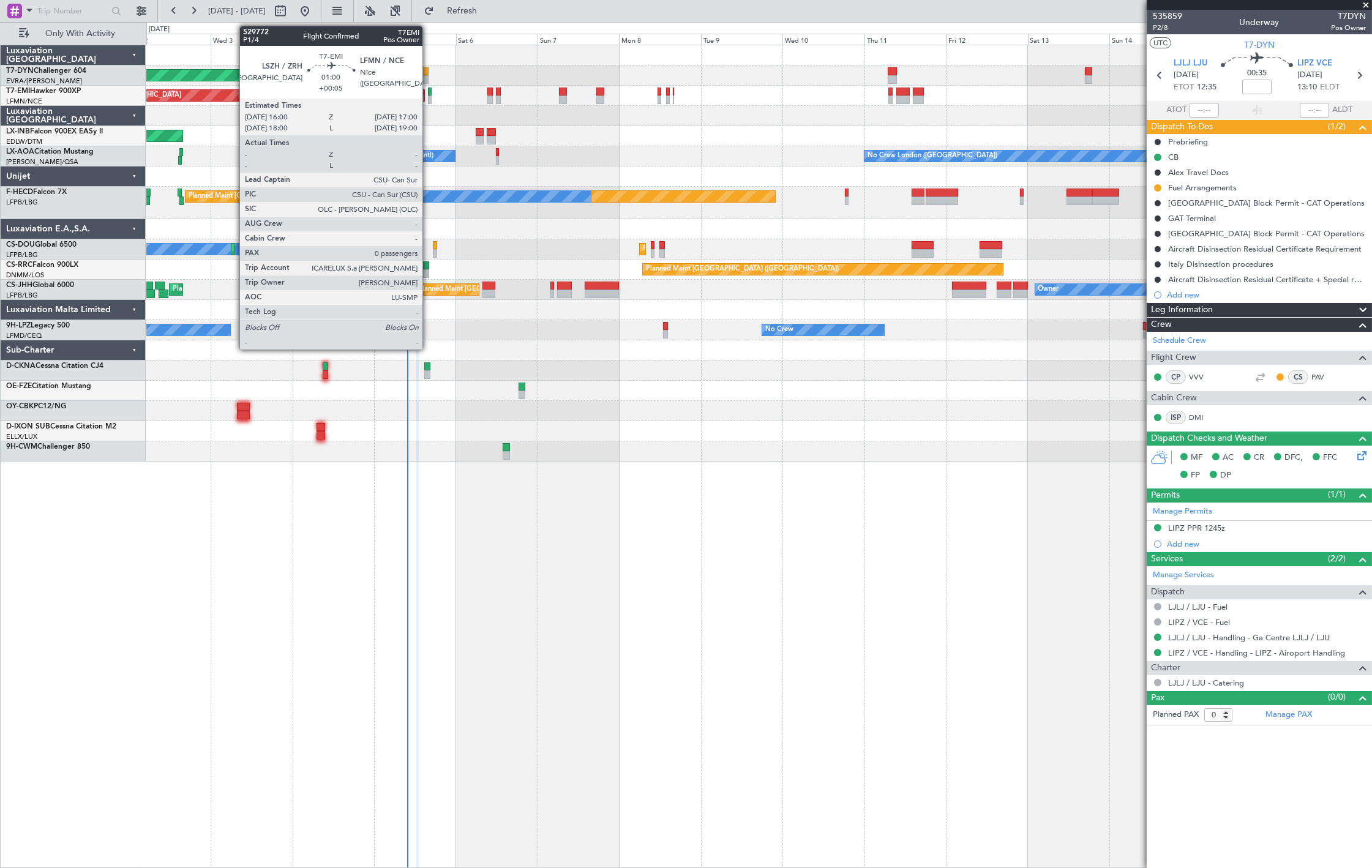
click at [428, 99] on div at bounding box center [429, 100] width 3 height 9
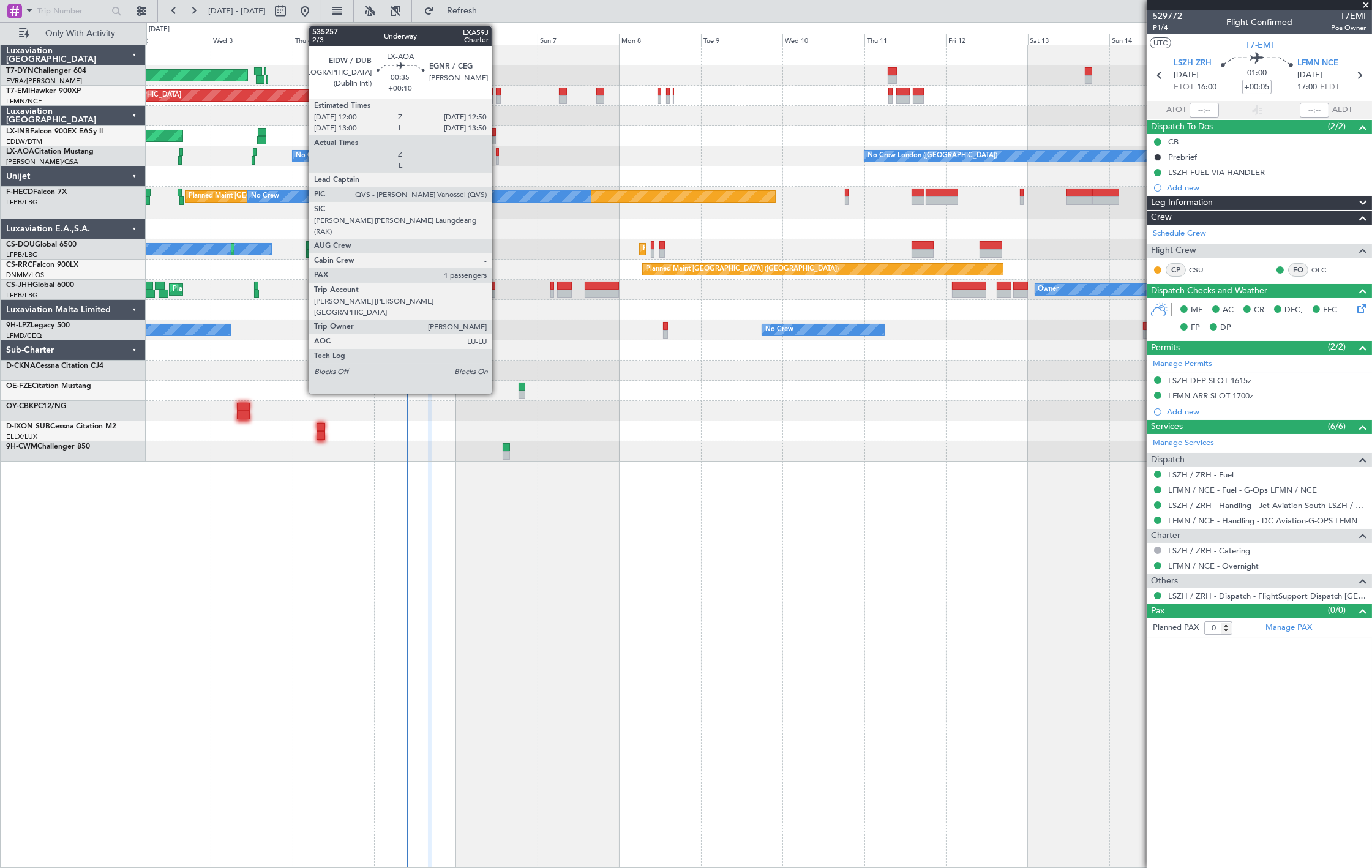
click at [497, 156] on div at bounding box center [497, 160] width 3 height 9
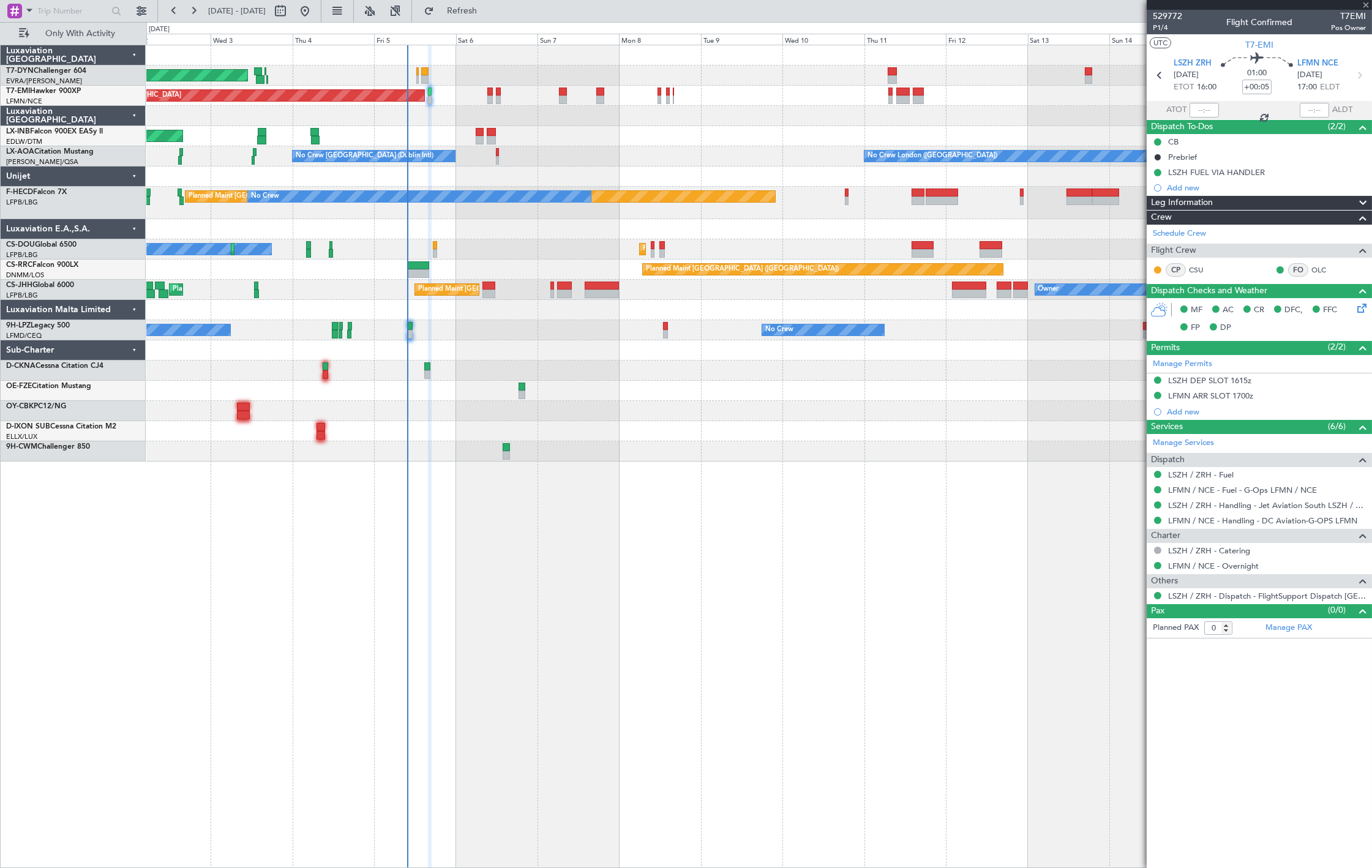
type input "+00:10"
type input "1"
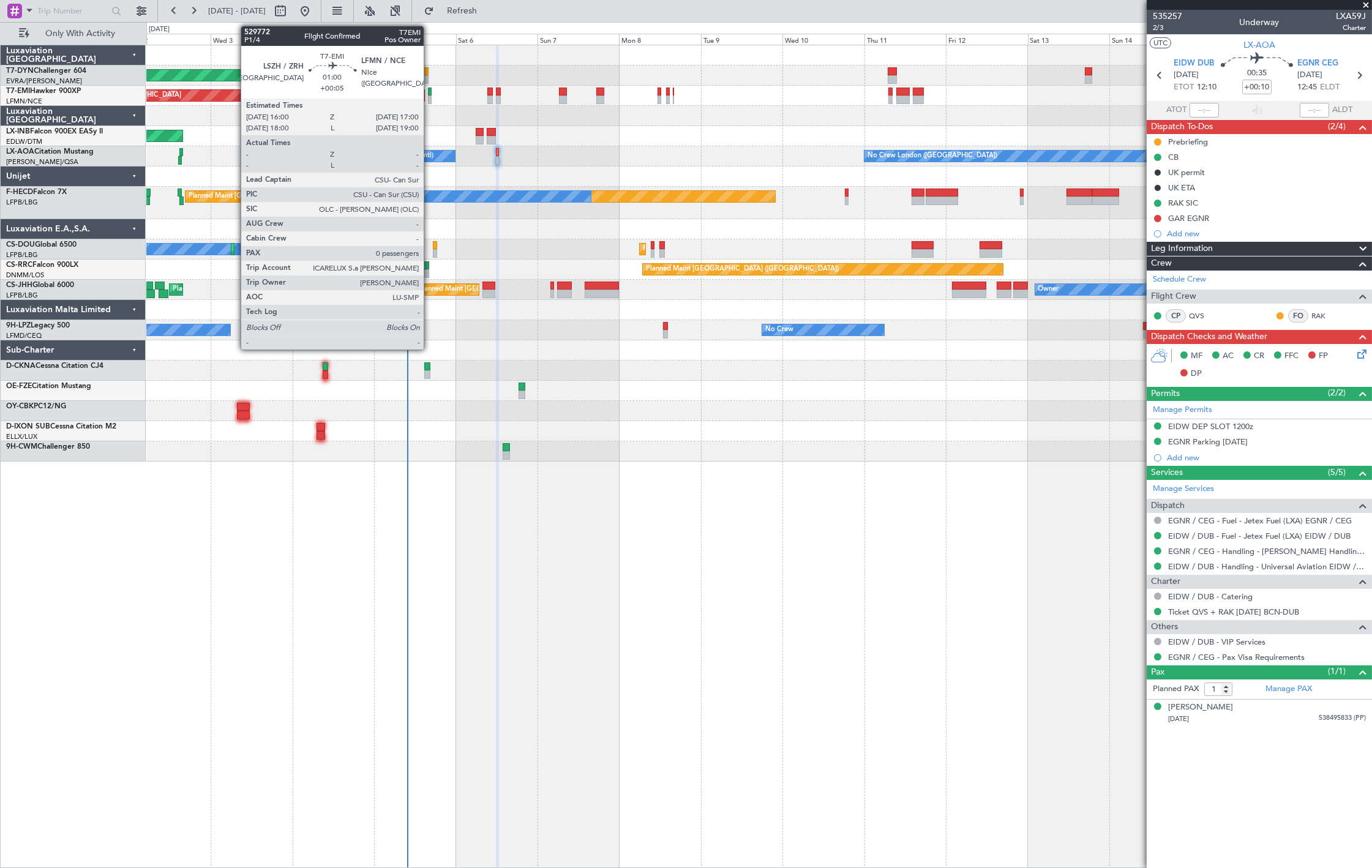
click at [430, 100] on div at bounding box center [429, 100] width 3 height 9
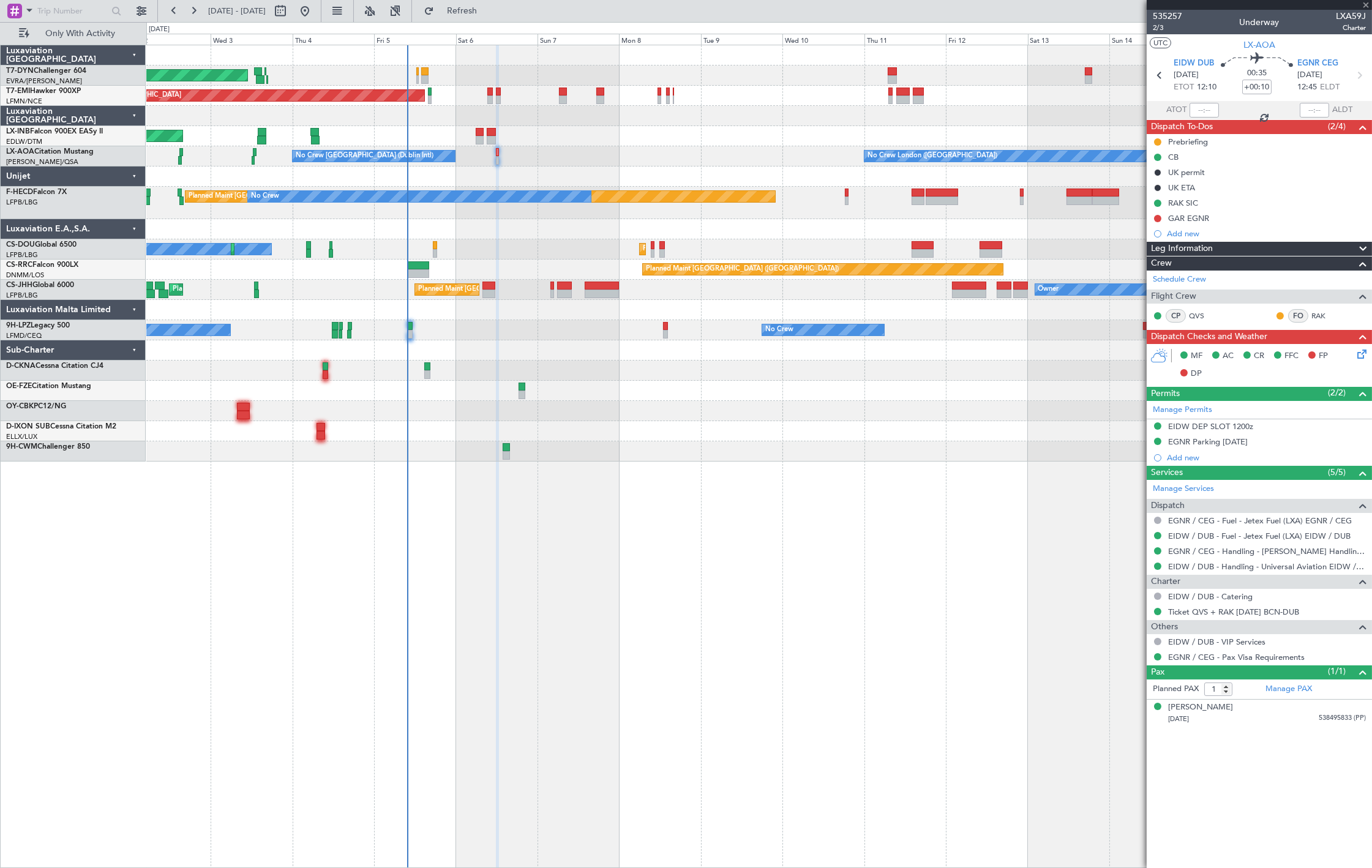
type input "+00:05"
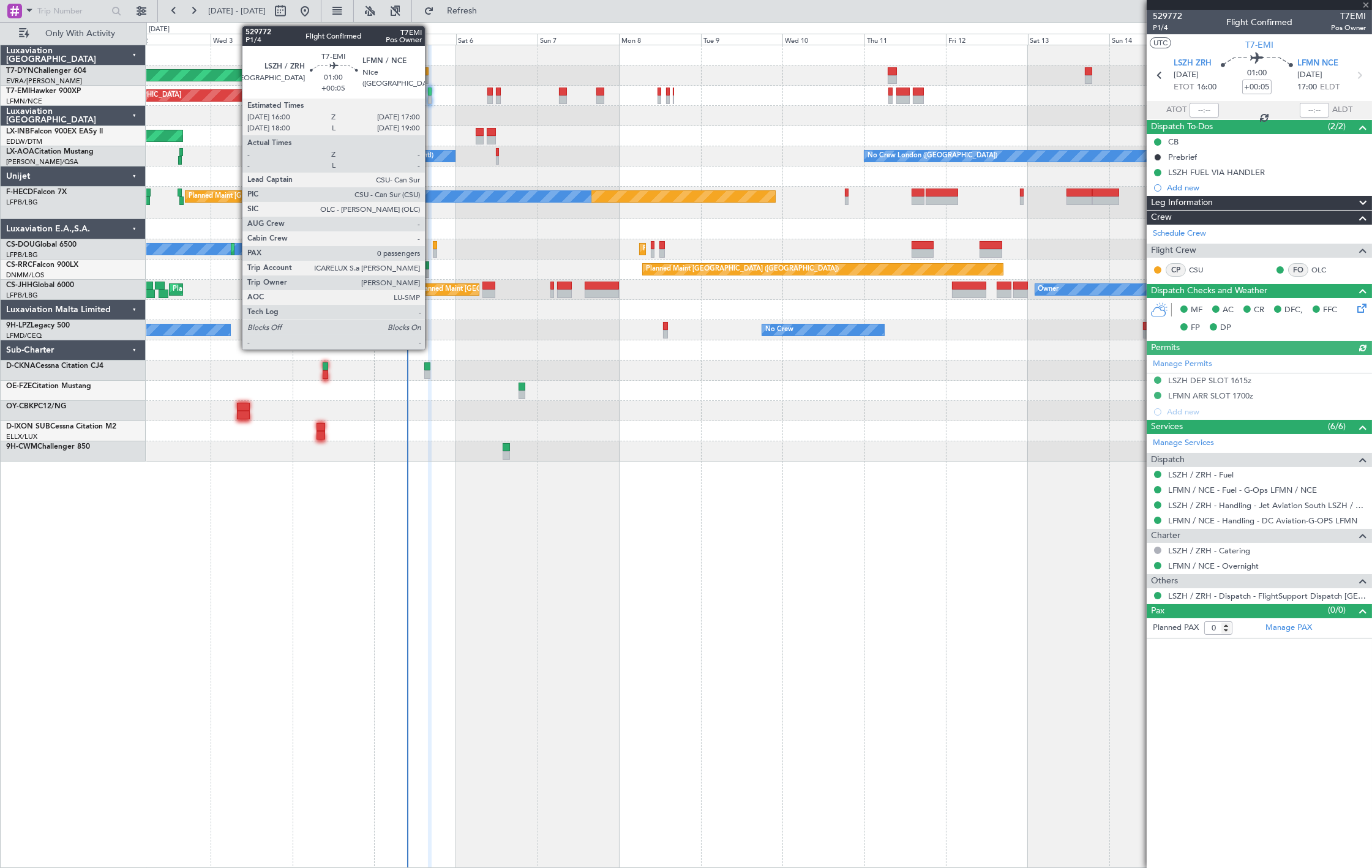
click at [431, 98] on div at bounding box center [429, 100] width 3 height 9
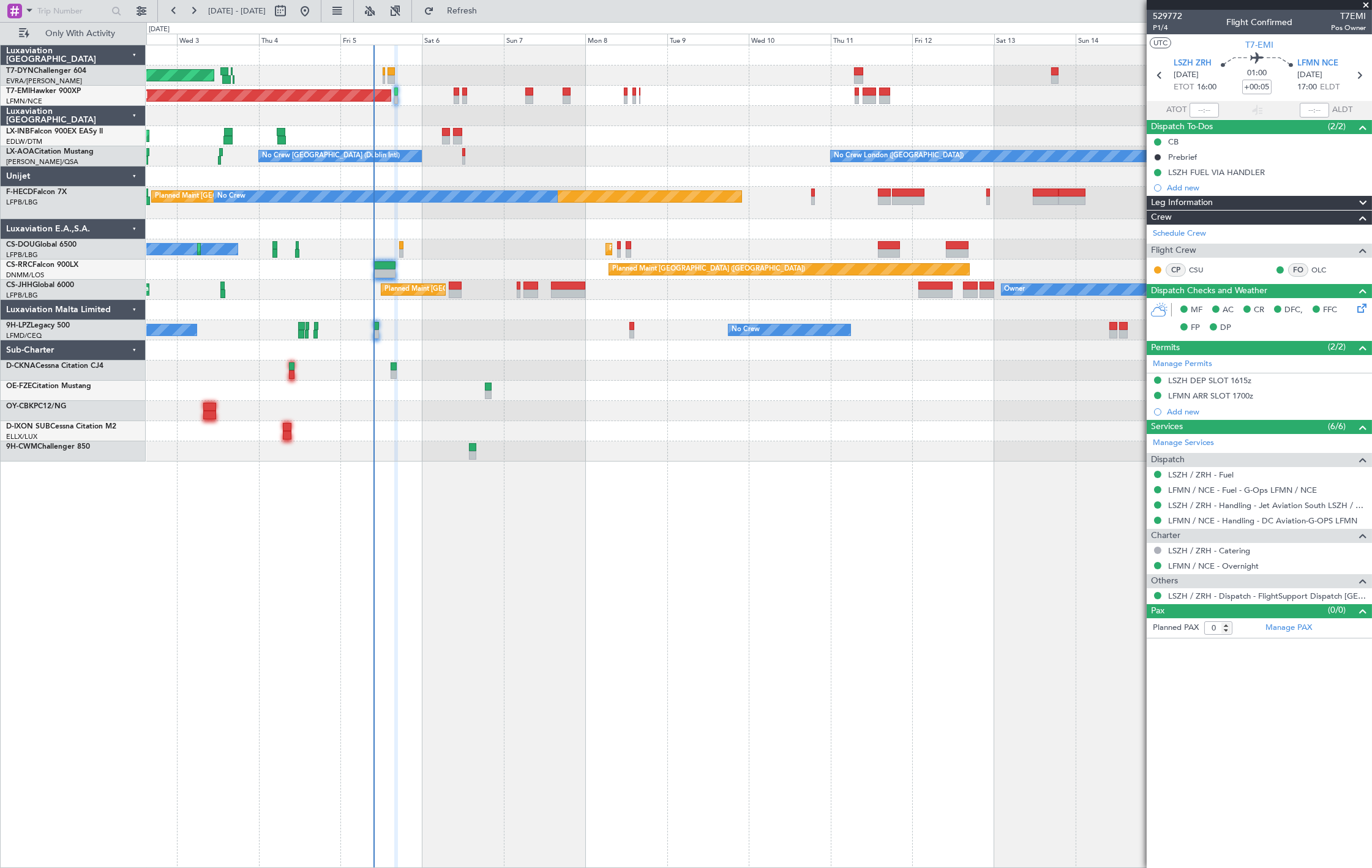
click at [440, 264] on div "AOG Maint Riga (Riga Intl) Planned Maint Zurich Unplanned Maint Dubai (Al Makto…" at bounding box center [759, 253] width 1225 height 416
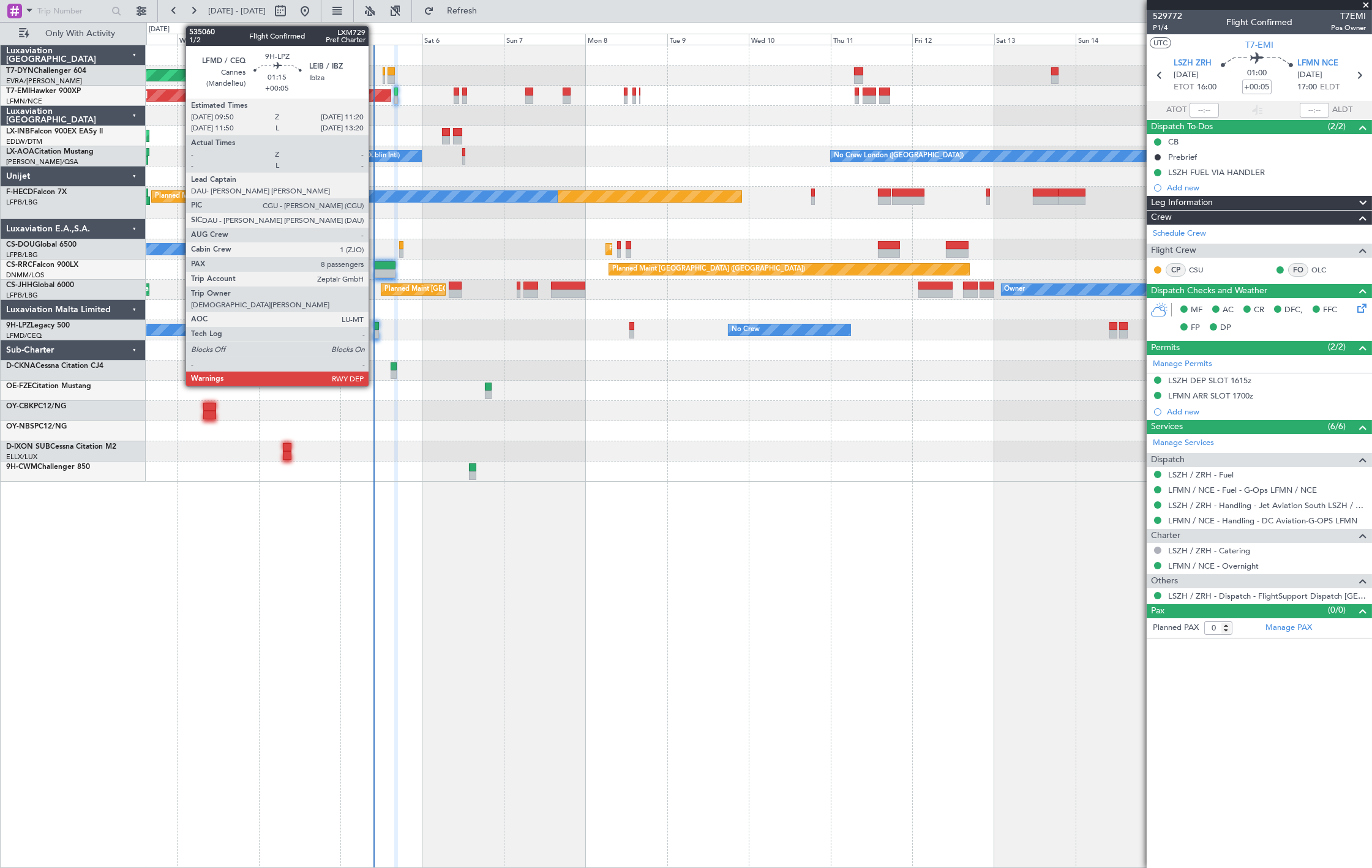
click at [376, 328] on div at bounding box center [376, 326] width 5 height 9
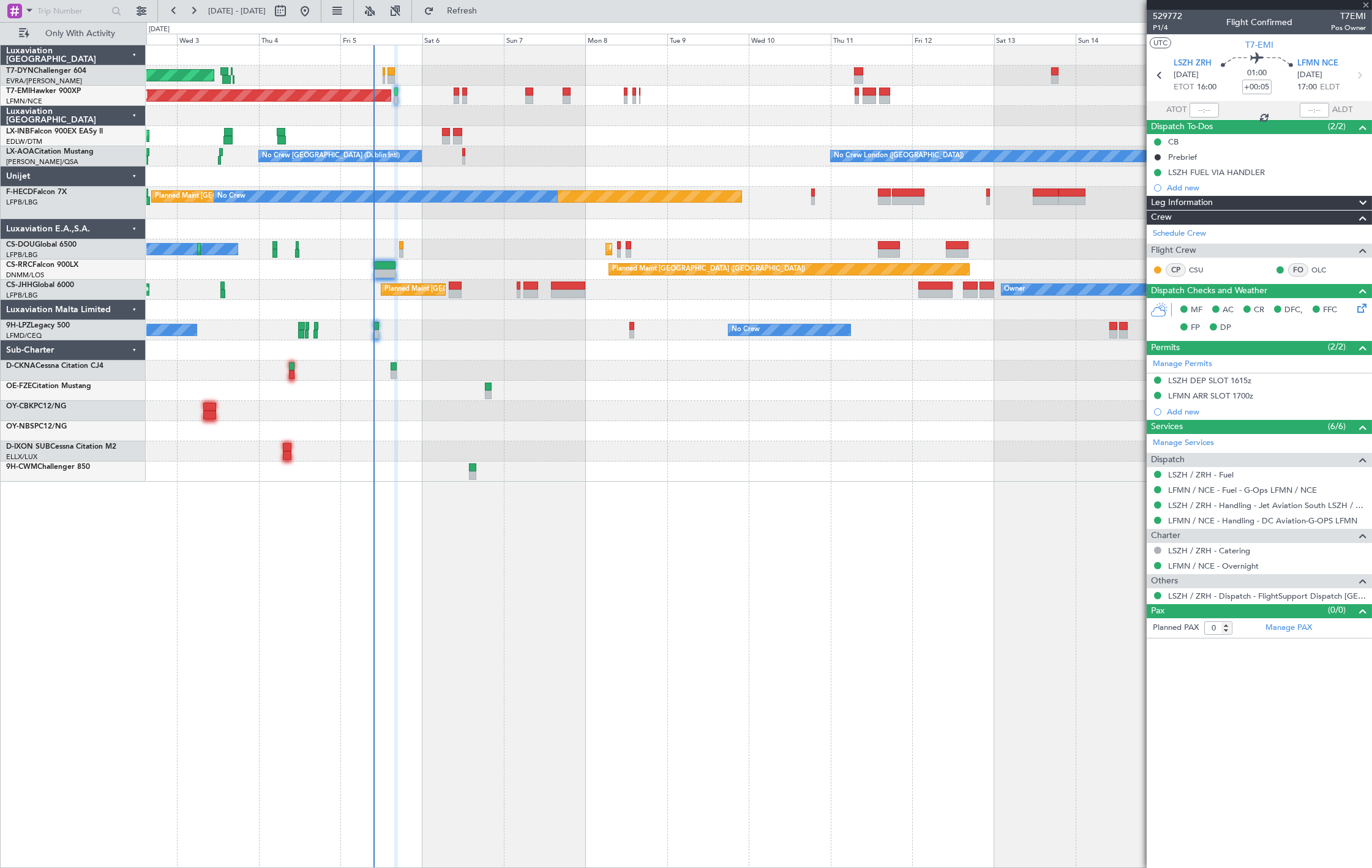
type input "8"
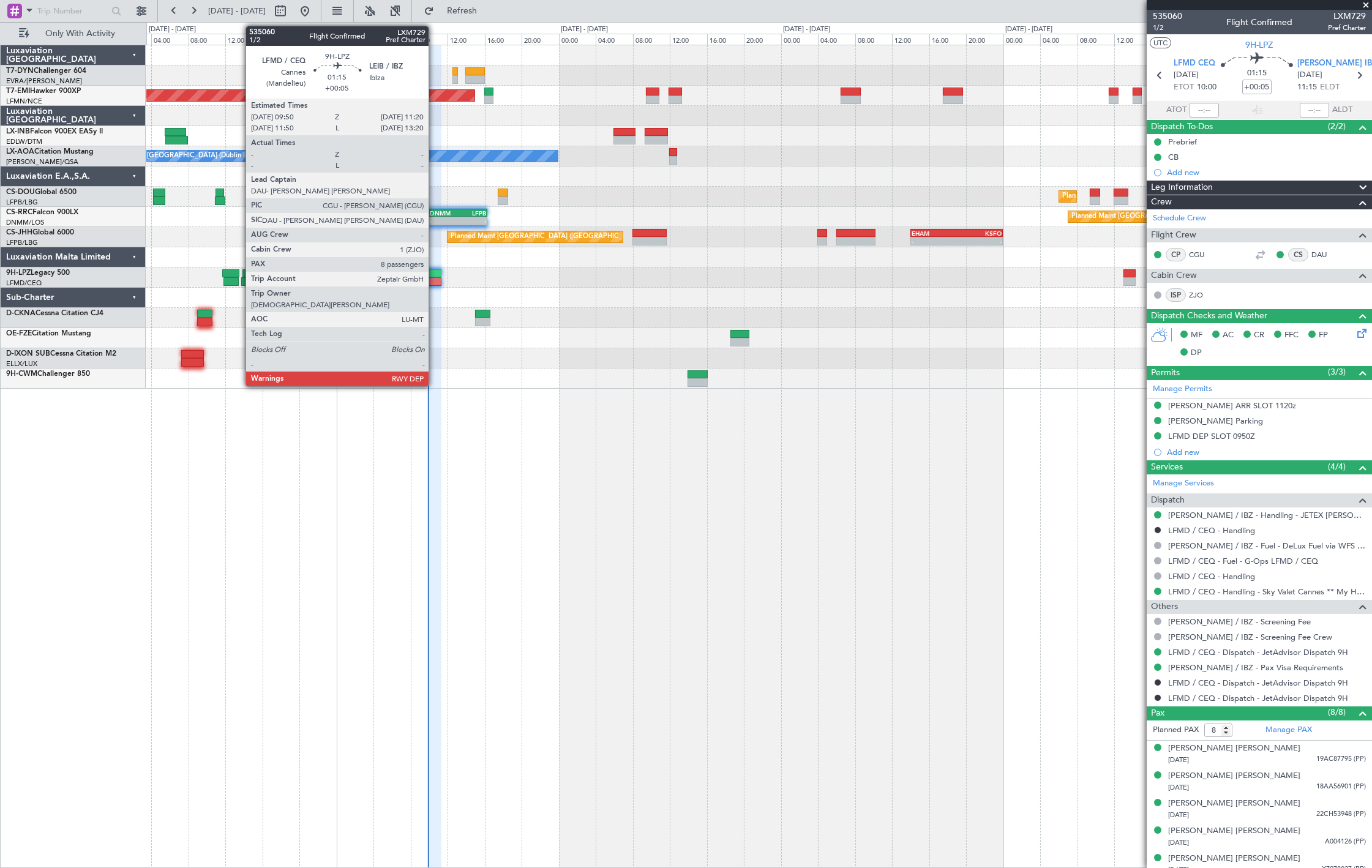
click at [434, 278] on div at bounding box center [433, 281] width 14 height 9
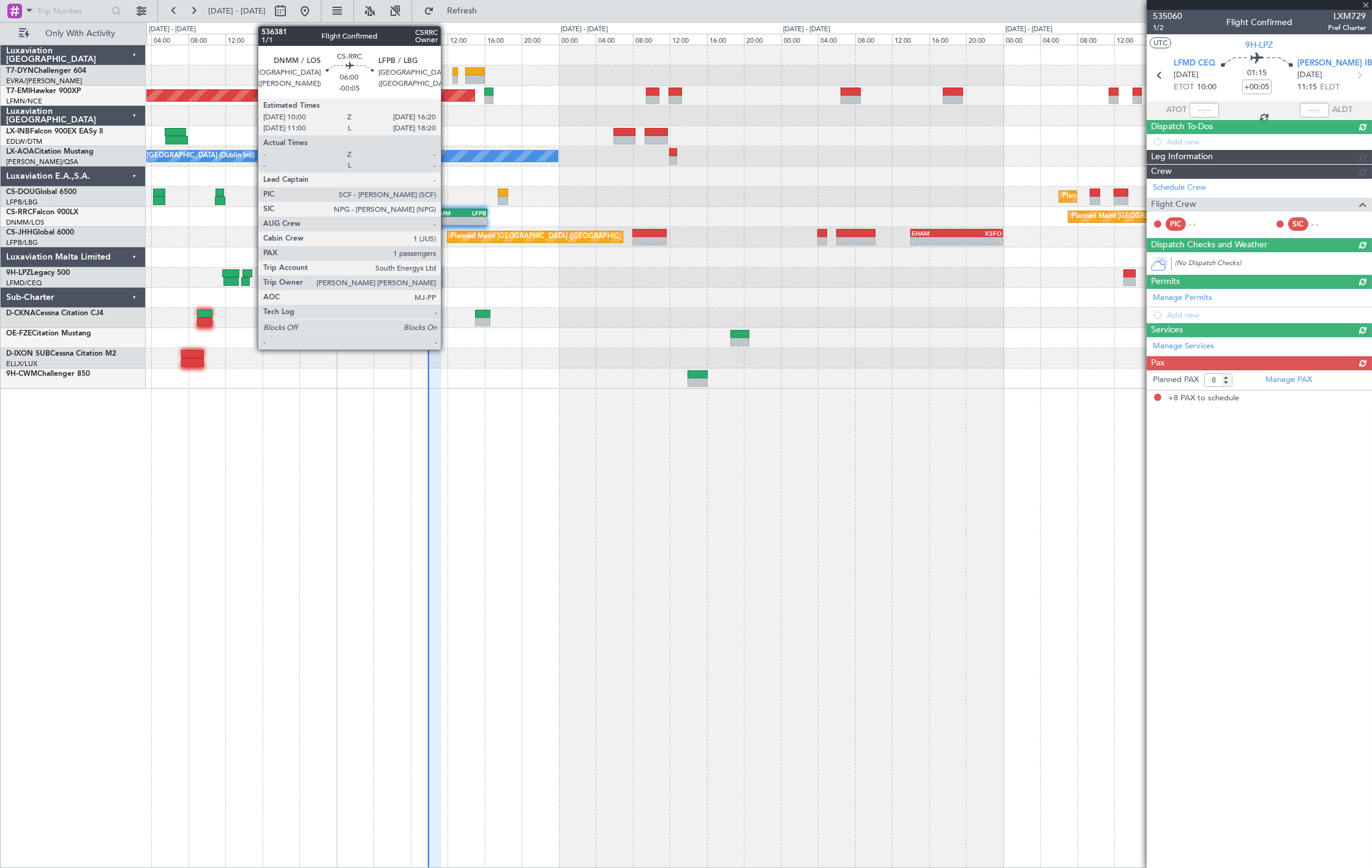
click at [447, 224] on div "- -" at bounding box center [457, 221] width 59 height 9
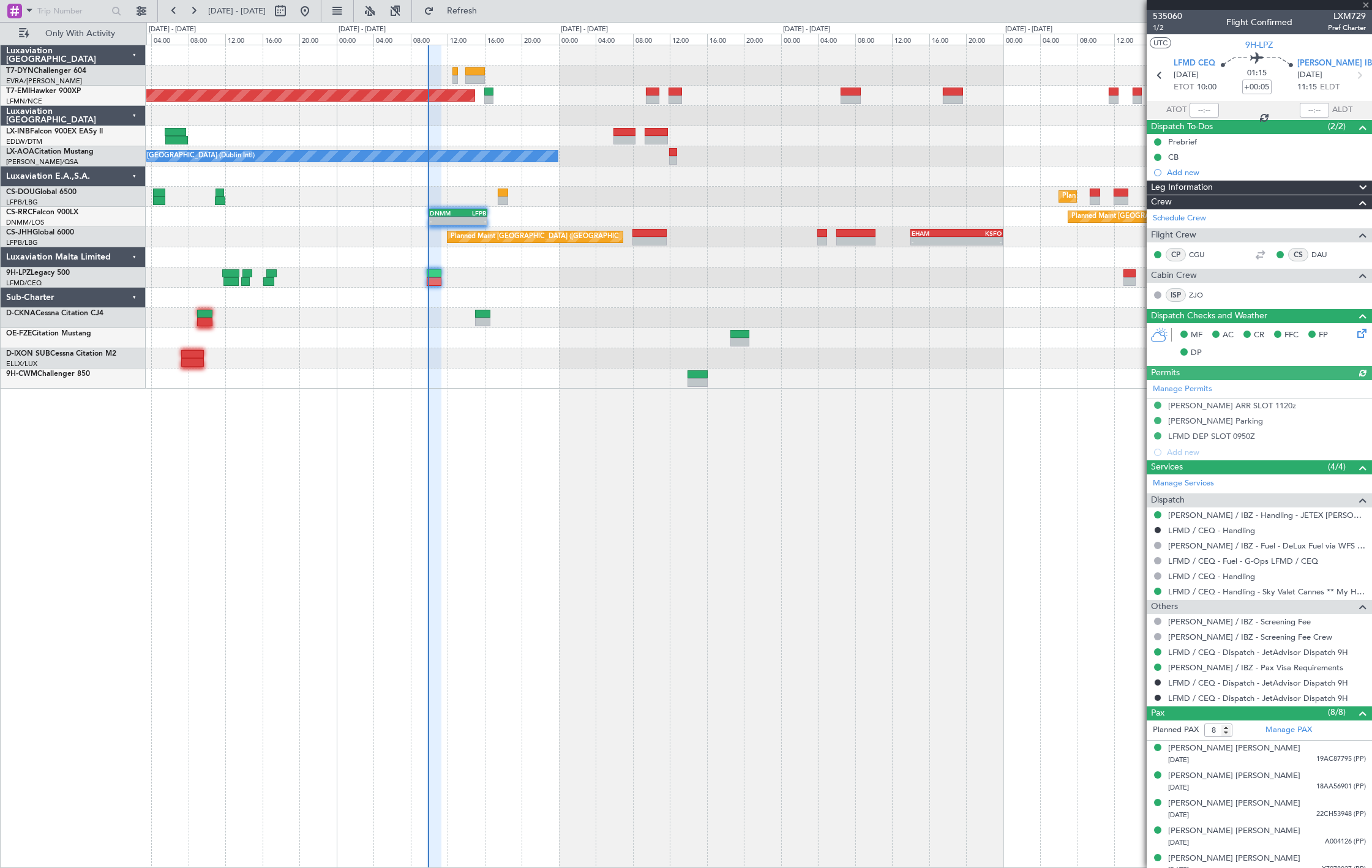
type input "-00:05"
type input "1"
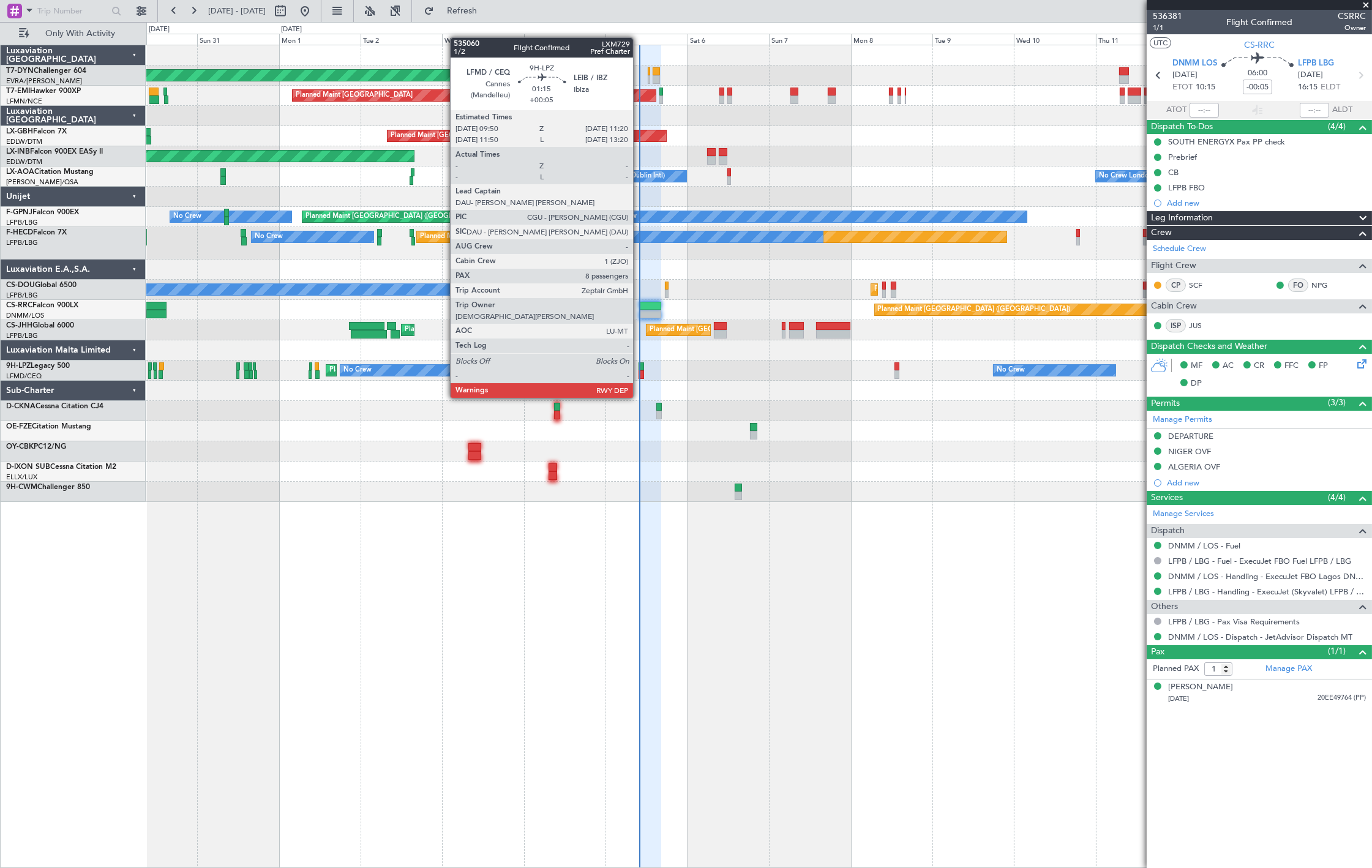
click at [638, 374] on div at bounding box center [641, 374] width 5 height 9
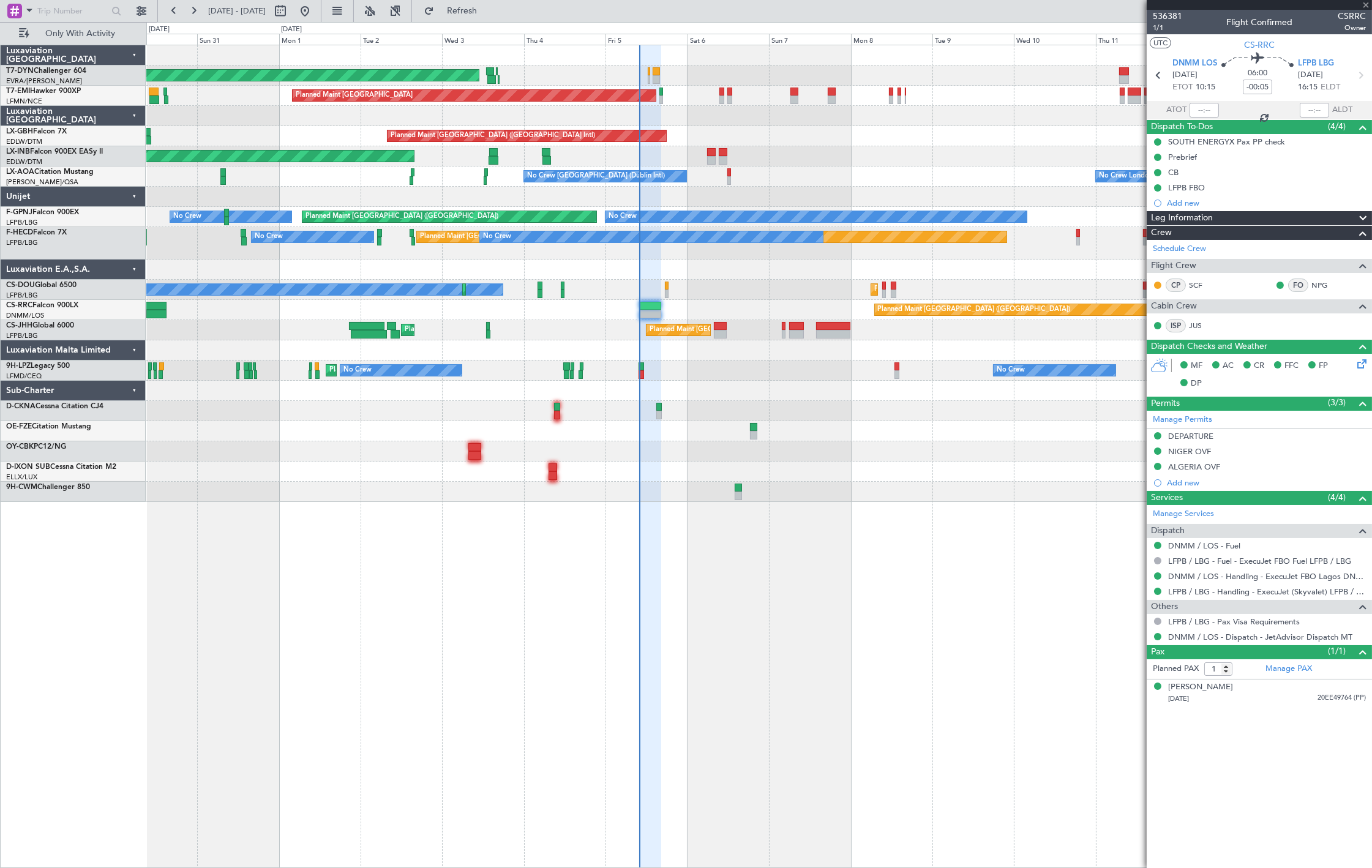
type input "+00:05"
type input "8"
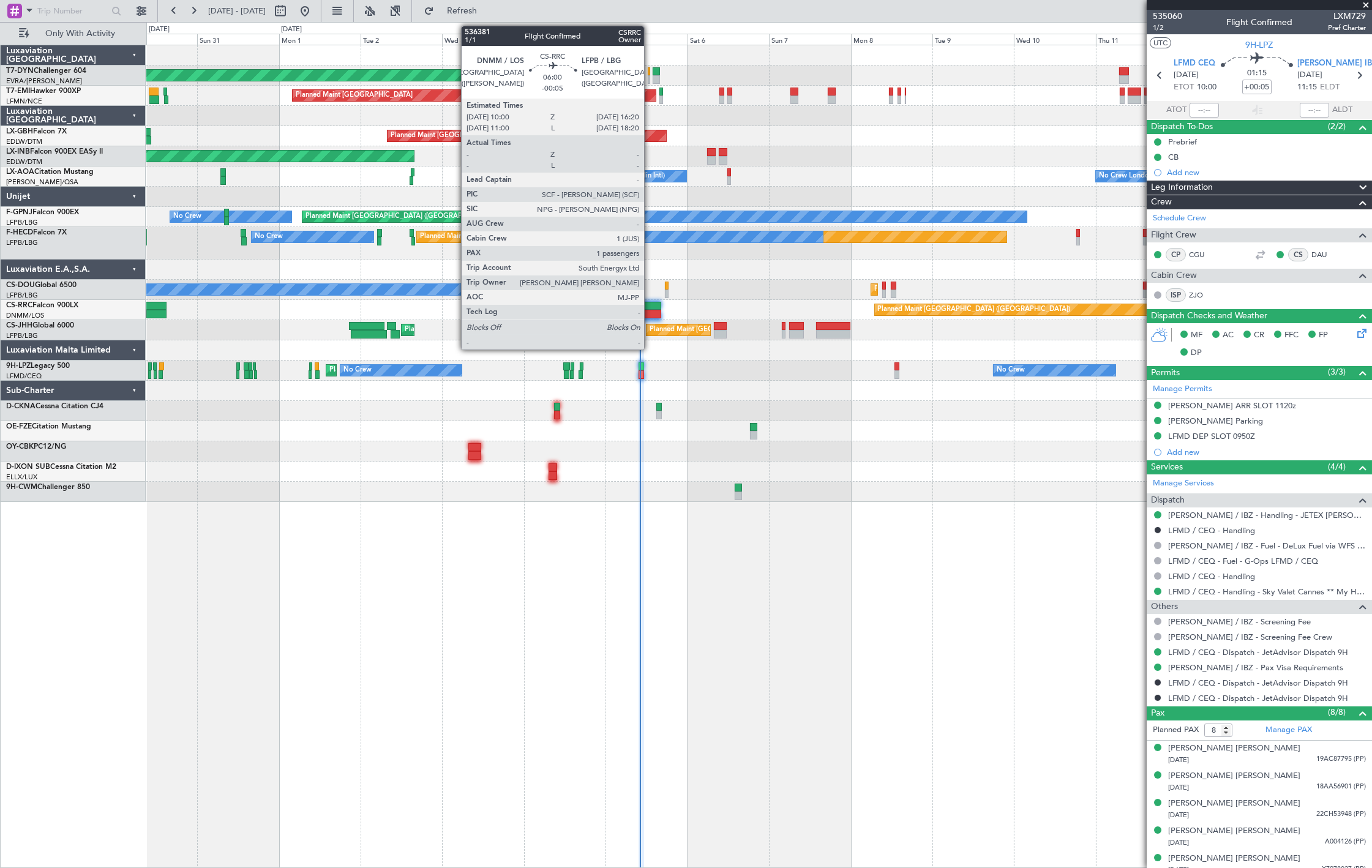
click at [650, 307] on div at bounding box center [650, 306] width 22 height 9
type input "-00:05"
type input "1"
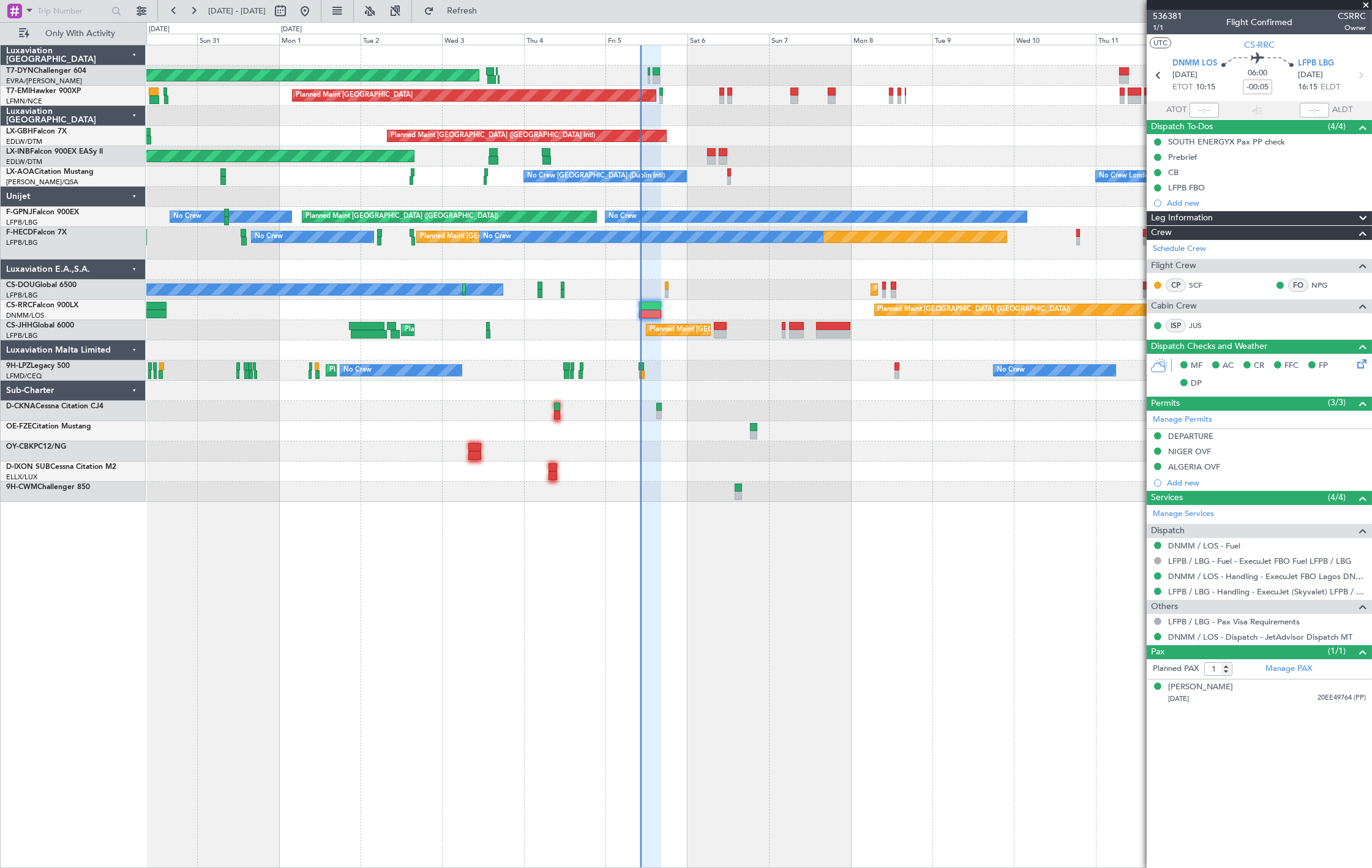
click at [732, 499] on div at bounding box center [759, 491] width 1225 height 20
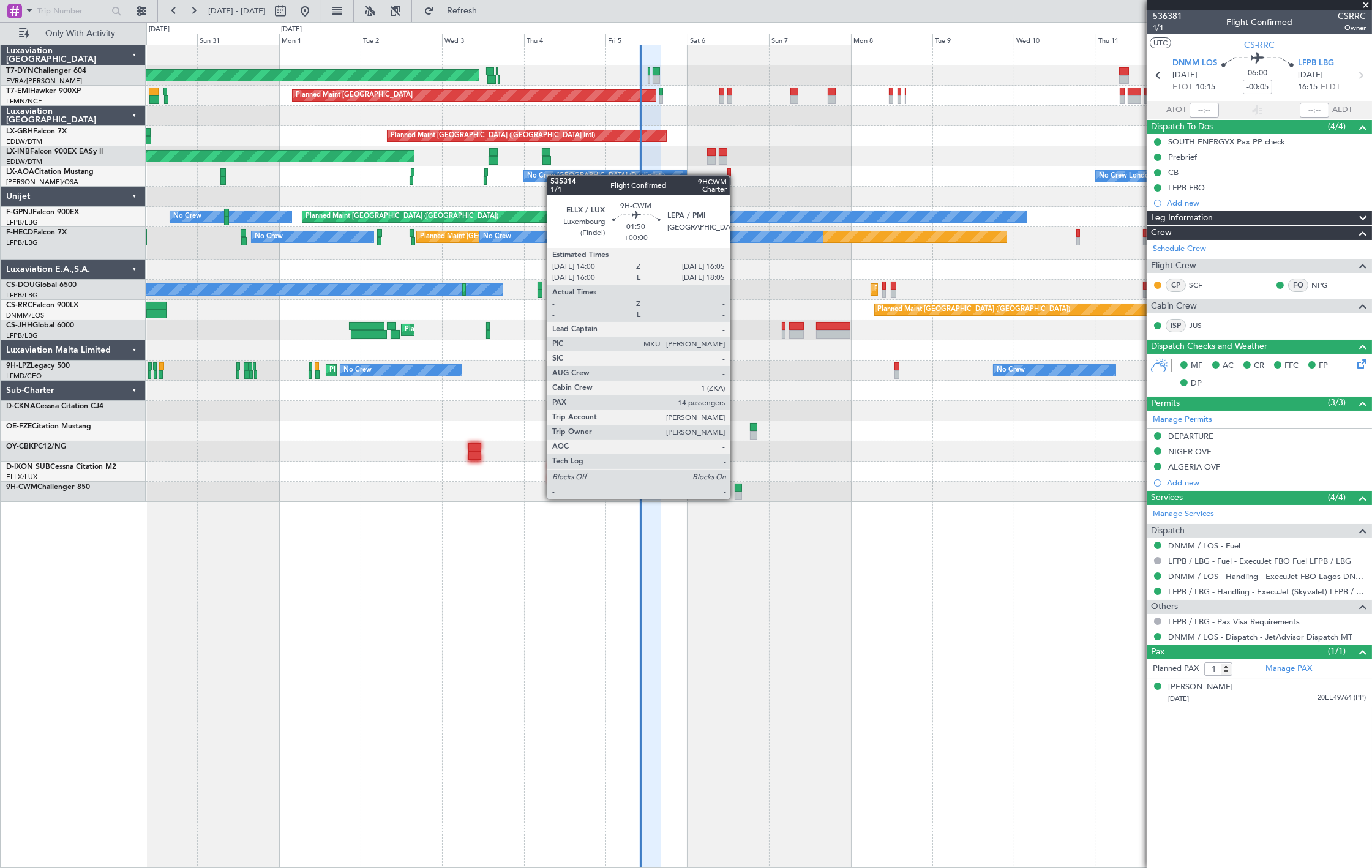
click at [739, 496] on div at bounding box center [738, 496] width 7 height 9
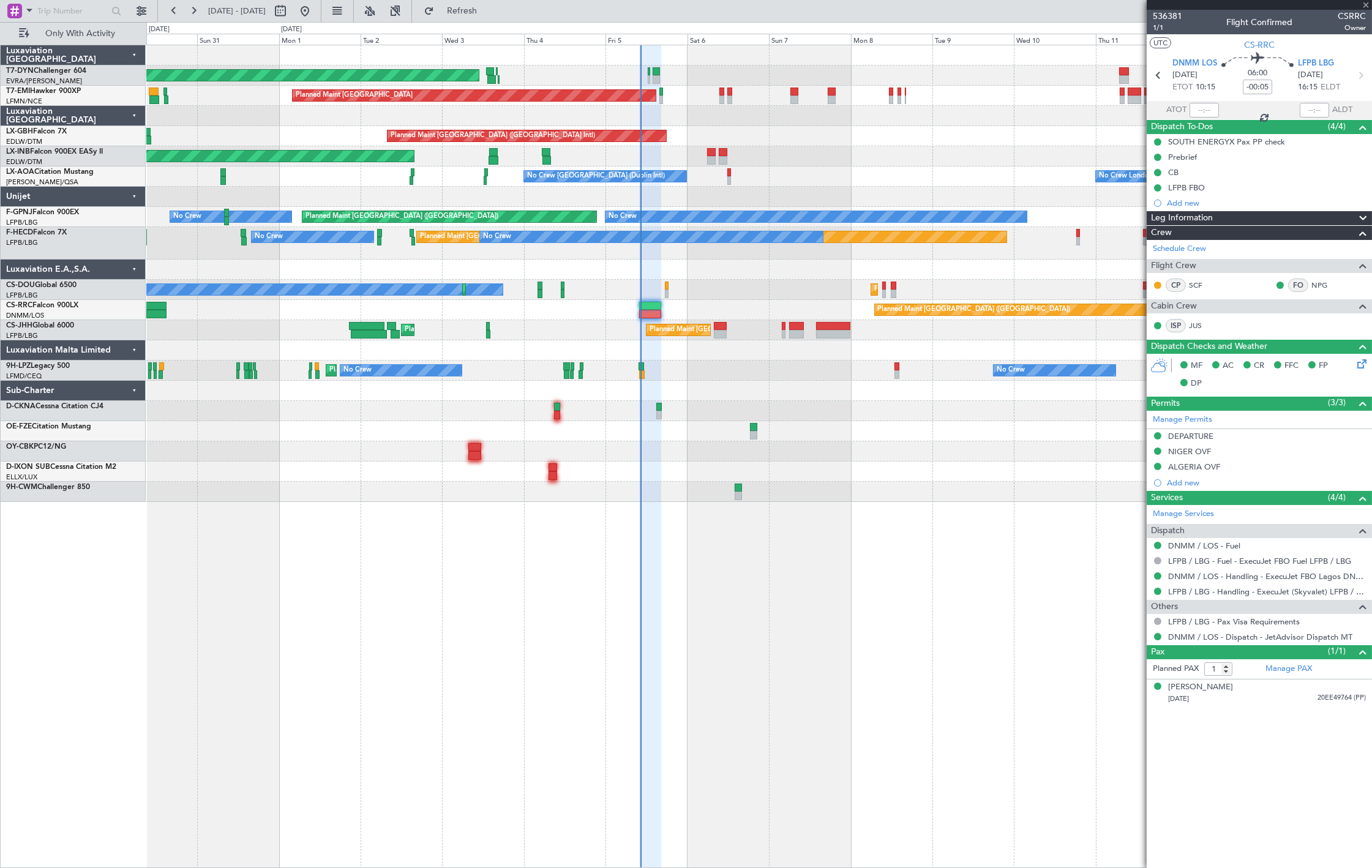
type input "14"
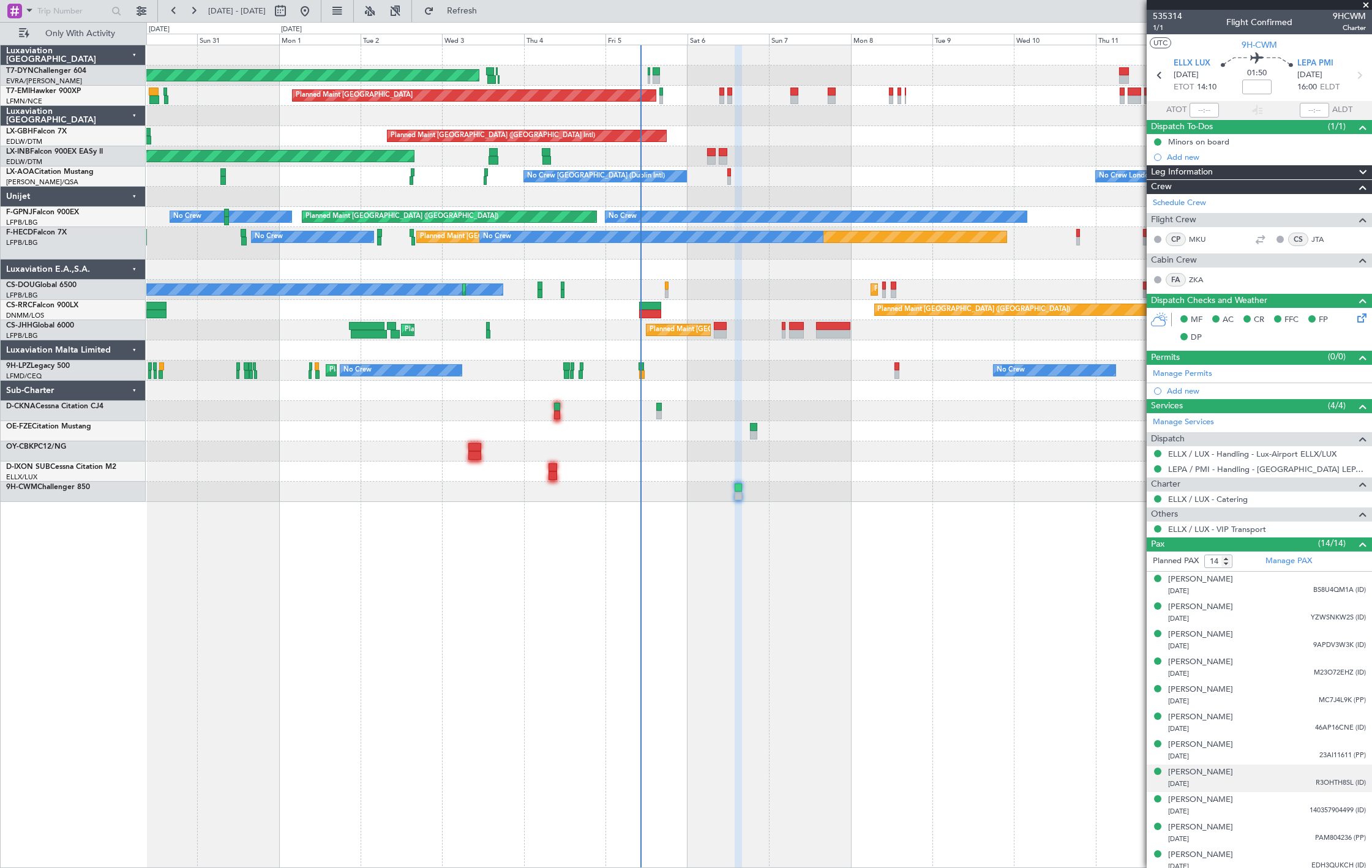
click at [1305, 775] on div "[PERSON_NAME] [DATE] R3OHTH8SL (ID)" at bounding box center [1267, 778] width 198 height 24
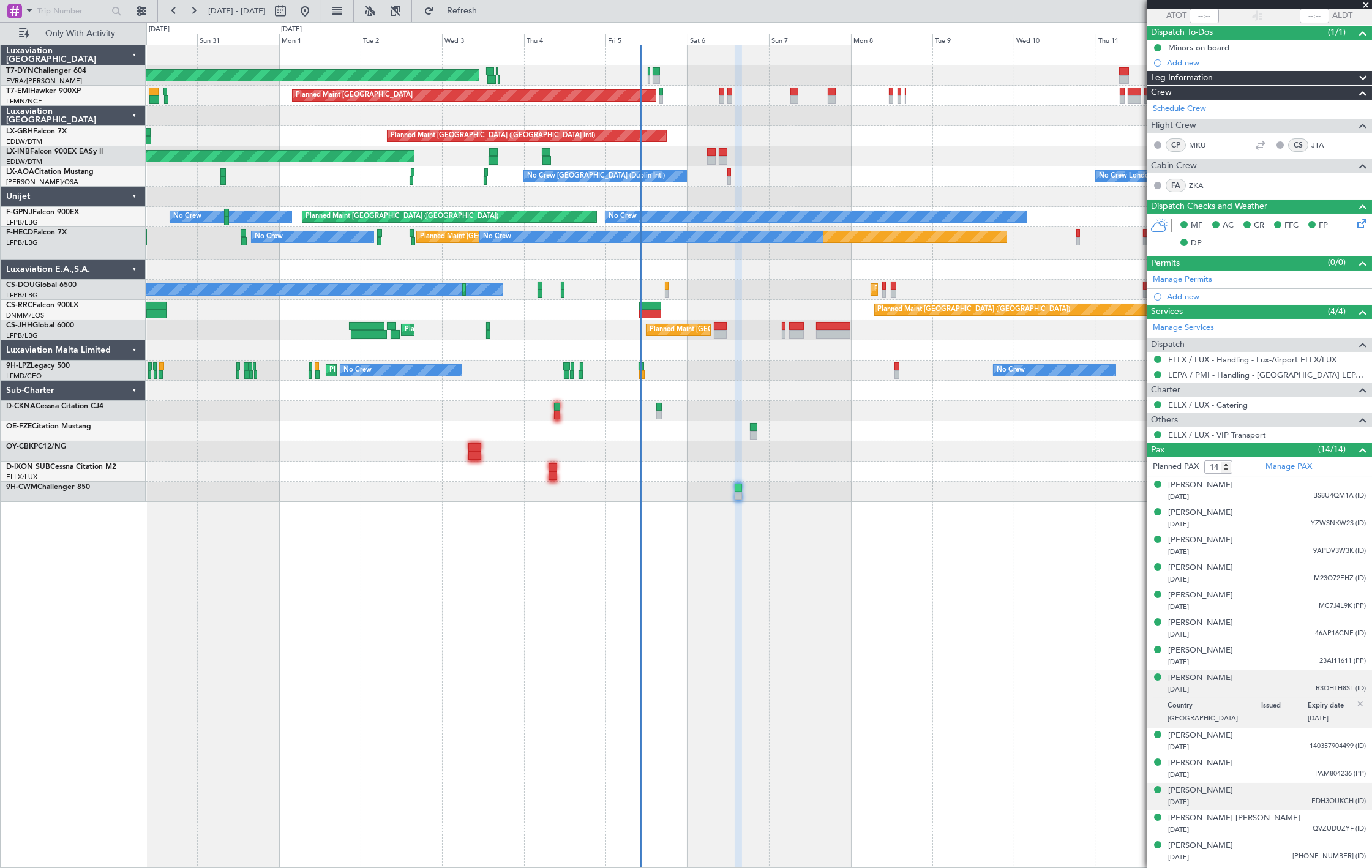
scroll to position [118, 0]
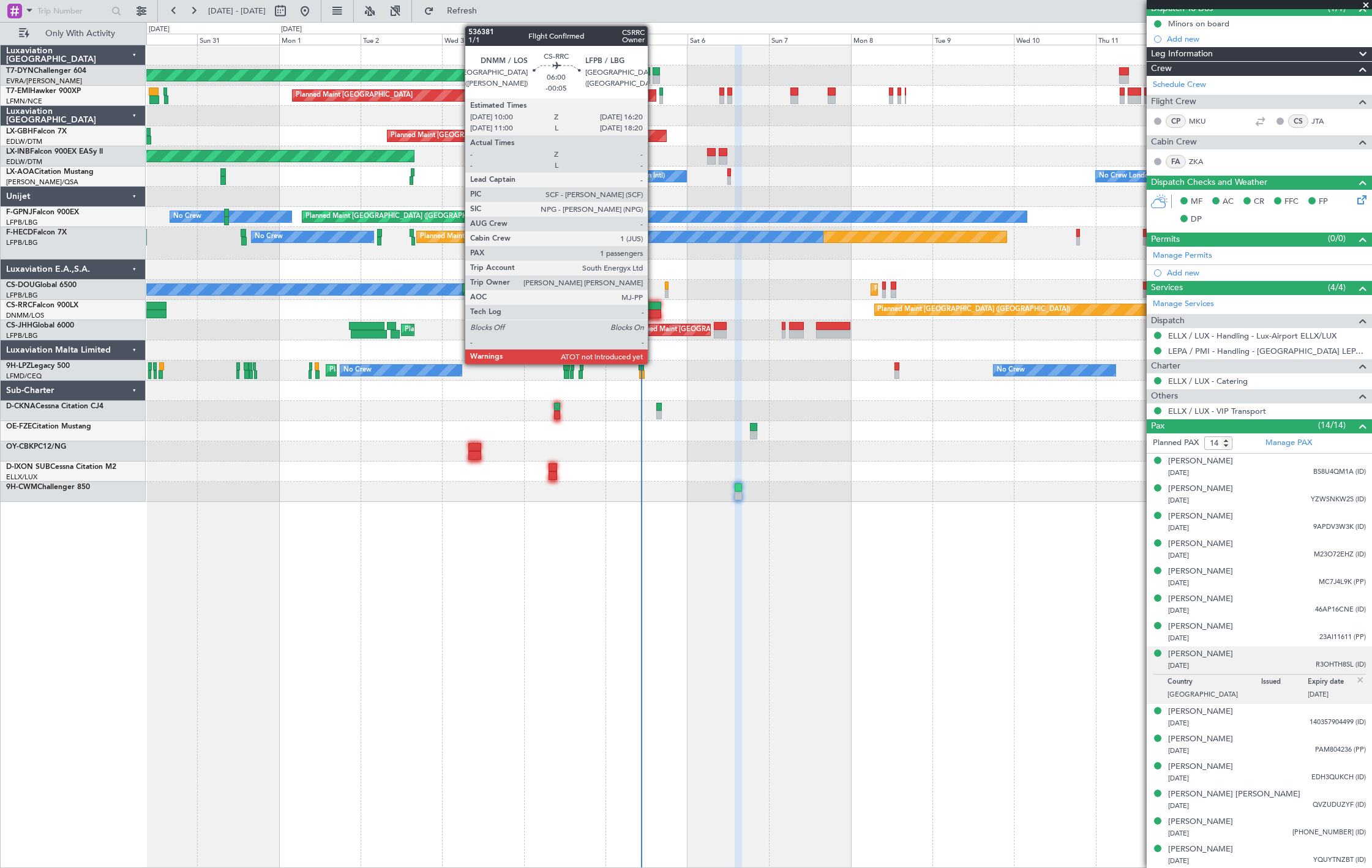
click at [654, 311] on div at bounding box center [650, 314] width 22 height 9
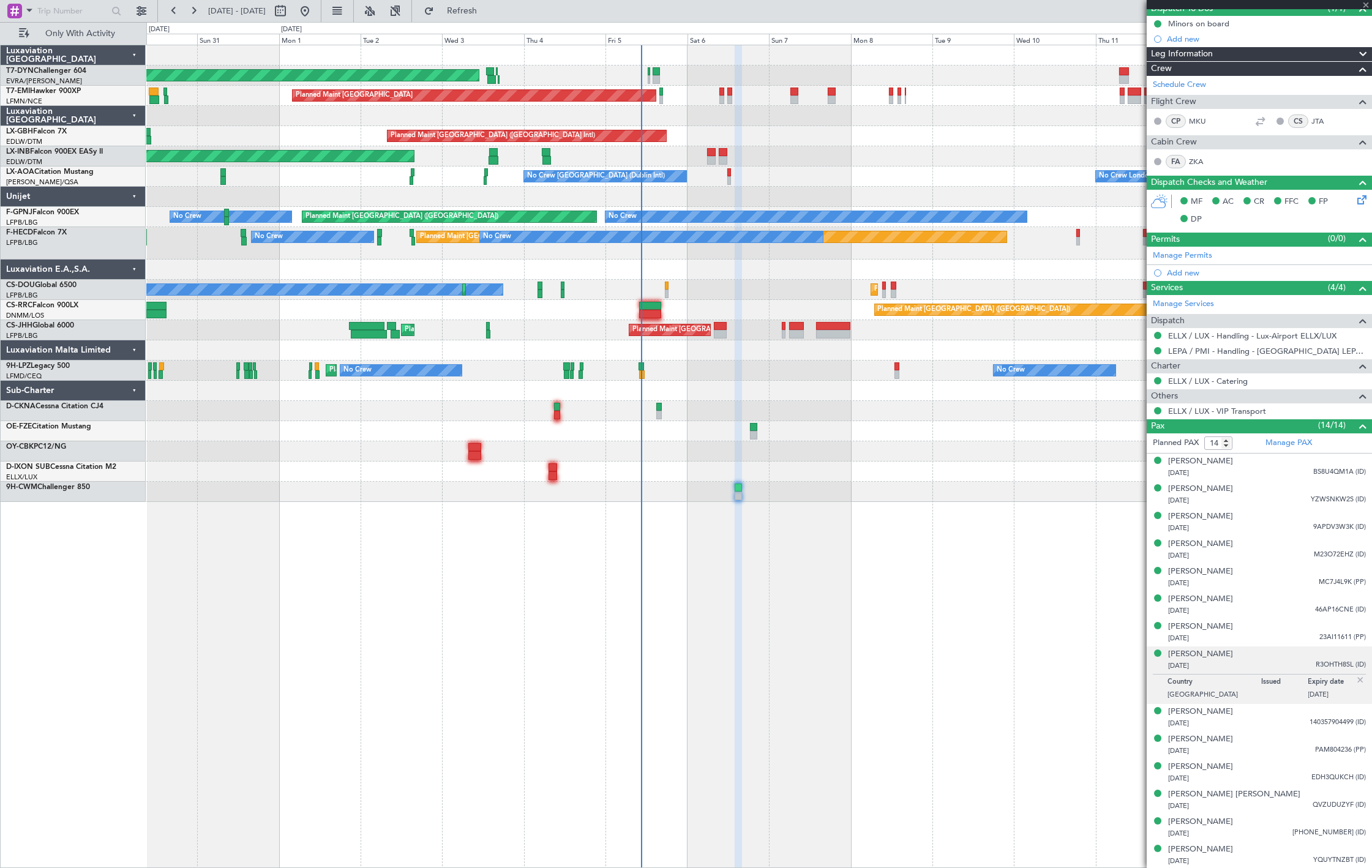
type input "-00:05"
type input "1"
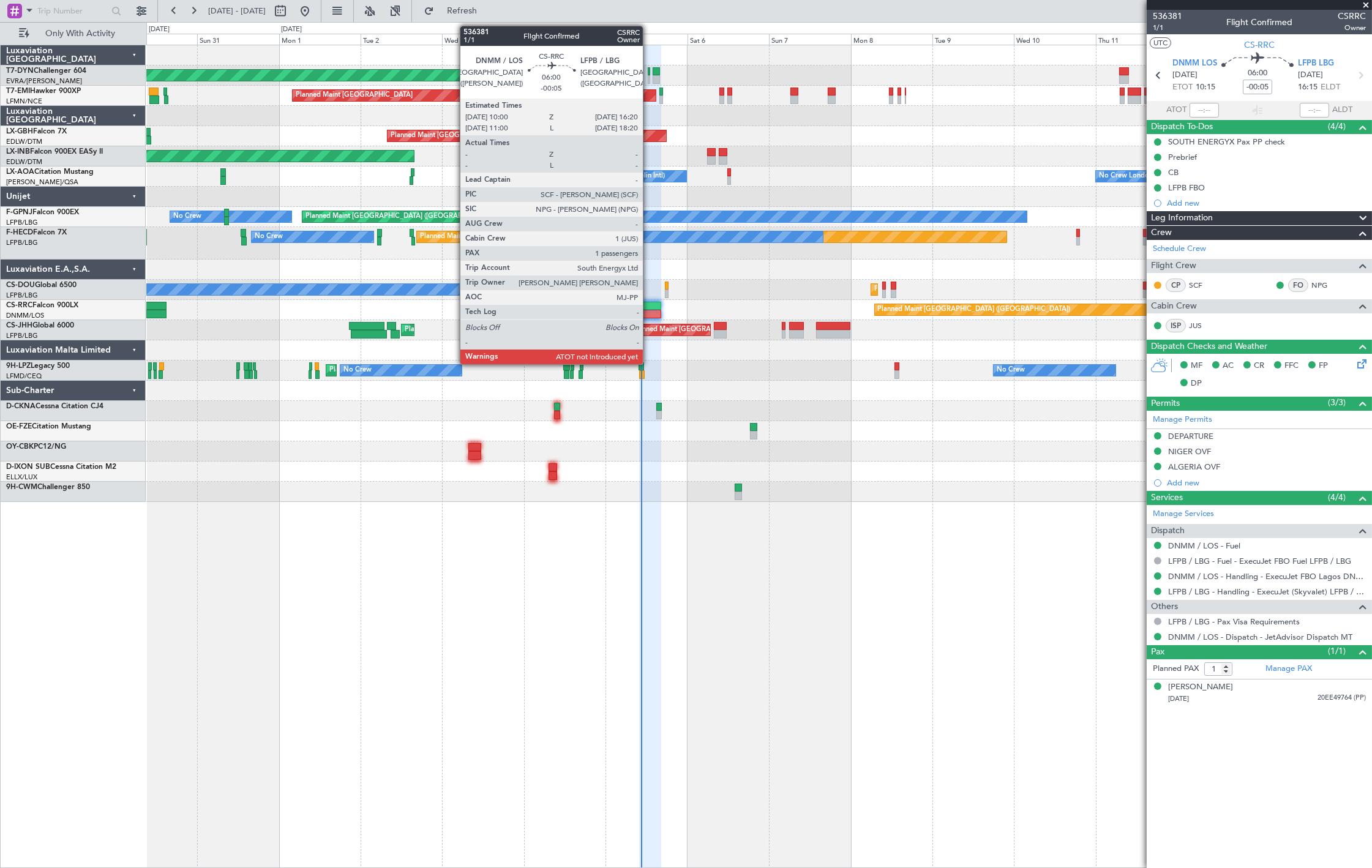
click at [649, 310] on div at bounding box center [650, 314] width 22 height 9
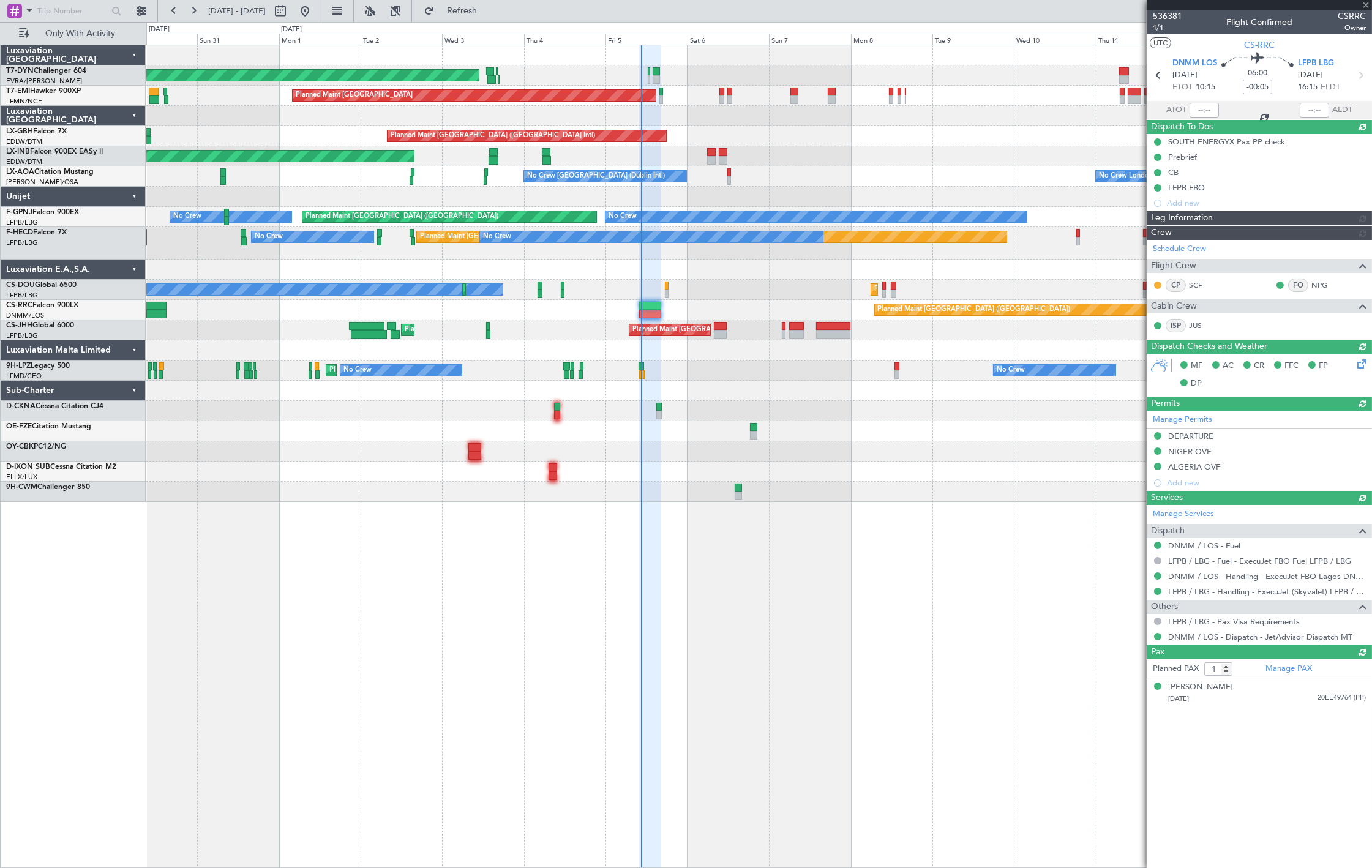
type input "10:25"
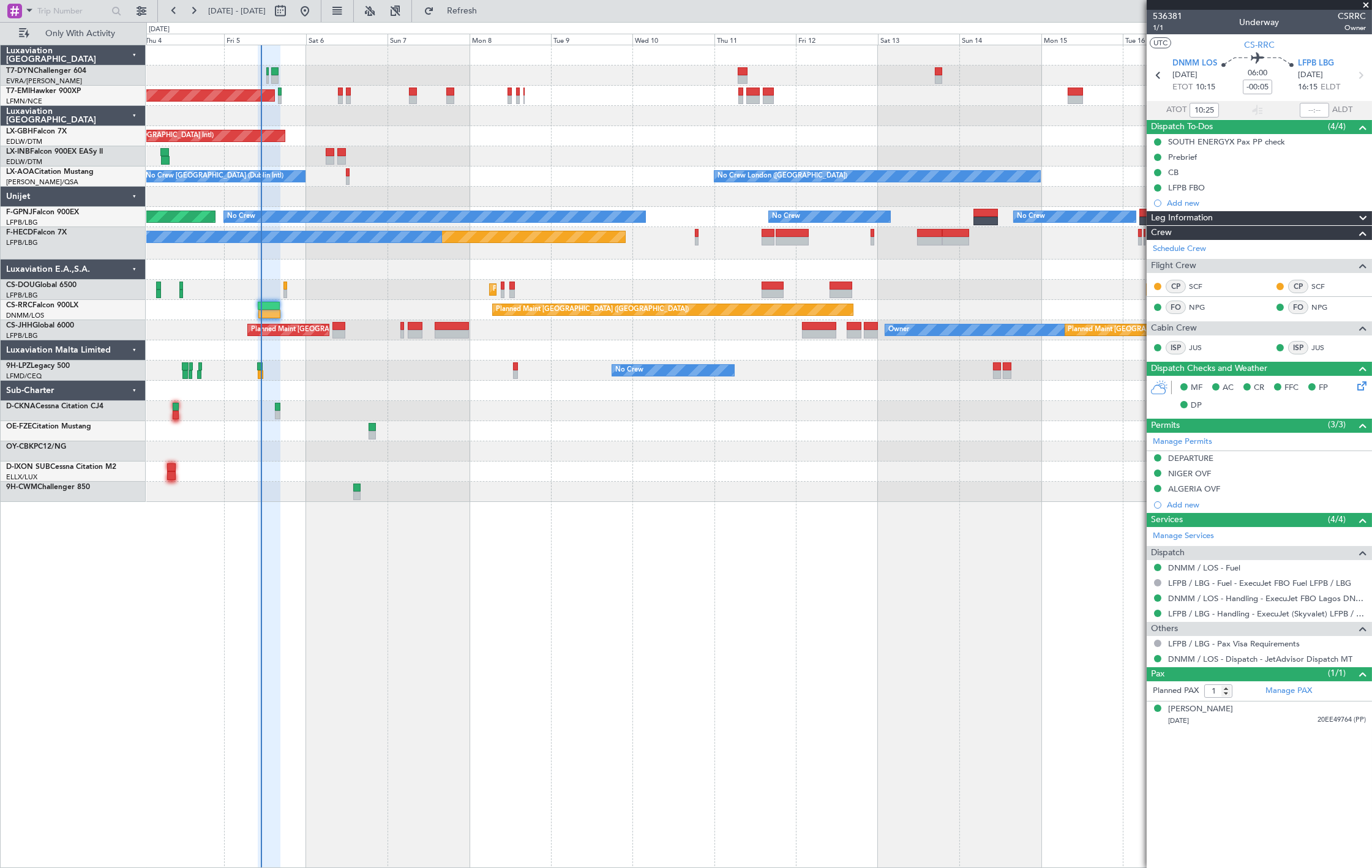
click at [435, 501] on div "AOG Maint Riga (Riga Intl) Planned Maint [GEOGRAPHIC_DATA] Planned Maint [GEOGR…" at bounding box center [759, 273] width 1225 height 457
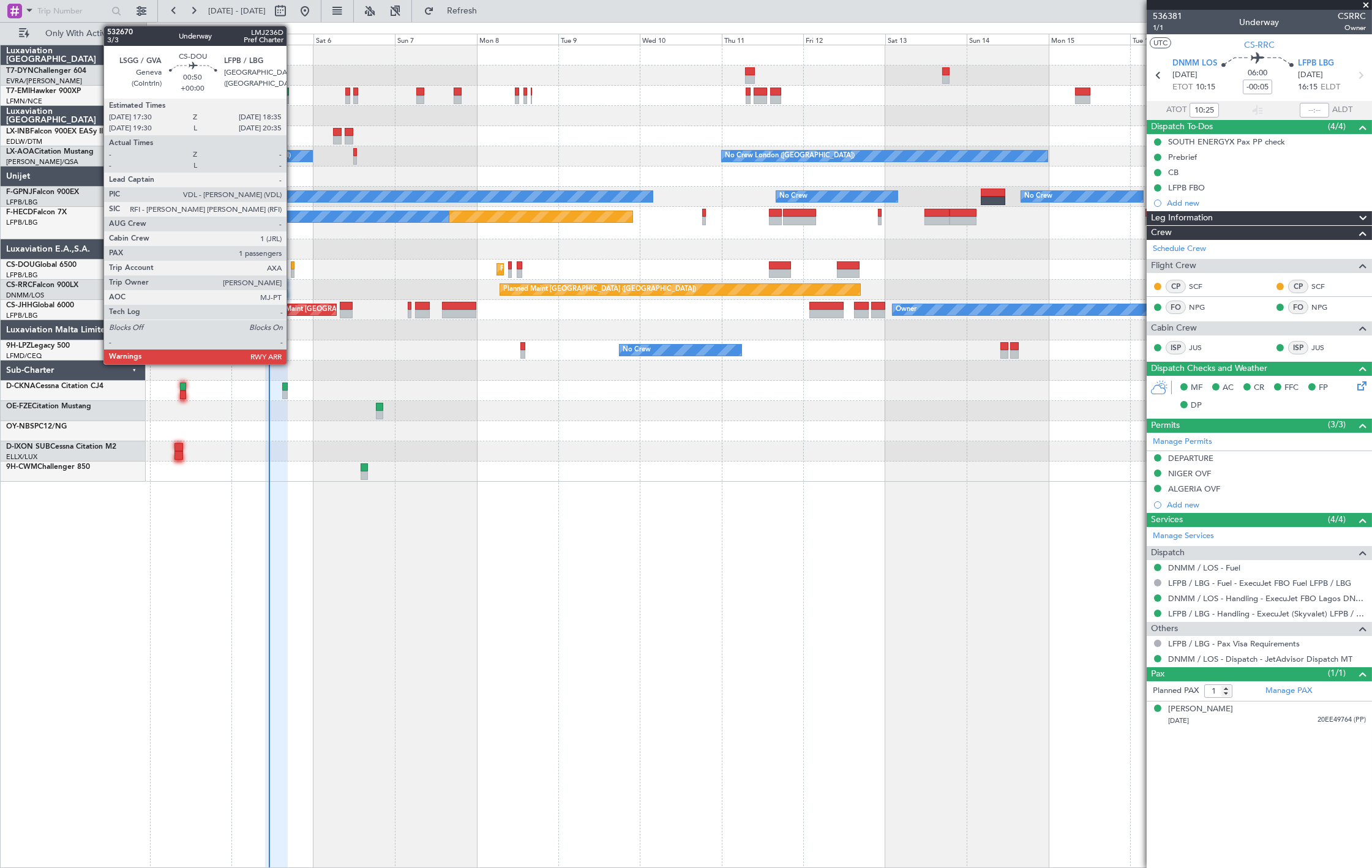
click at [293, 271] on div at bounding box center [293, 273] width 4 height 9
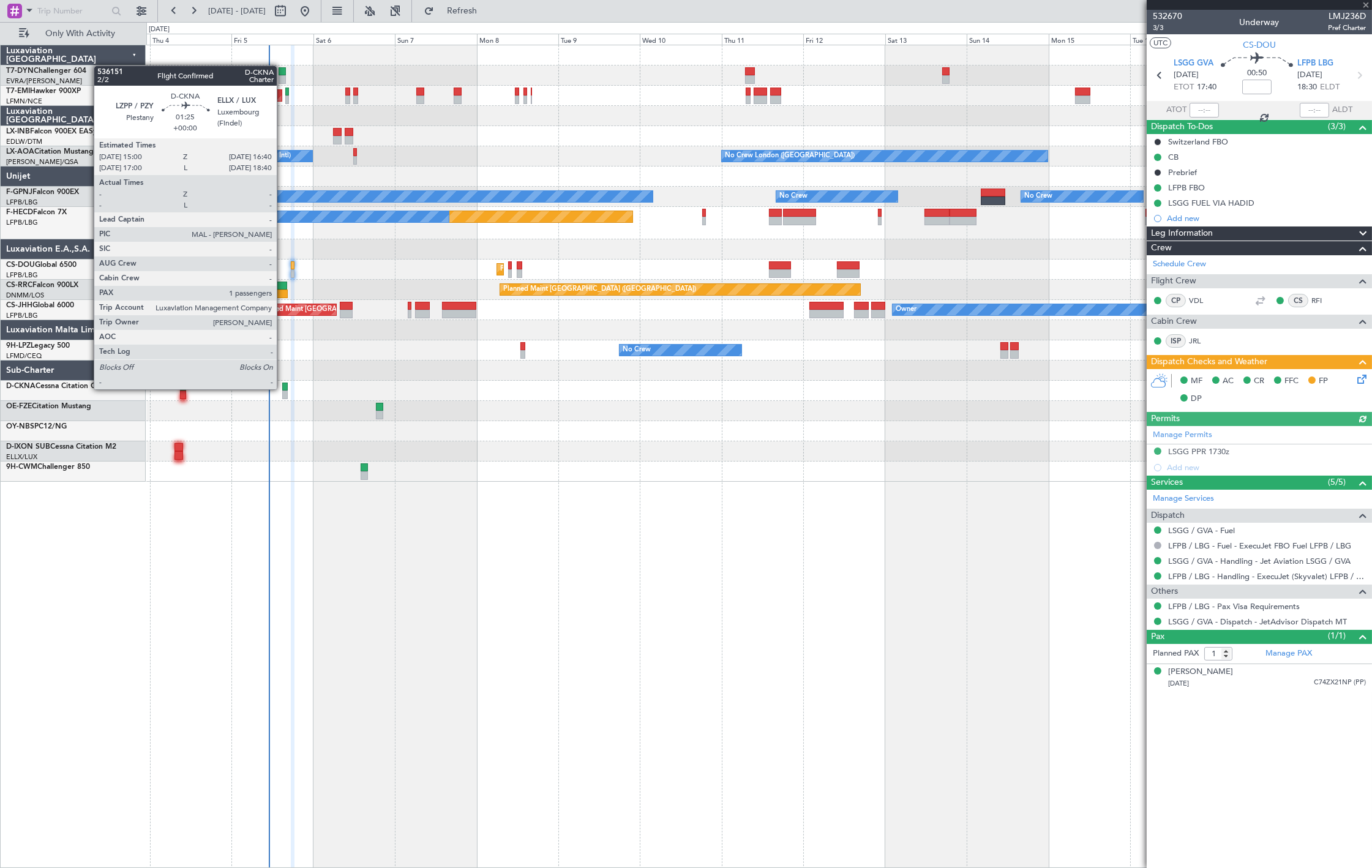
click at [283, 388] on div at bounding box center [285, 387] width 6 height 9
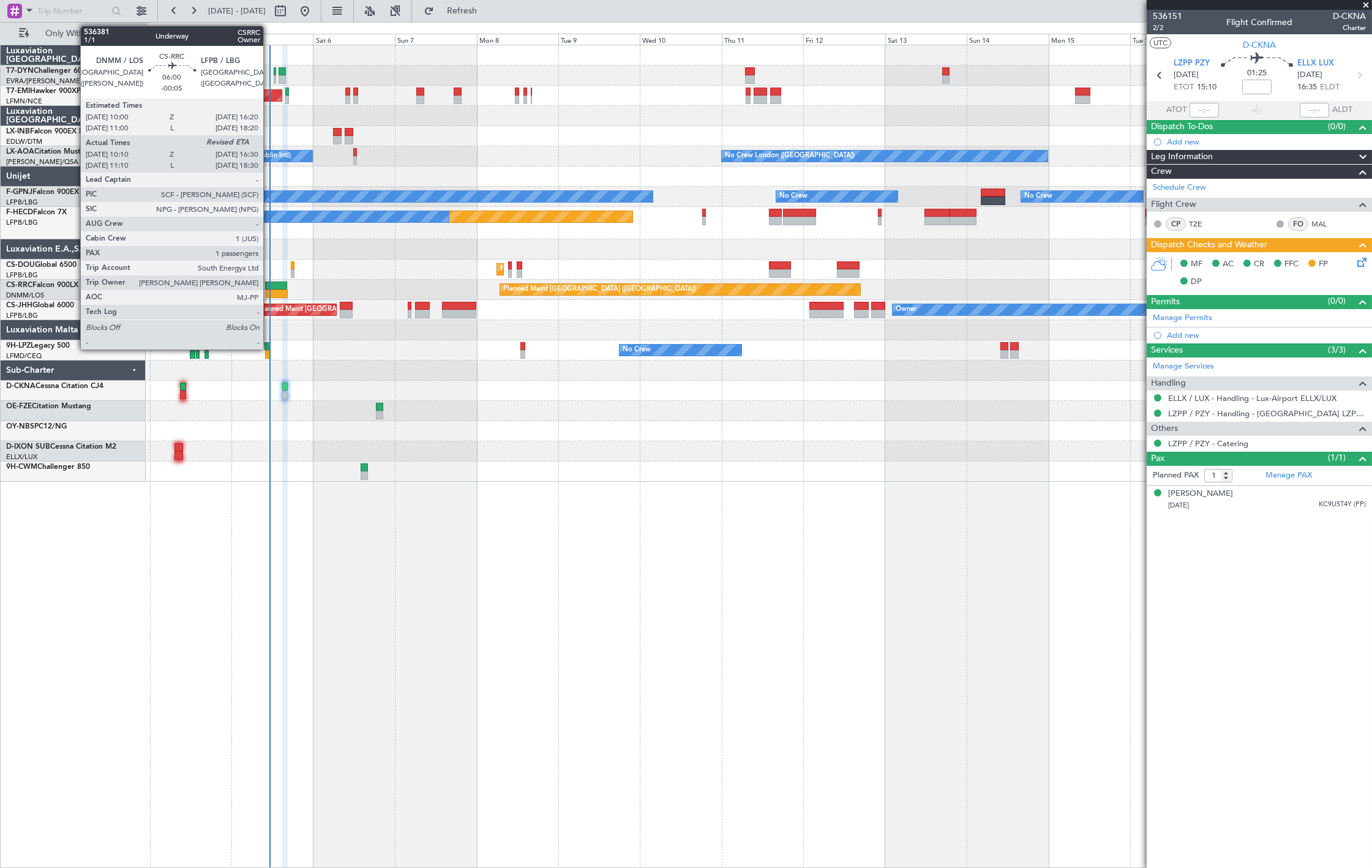
click at [269, 284] on div at bounding box center [276, 286] width 22 height 9
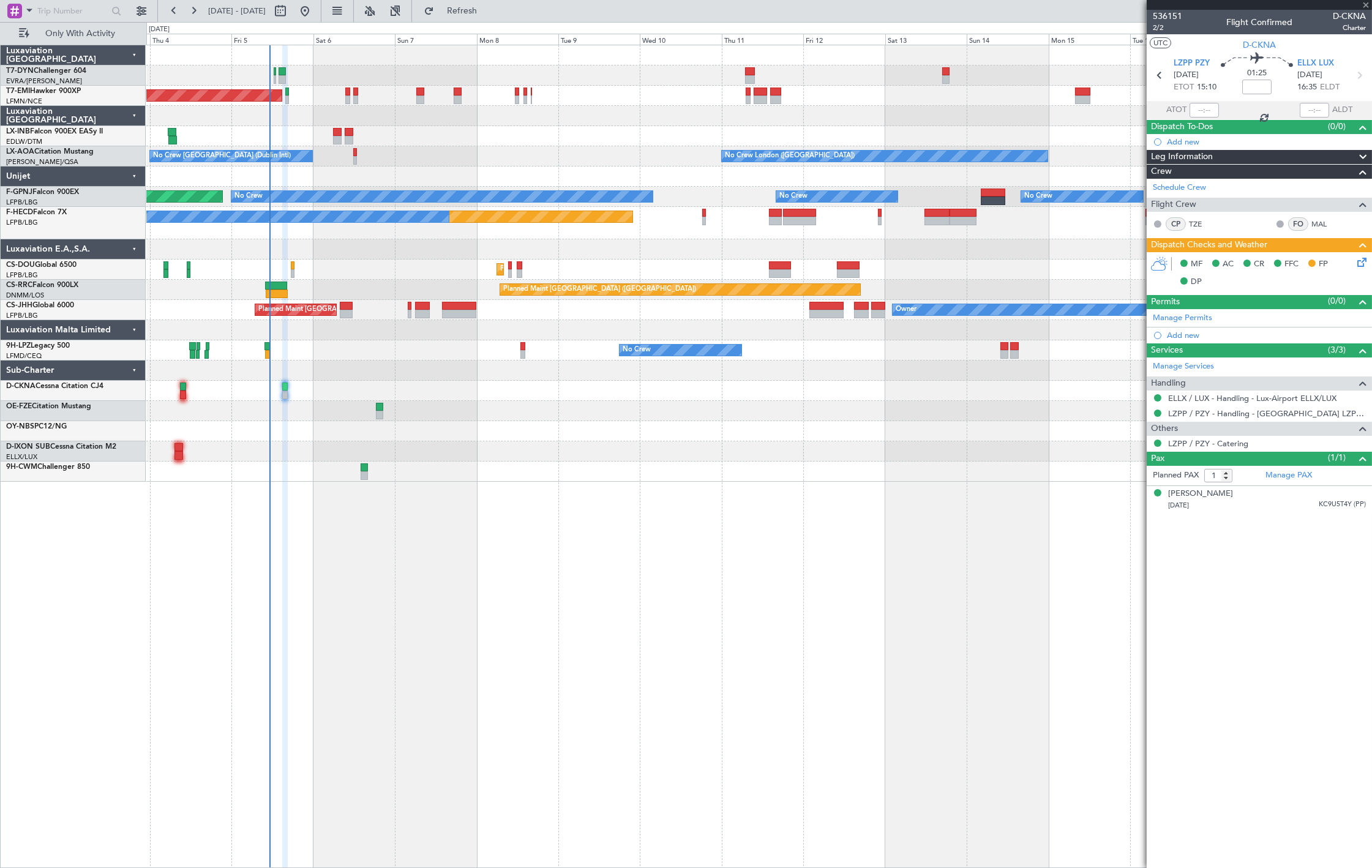
type input "-00:05"
type input "10:25"
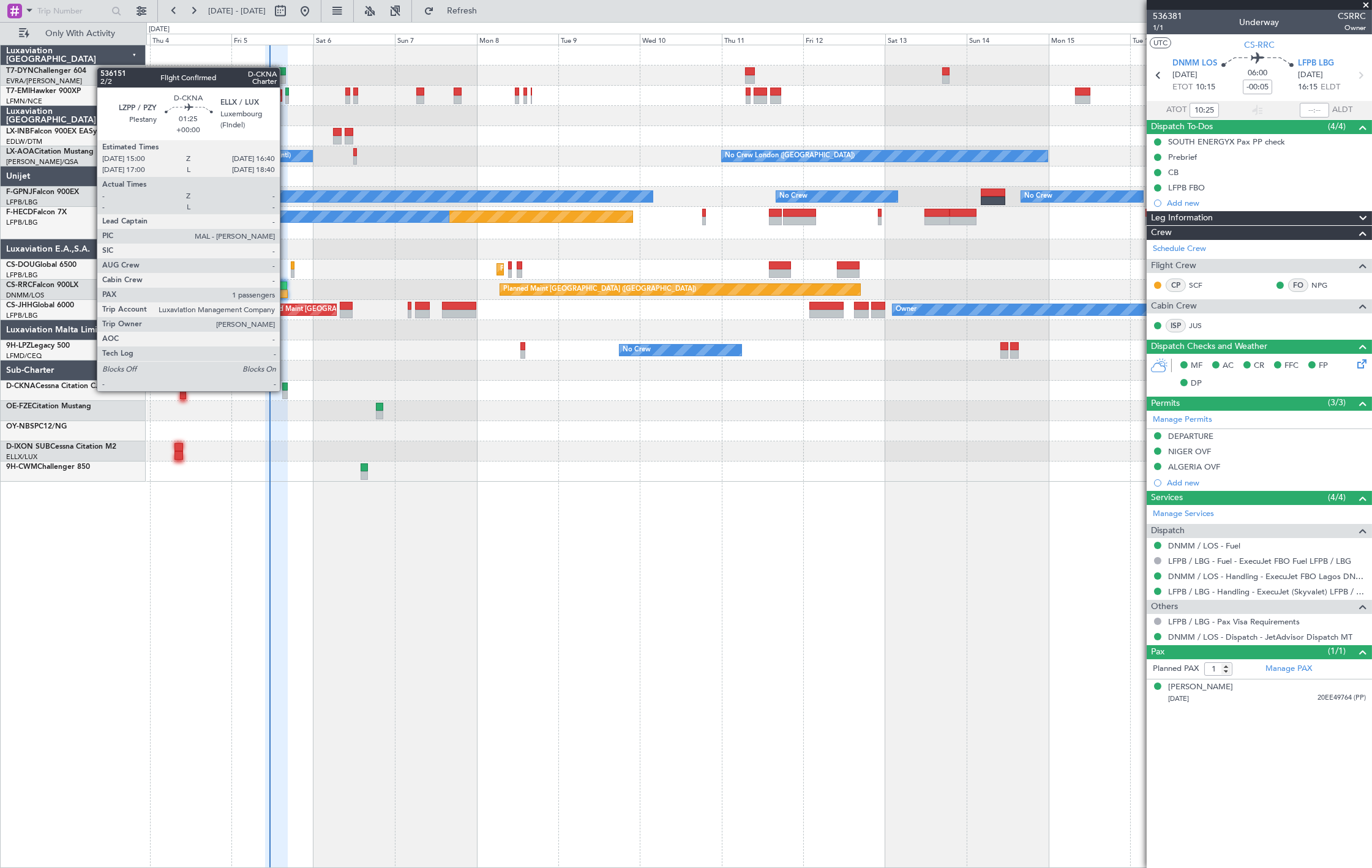
click at [286, 391] on div at bounding box center [285, 395] width 6 height 9
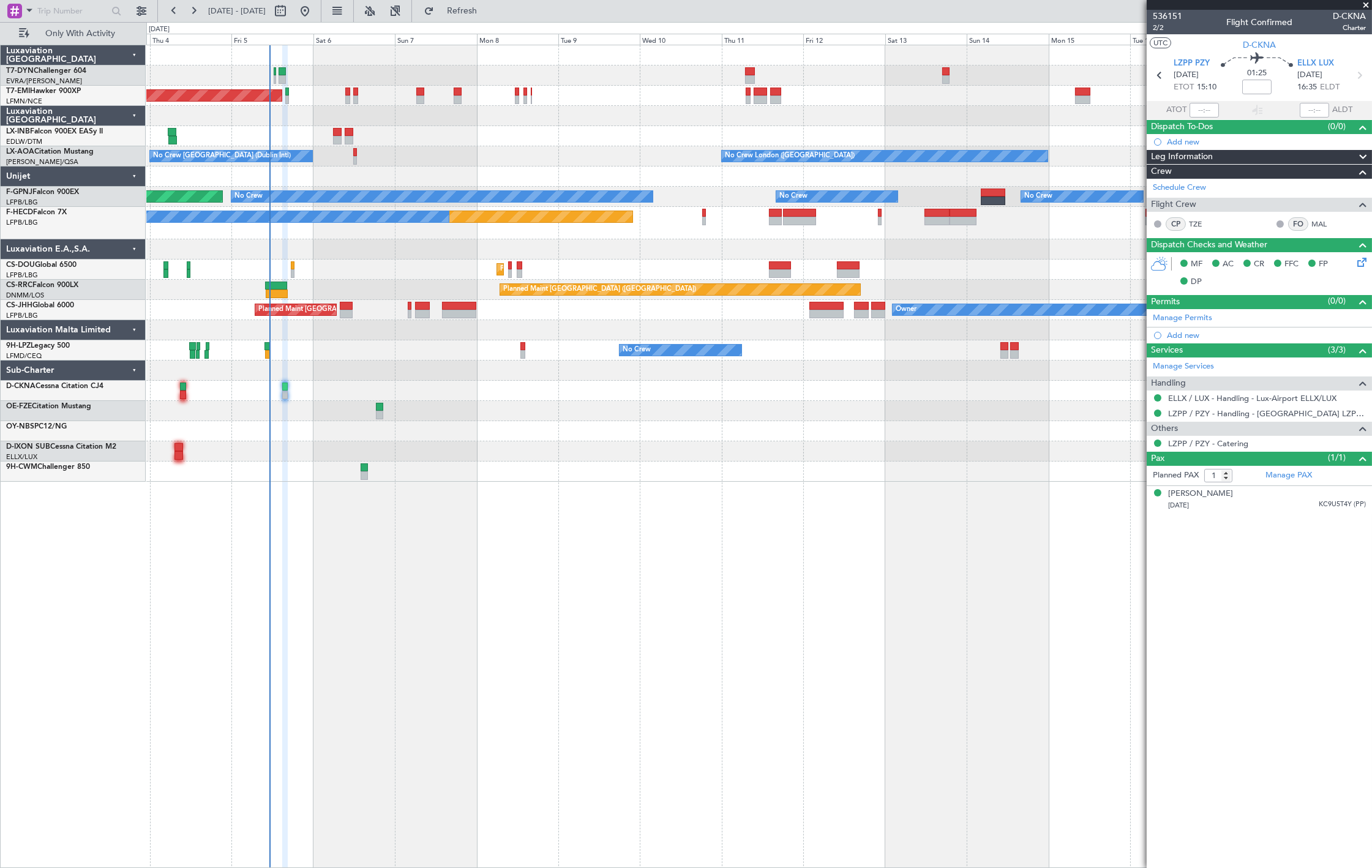
click at [295, 265] on div "Planned Maint [GEOGRAPHIC_DATA] ([GEOGRAPHIC_DATA]) Planned Maint [GEOGRAPHIC_D…" at bounding box center [759, 270] width 1225 height 20
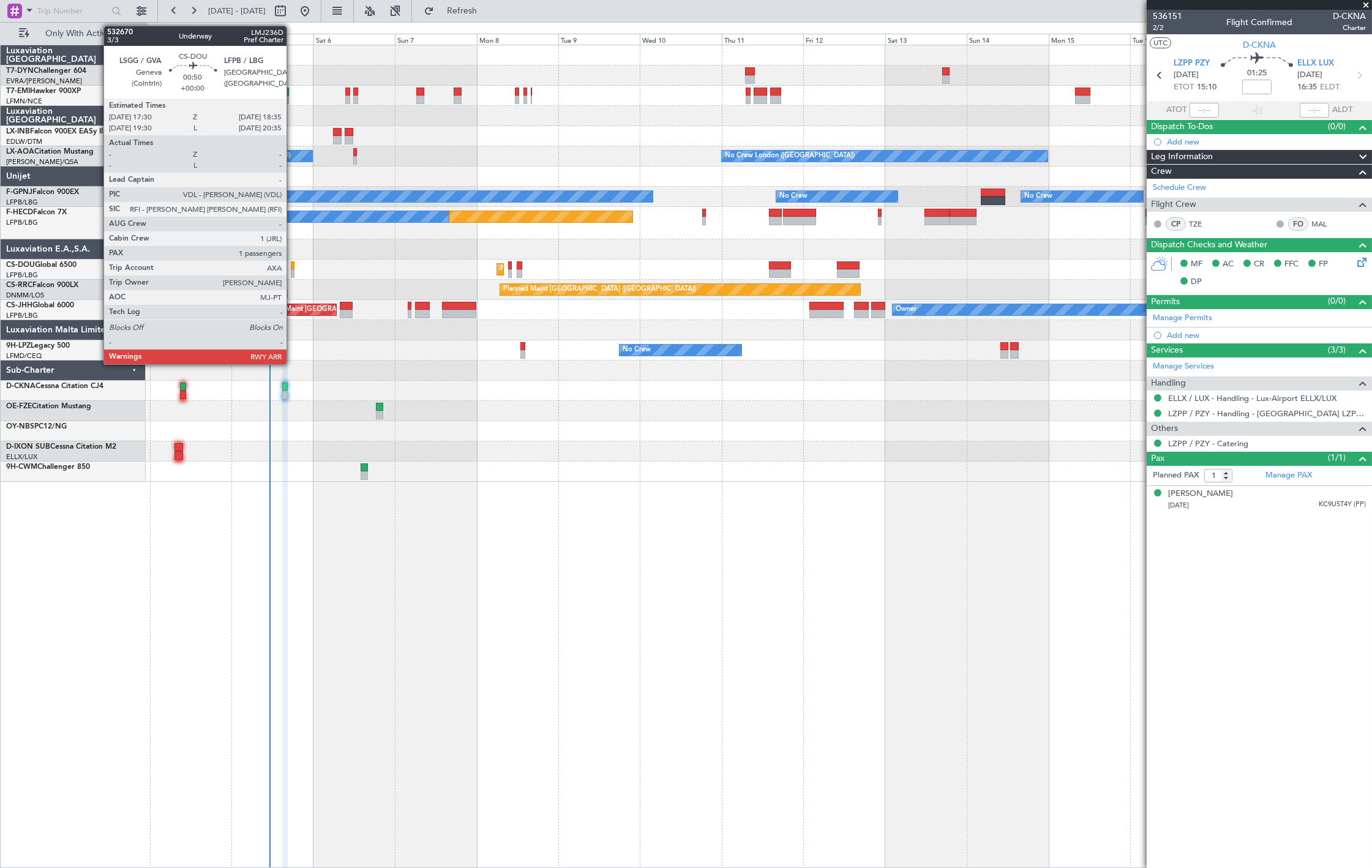
click at [292, 272] on div at bounding box center [293, 273] width 4 height 9
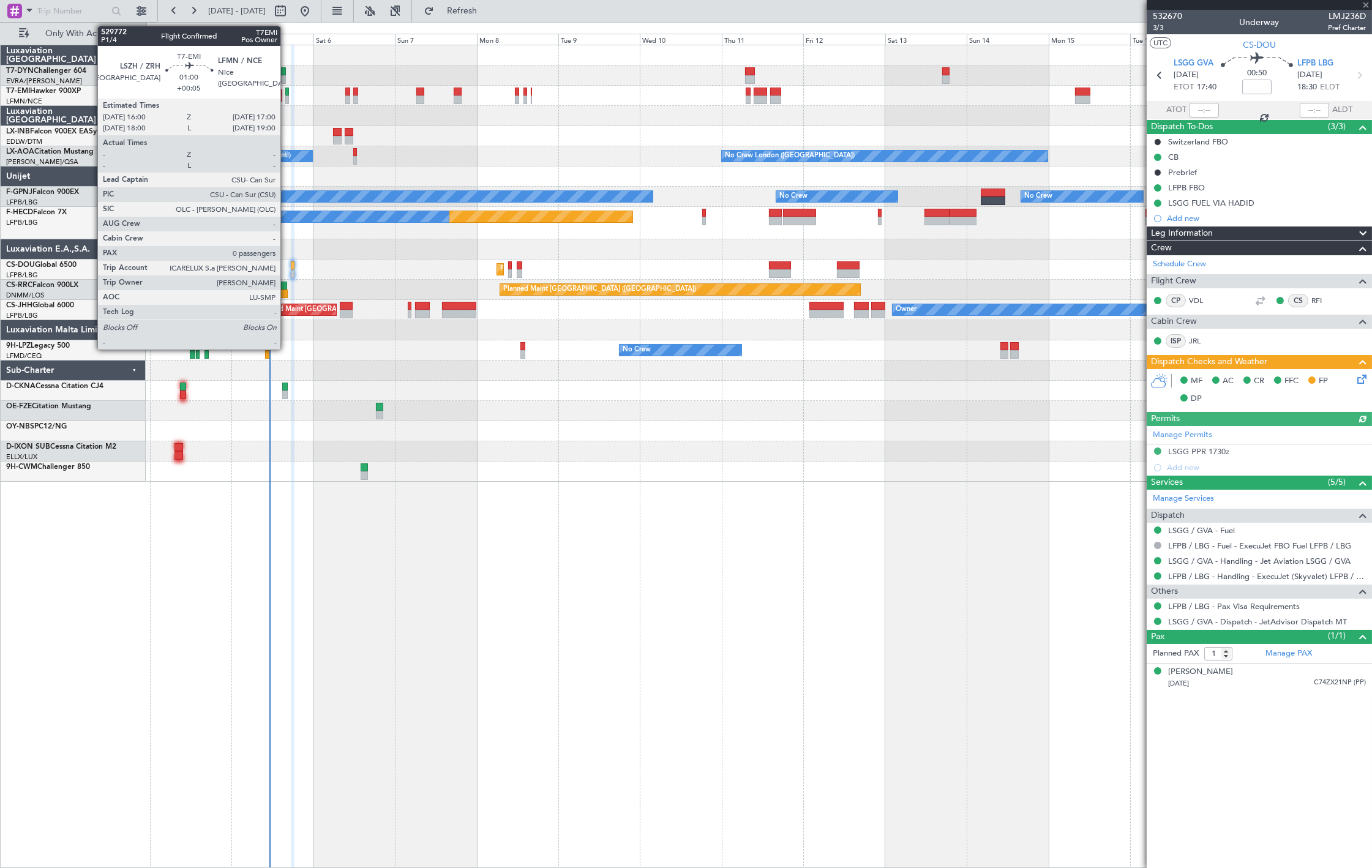
click at [287, 100] on div at bounding box center [287, 100] width 3 height 9
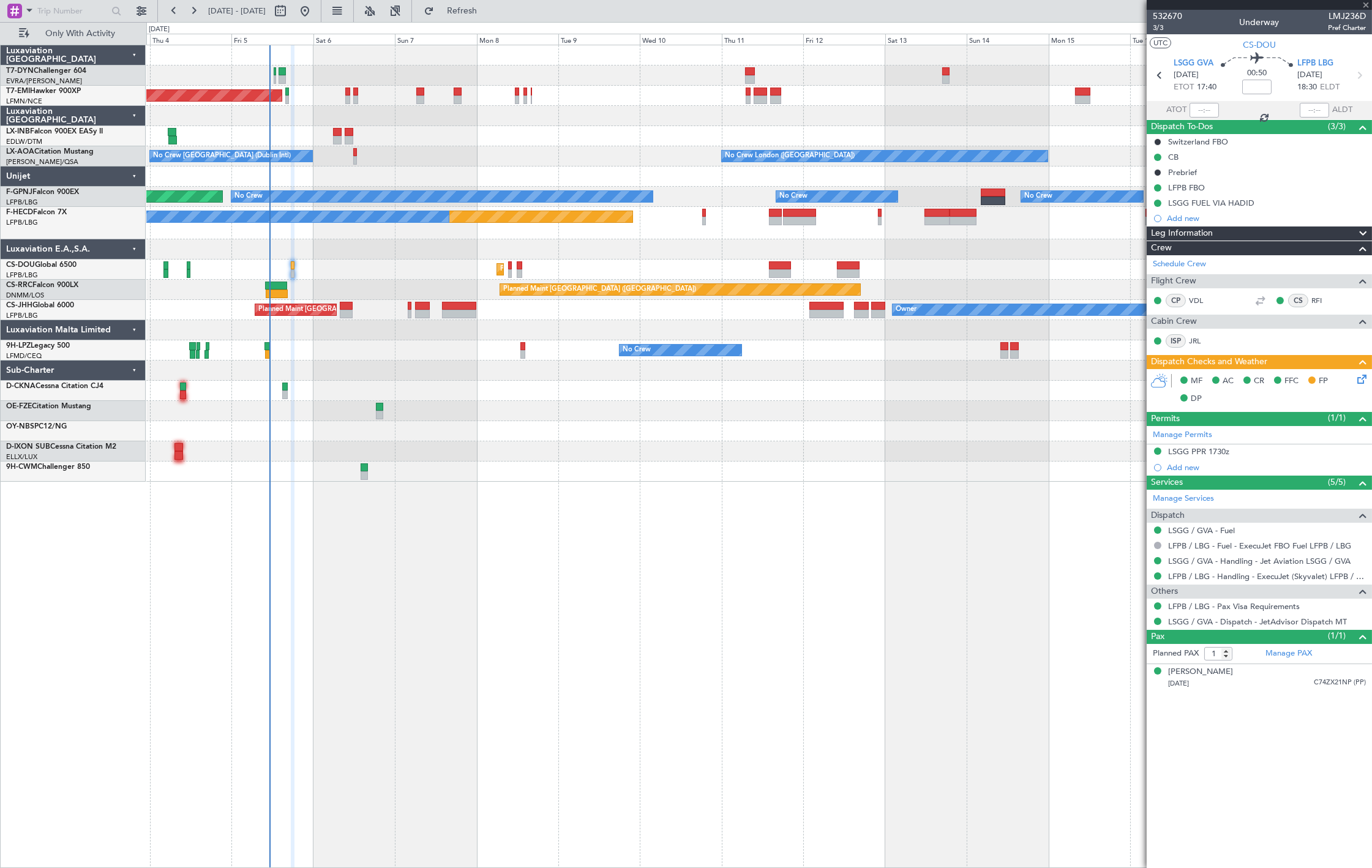
type input "+00:05"
type input "0"
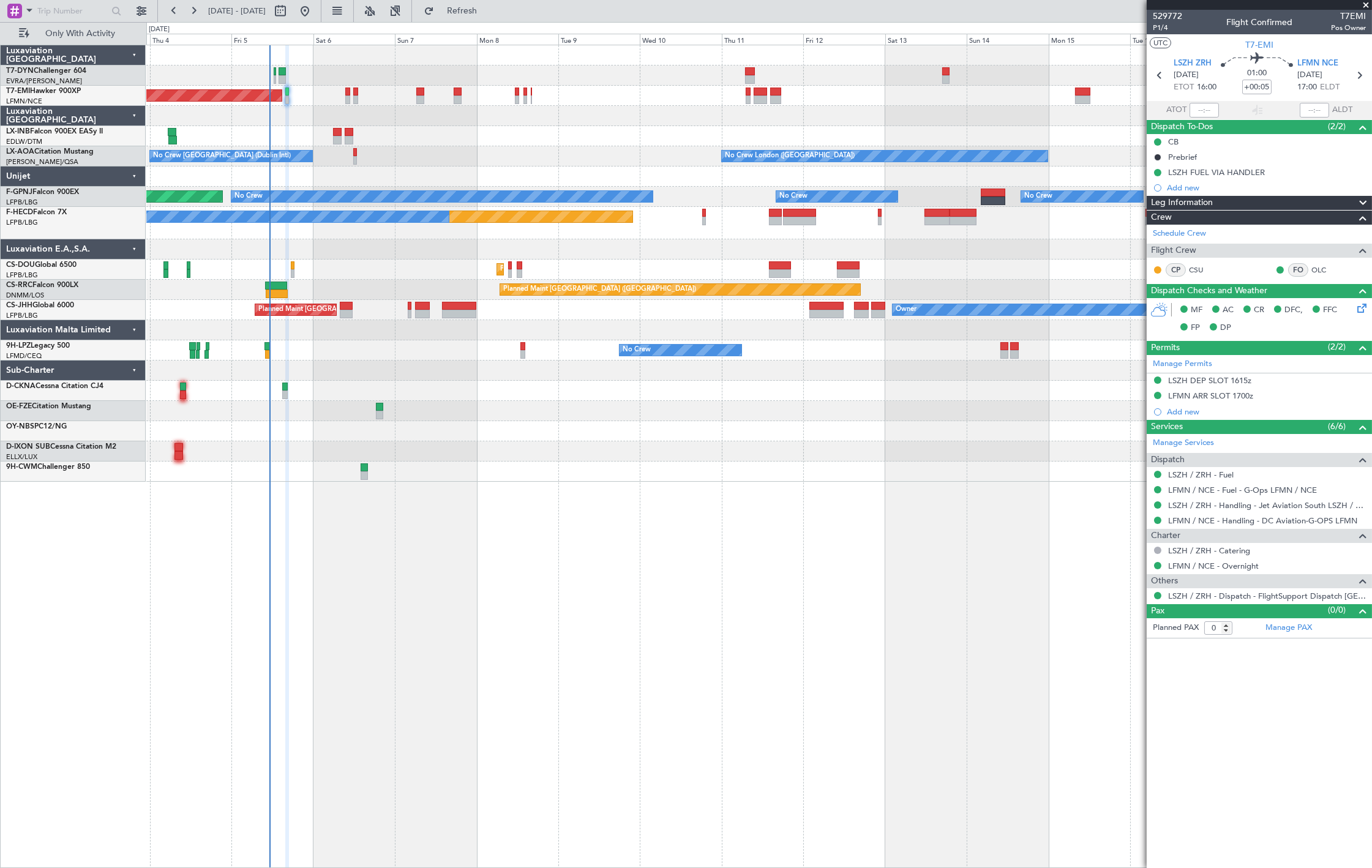
click at [604, 559] on div "AOG Maint Riga (Riga Intl) Planned Maint [GEOGRAPHIC_DATA] Unplanned Maint [GEO…" at bounding box center [759, 456] width 1225 height 823
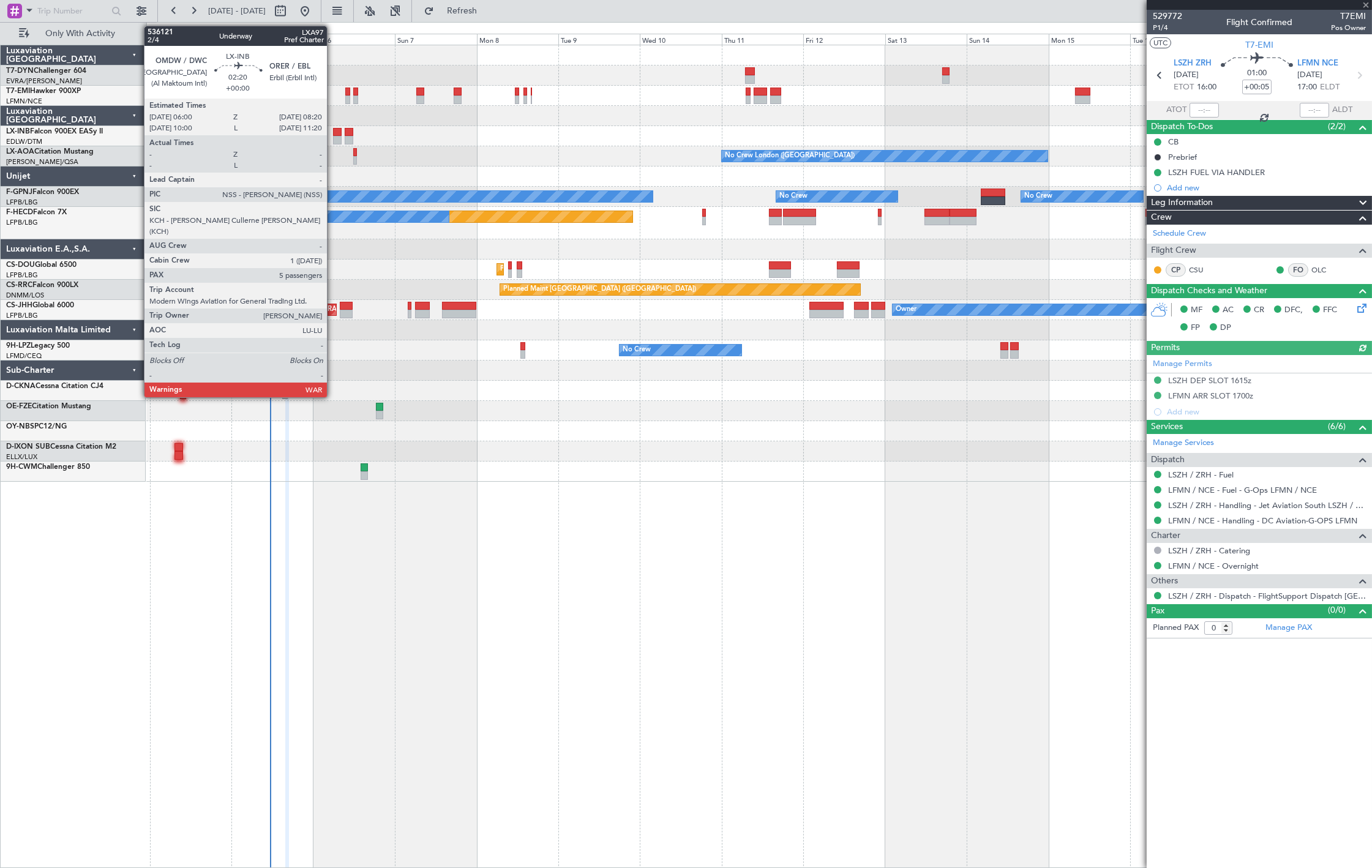
click at [333, 136] on div at bounding box center [337, 140] width 8 height 9
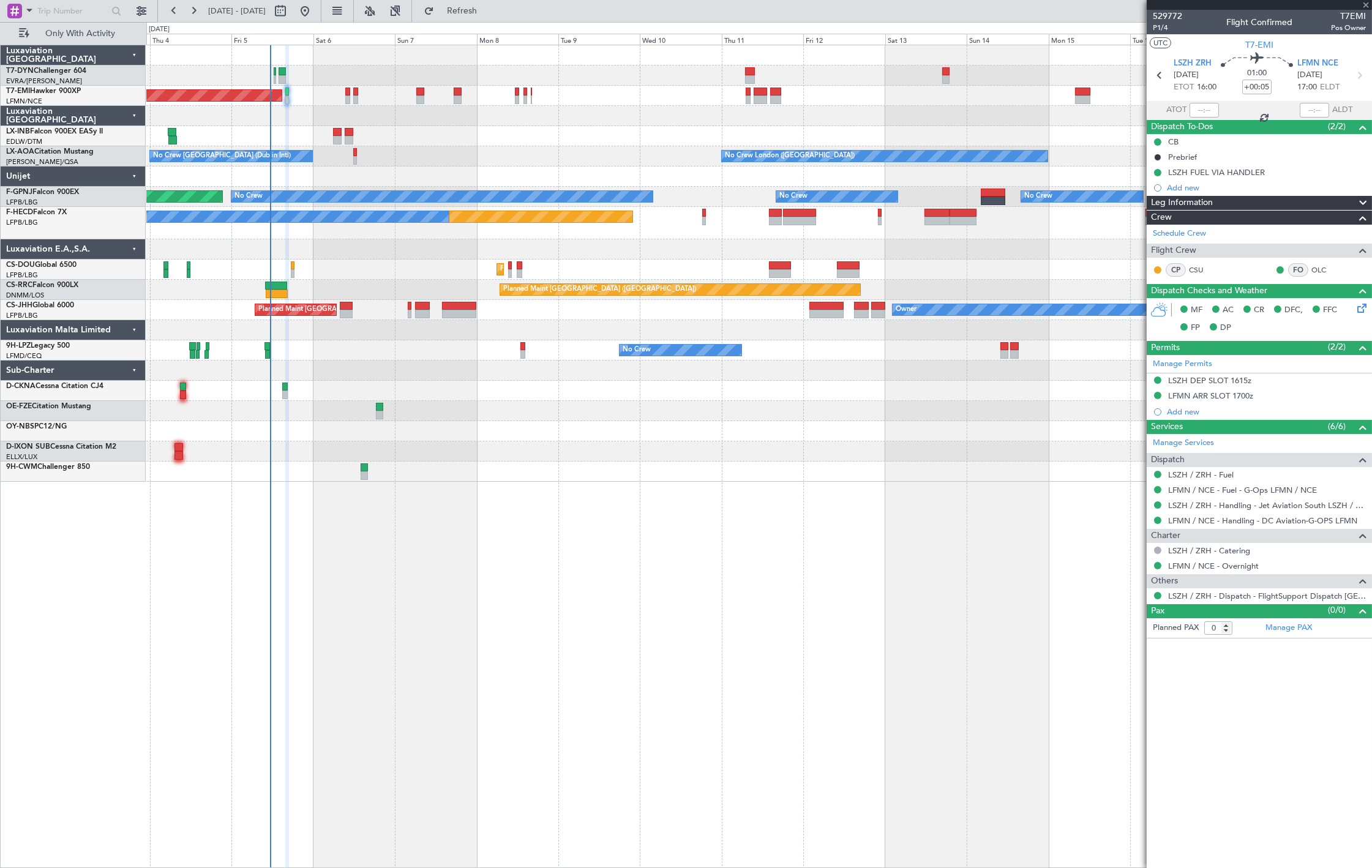
type input "5"
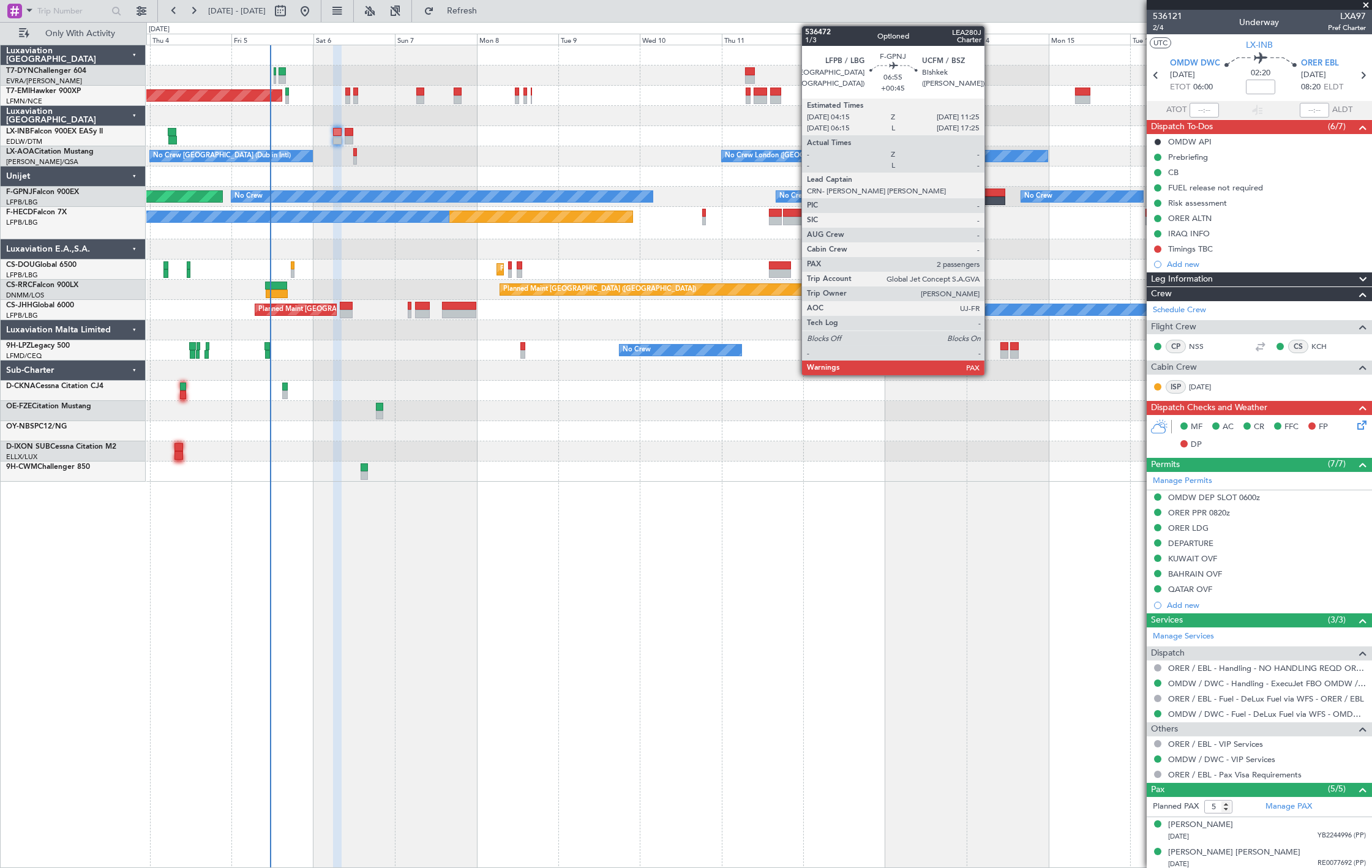
click at [991, 198] on div at bounding box center [993, 200] width 24 height 9
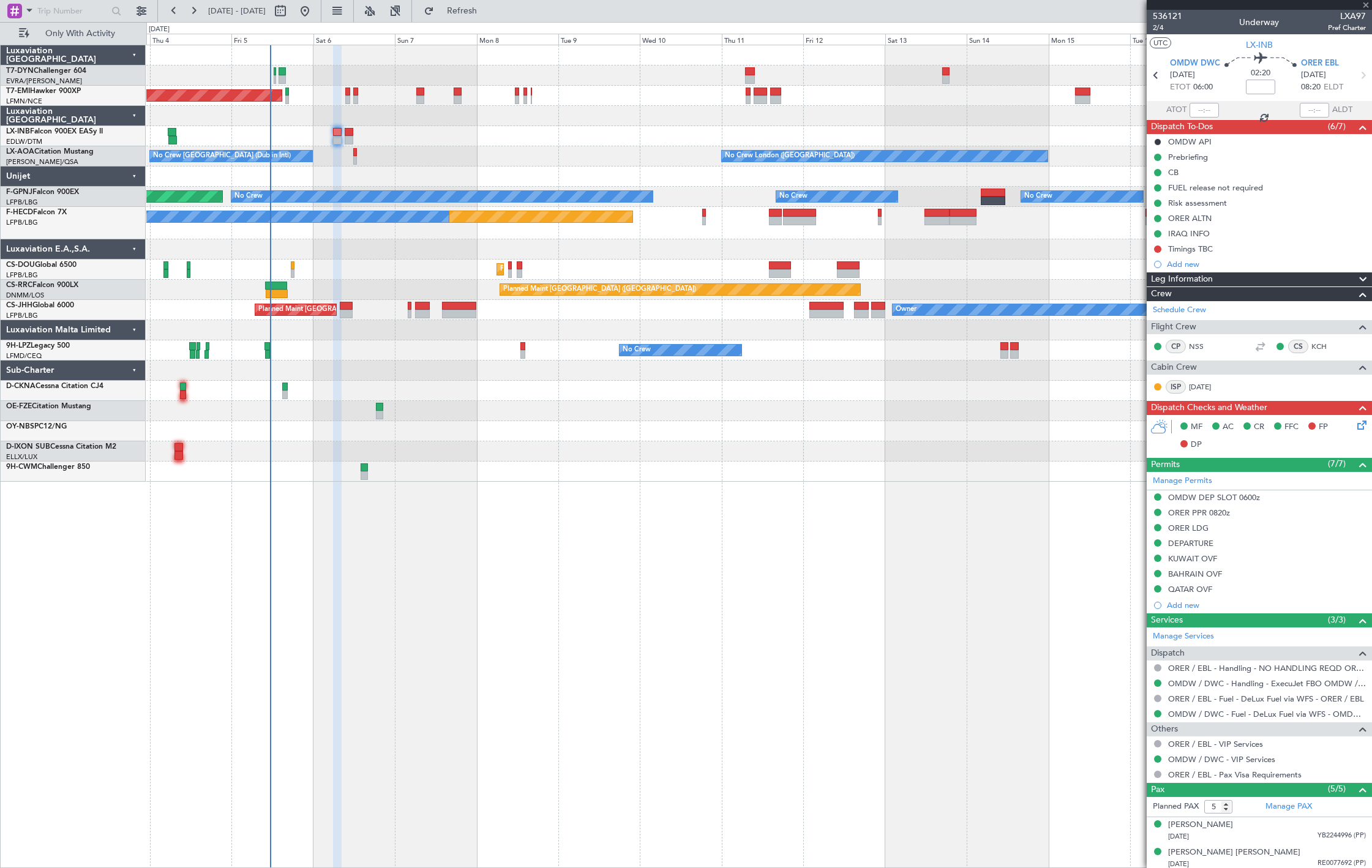
type input "+00:45"
type input "2"
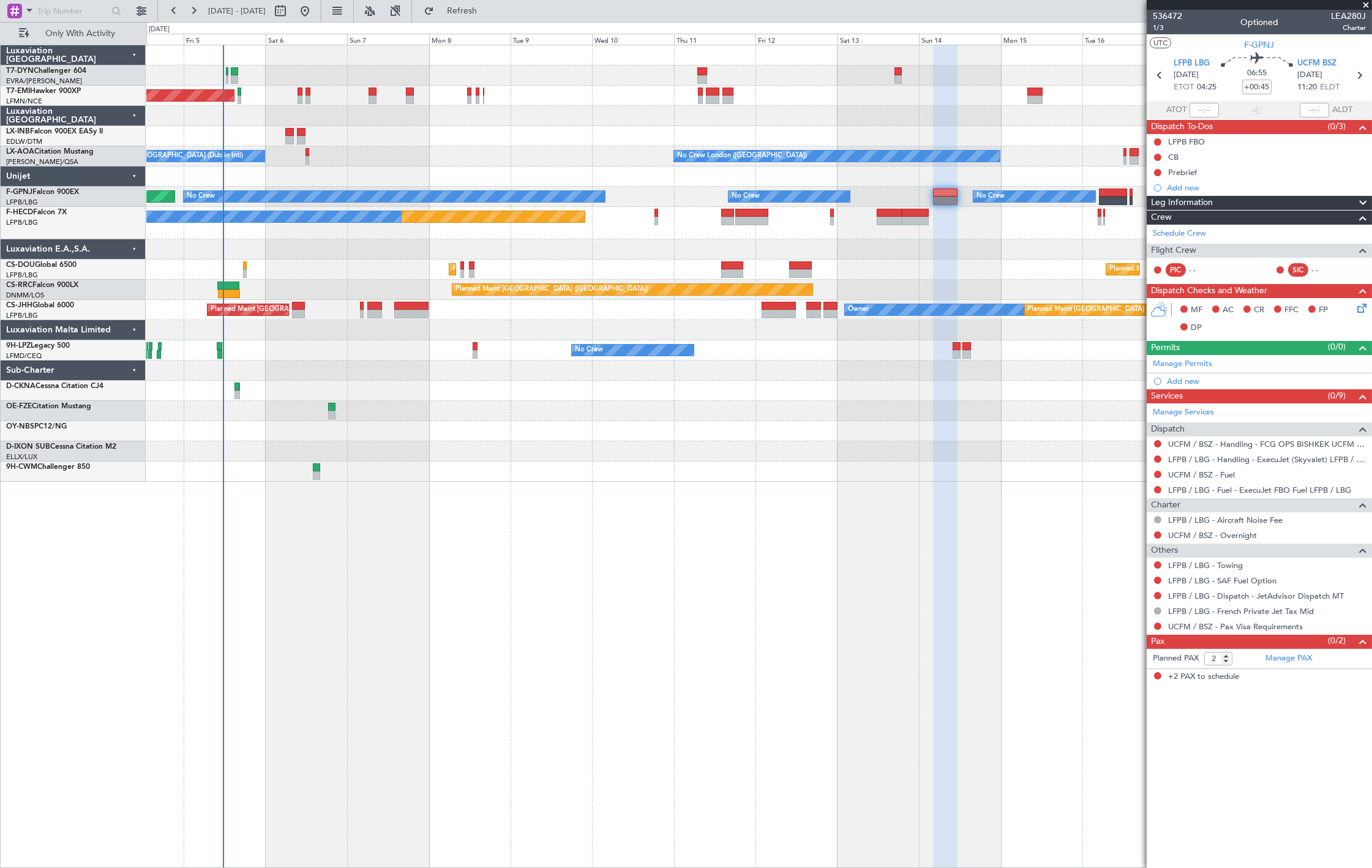
click at [167, 297] on div "Planned Maint [GEOGRAPHIC_DATA] ([GEOGRAPHIC_DATA])" at bounding box center [759, 290] width 1225 height 20
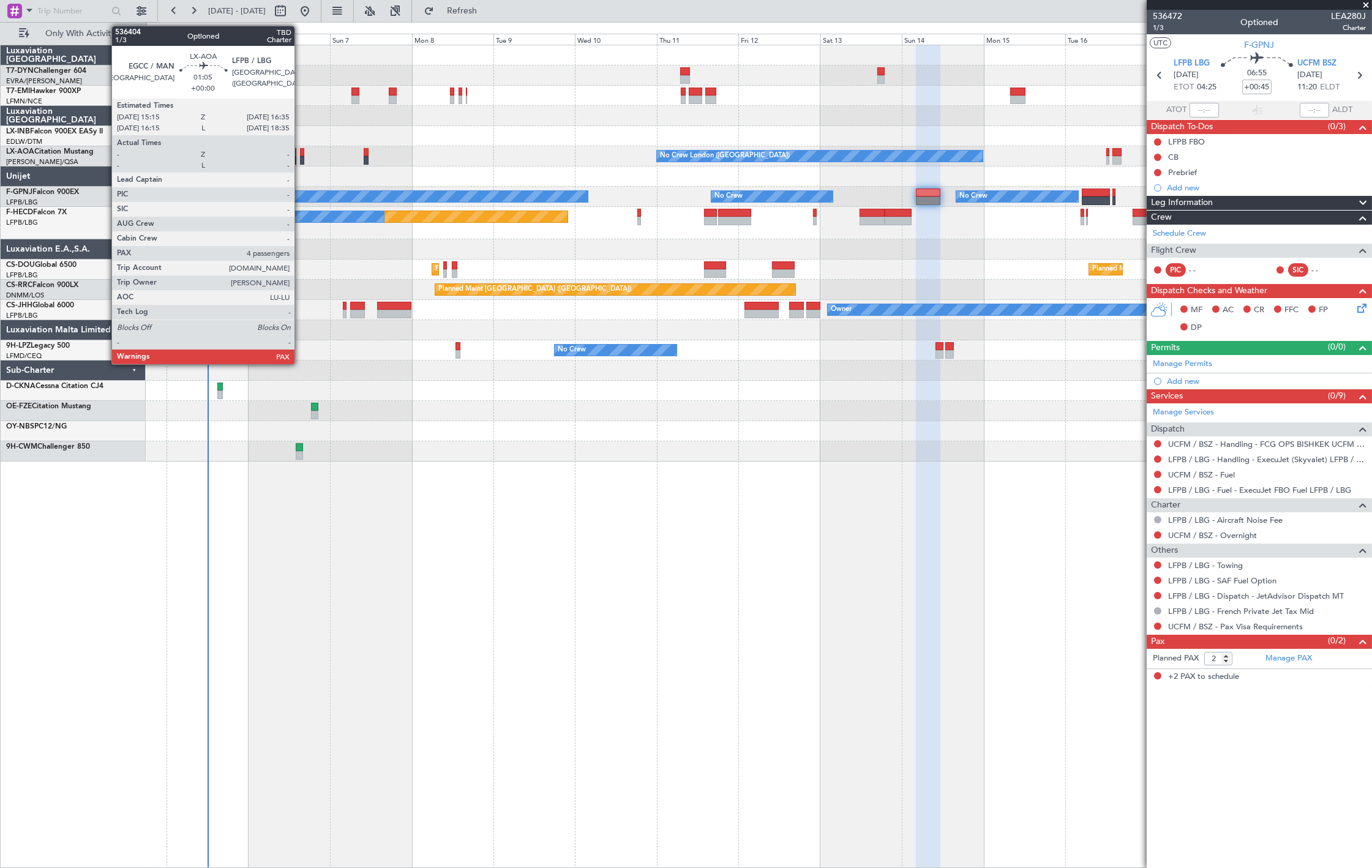
click at [301, 160] on div at bounding box center [302, 160] width 5 height 9
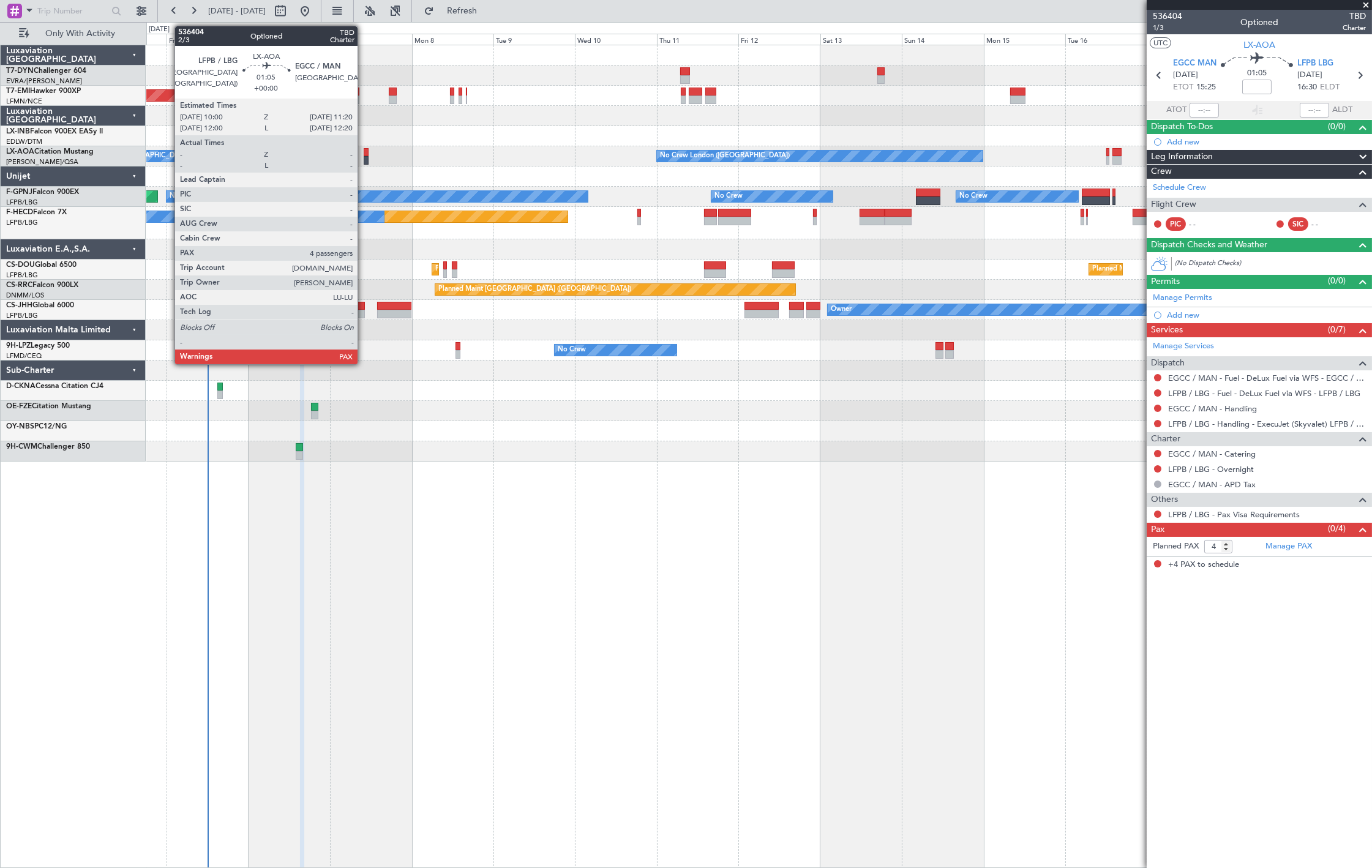
click at [364, 158] on div at bounding box center [366, 160] width 5 height 9
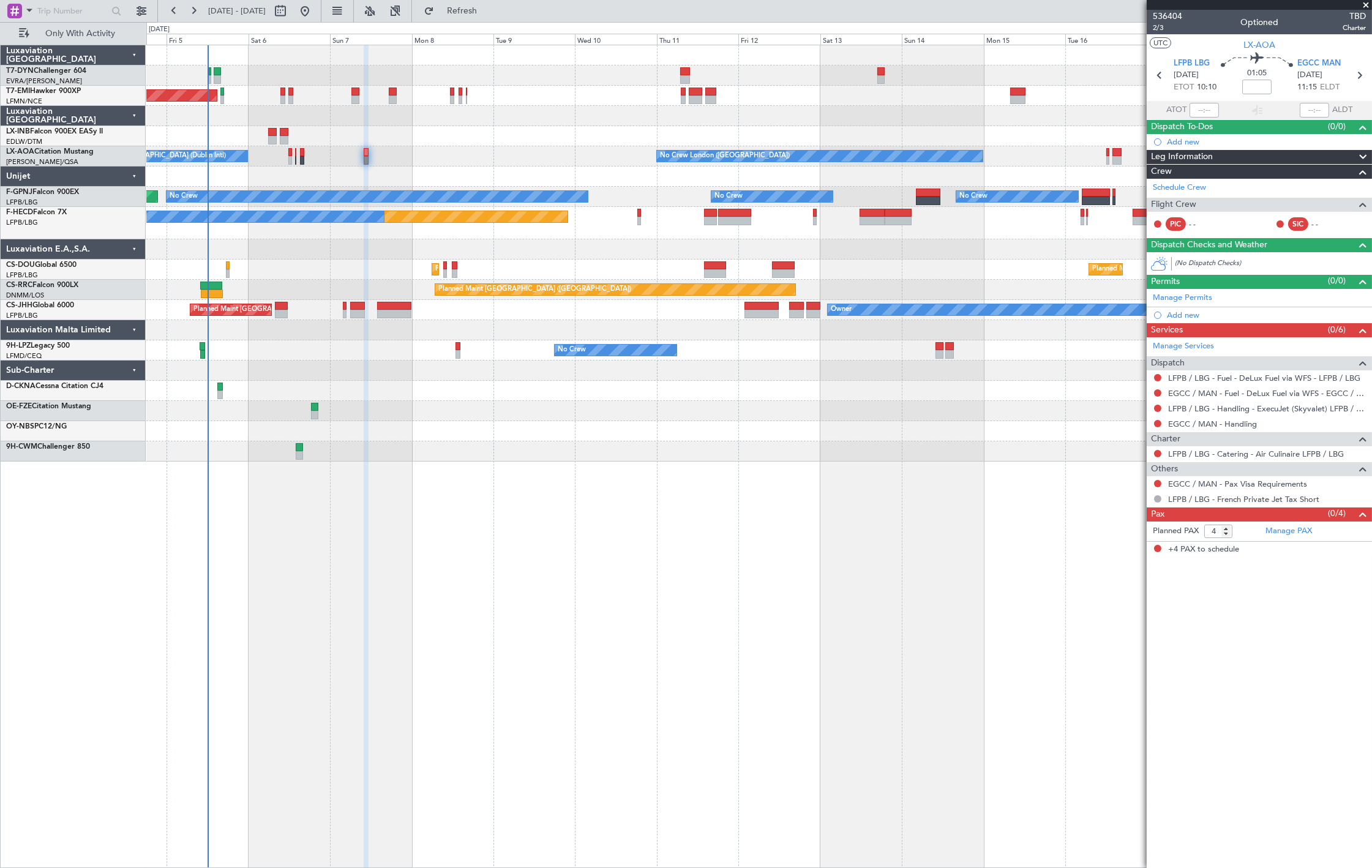
click at [549, 163] on div "No Crew Dublin (Dublin Intl) No Crew London (Farnborough)" at bounding box center [759, 157] width 1225 height 20
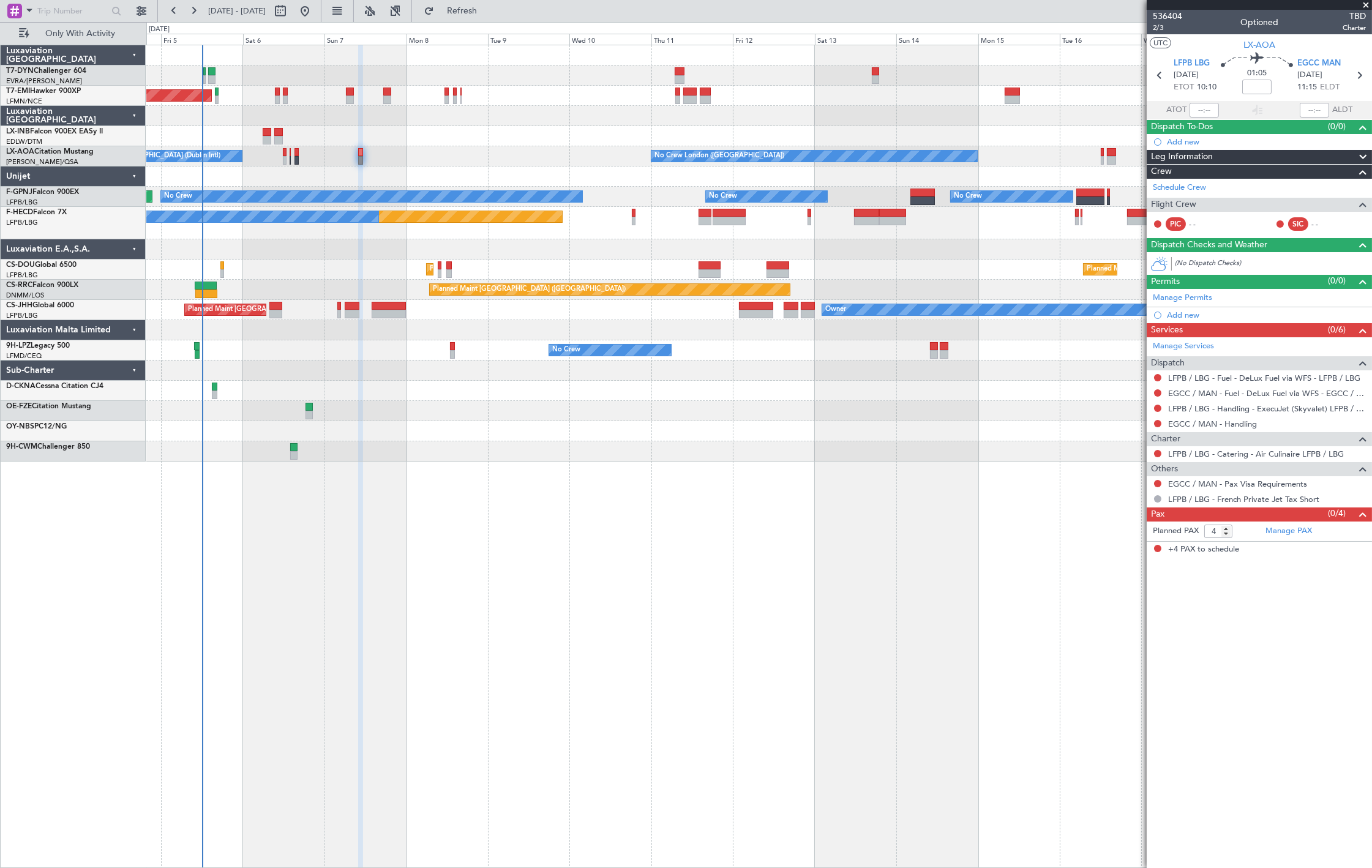
click at [686, 699] on div "AOG Maint Riga (Riga Intl) Planned Maint Zurich Unplanned Maint Dubai (Al Makto…" at bounding box center [759, 456] width 1225 height 823
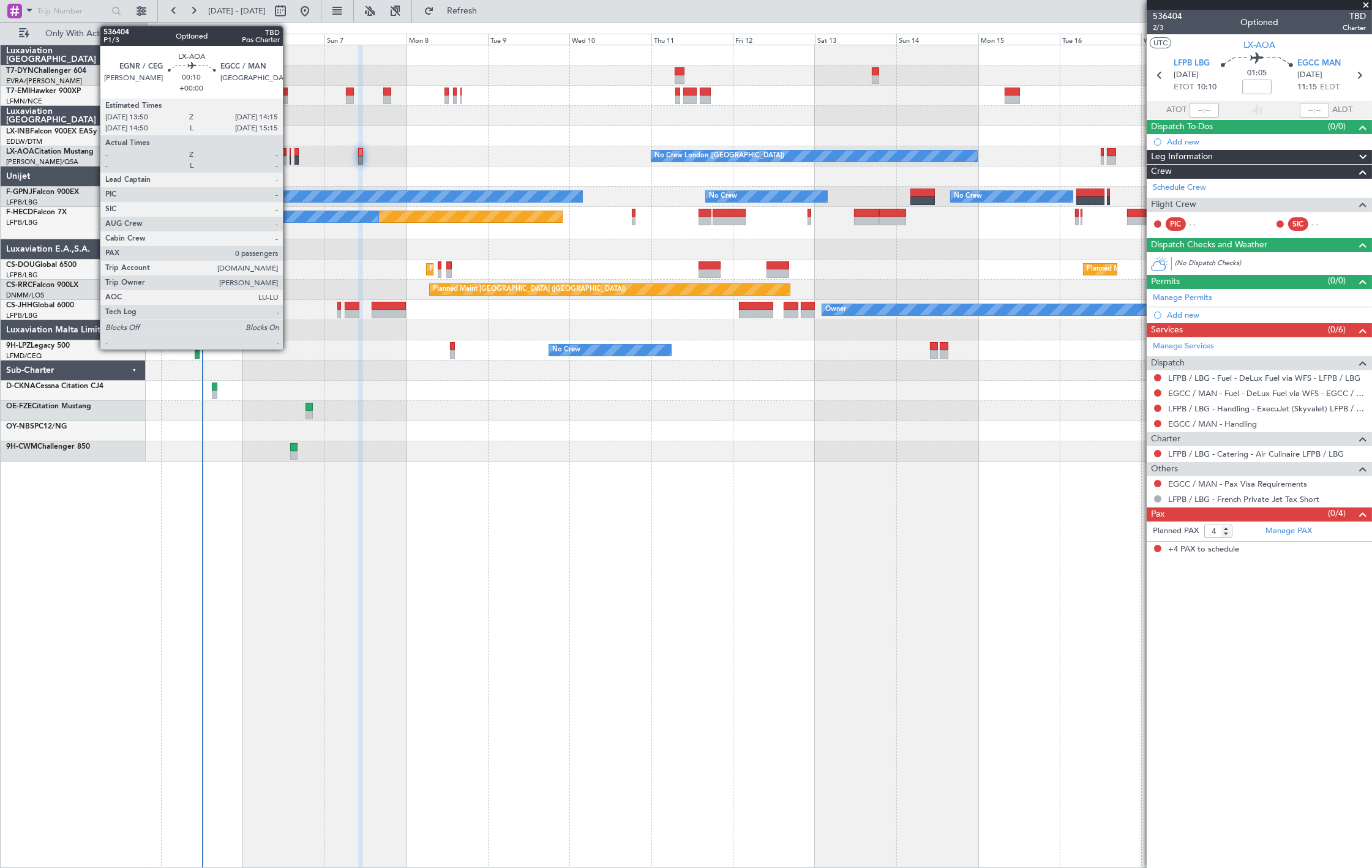
click at [290, 160] on div at bounding box center [291, 160] width 2 height 9
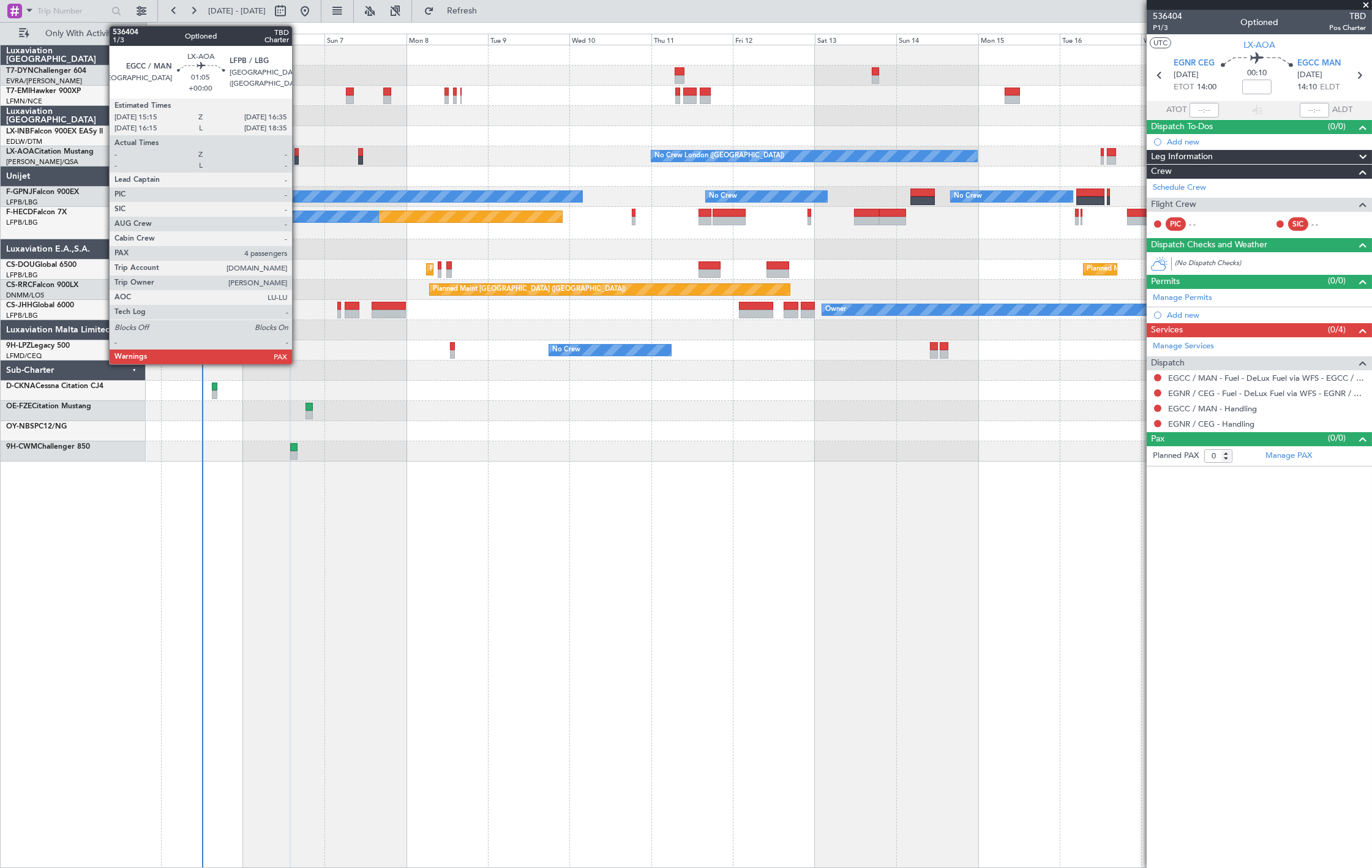
click at [298, 159] on div at bounding box center [297, 160] width 5 height 9
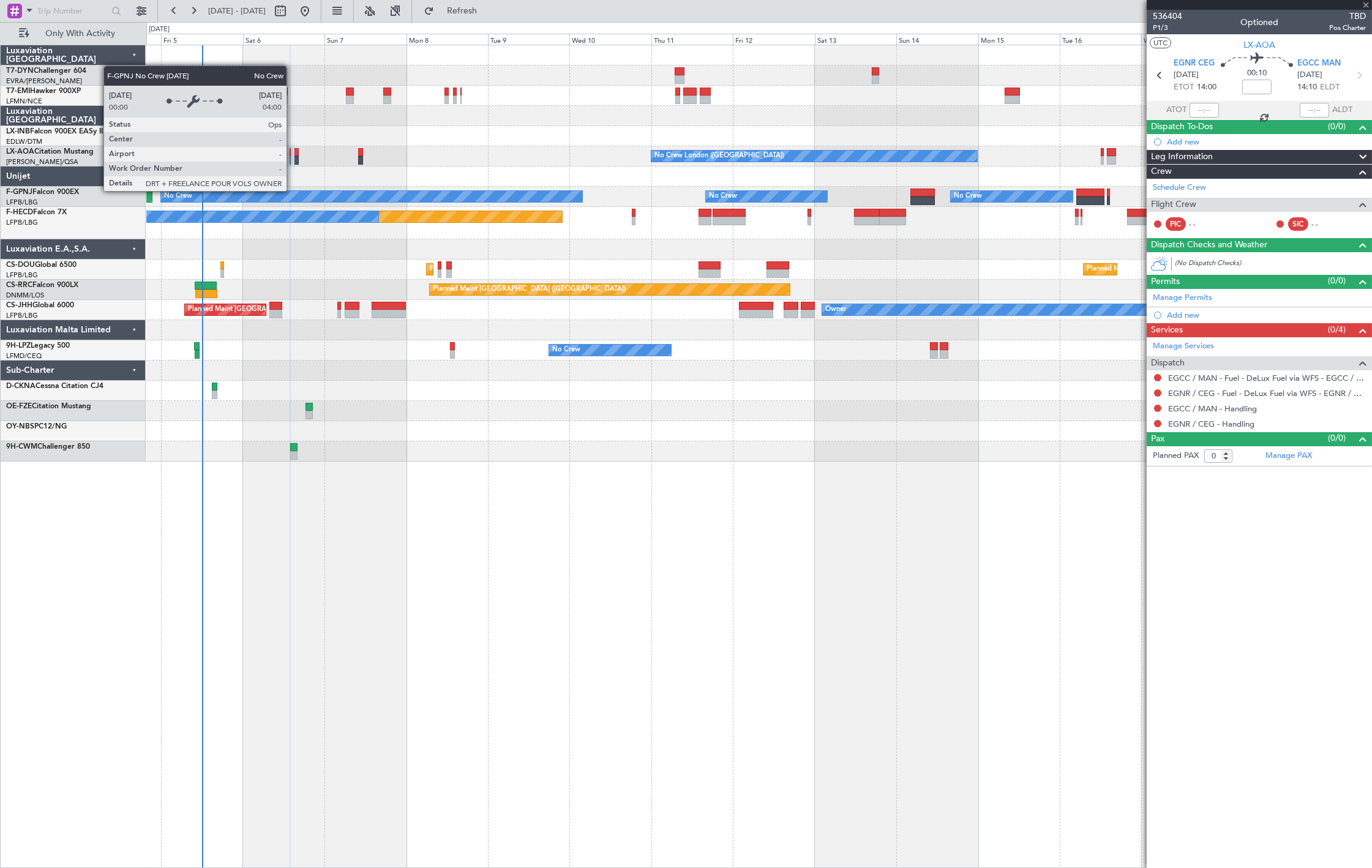
type input "4"
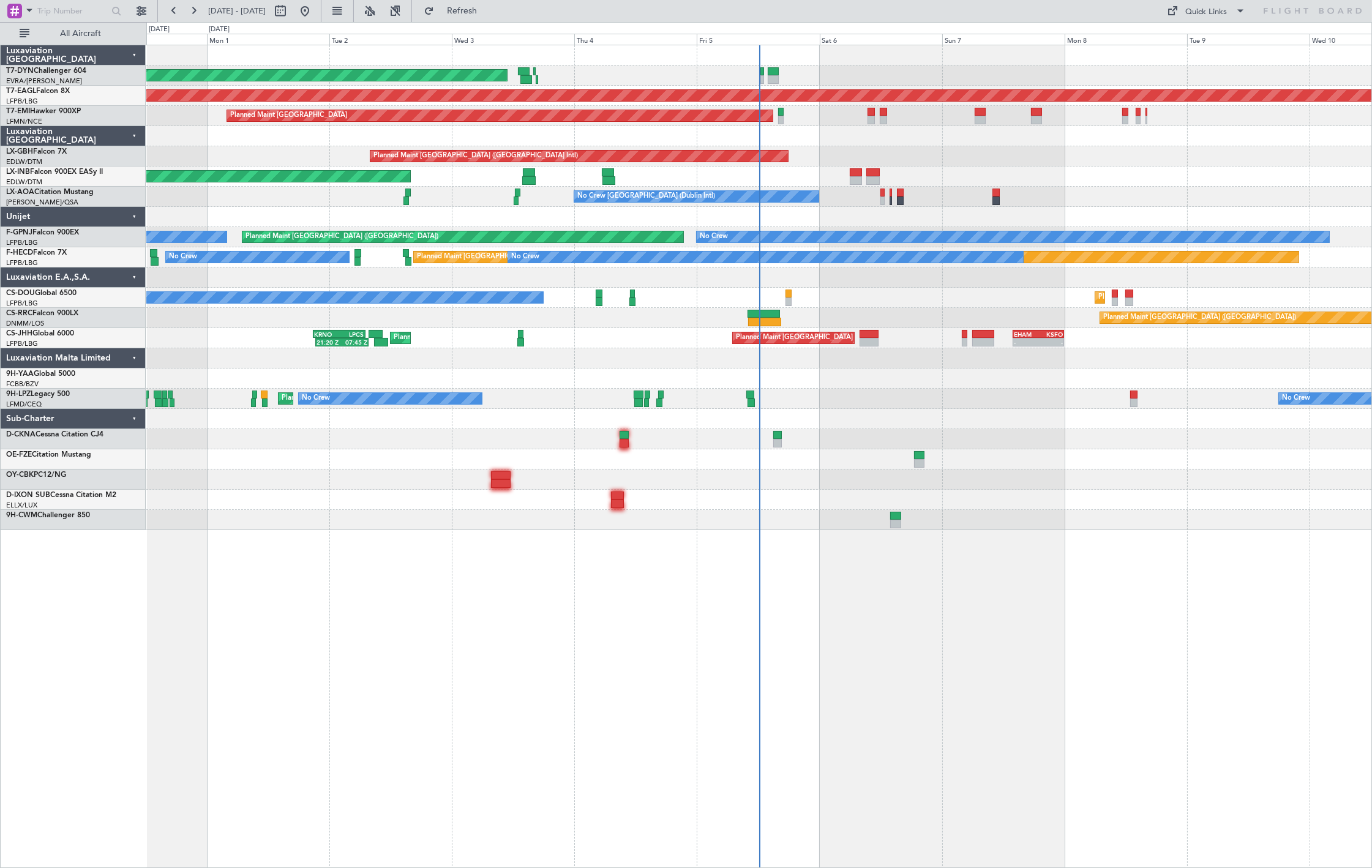
click at [71, 41] on button "All Aircraft" at bounding box center [73, 33] width 119 height 19
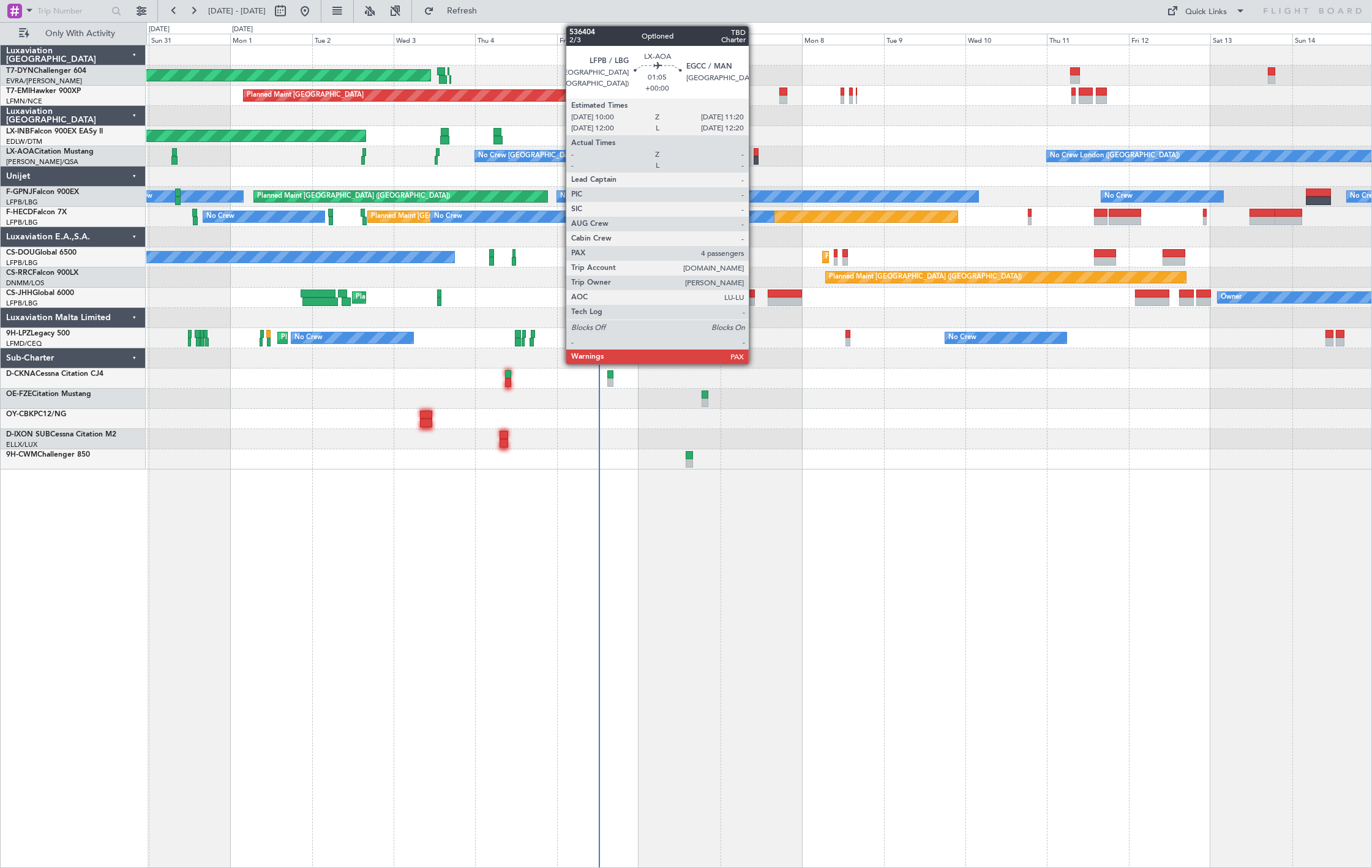
click at [755, 156] on div at bounding box center [755, 160] width 5 height 9
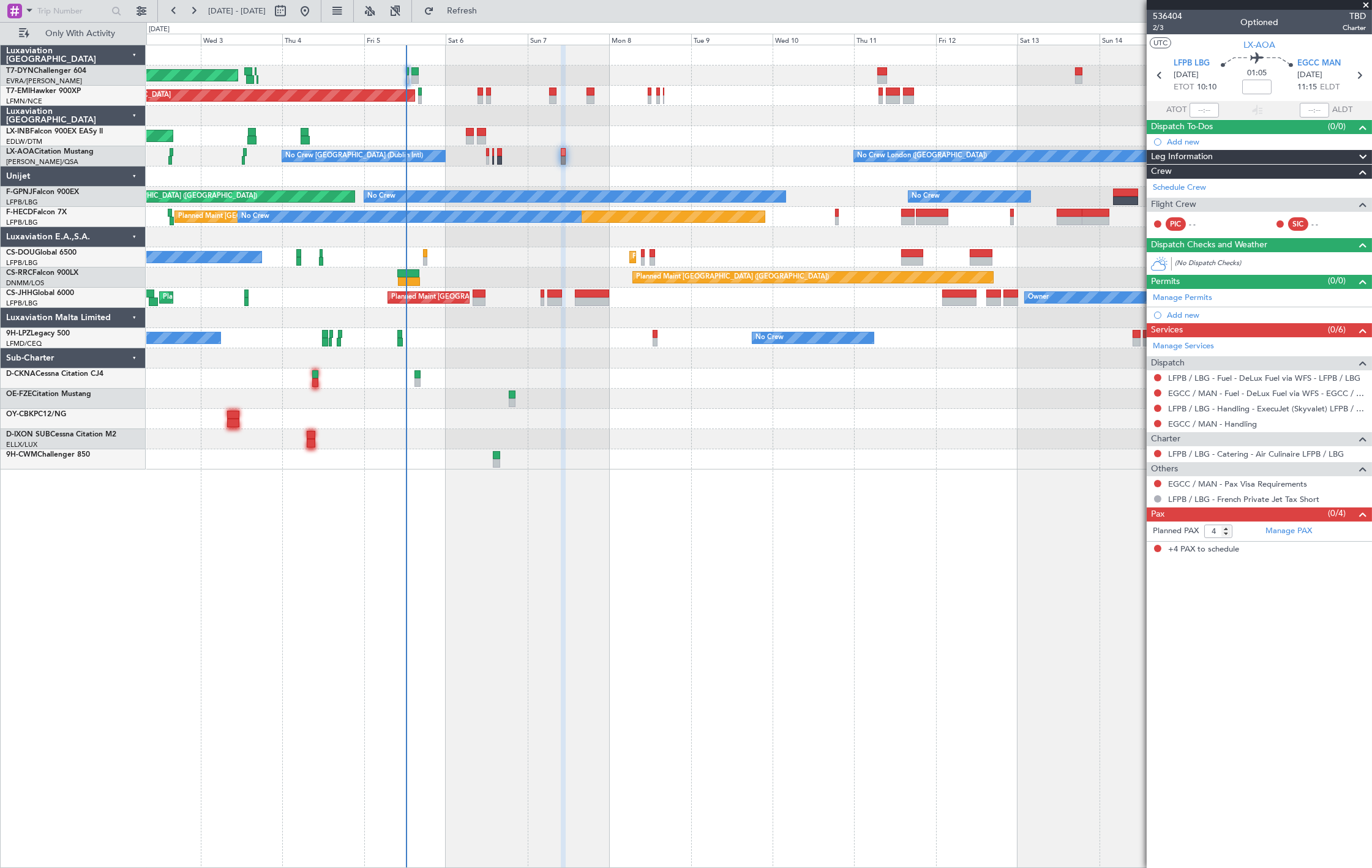
click at [582, 357] on div at bounding box center [759, 358] width 1225 height 20
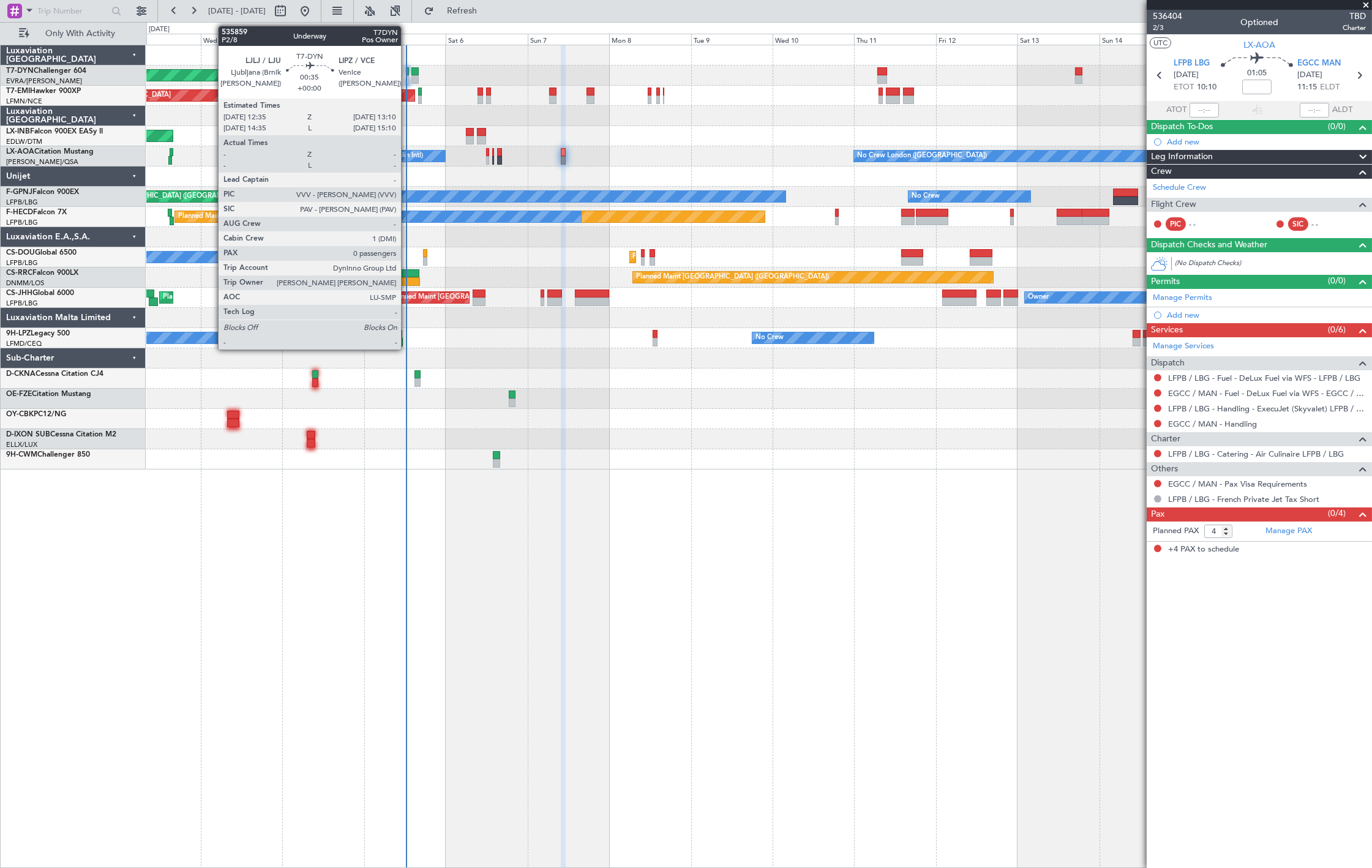
click at [407, 77] on div at bounding box center [408, 79] width 3 height 9
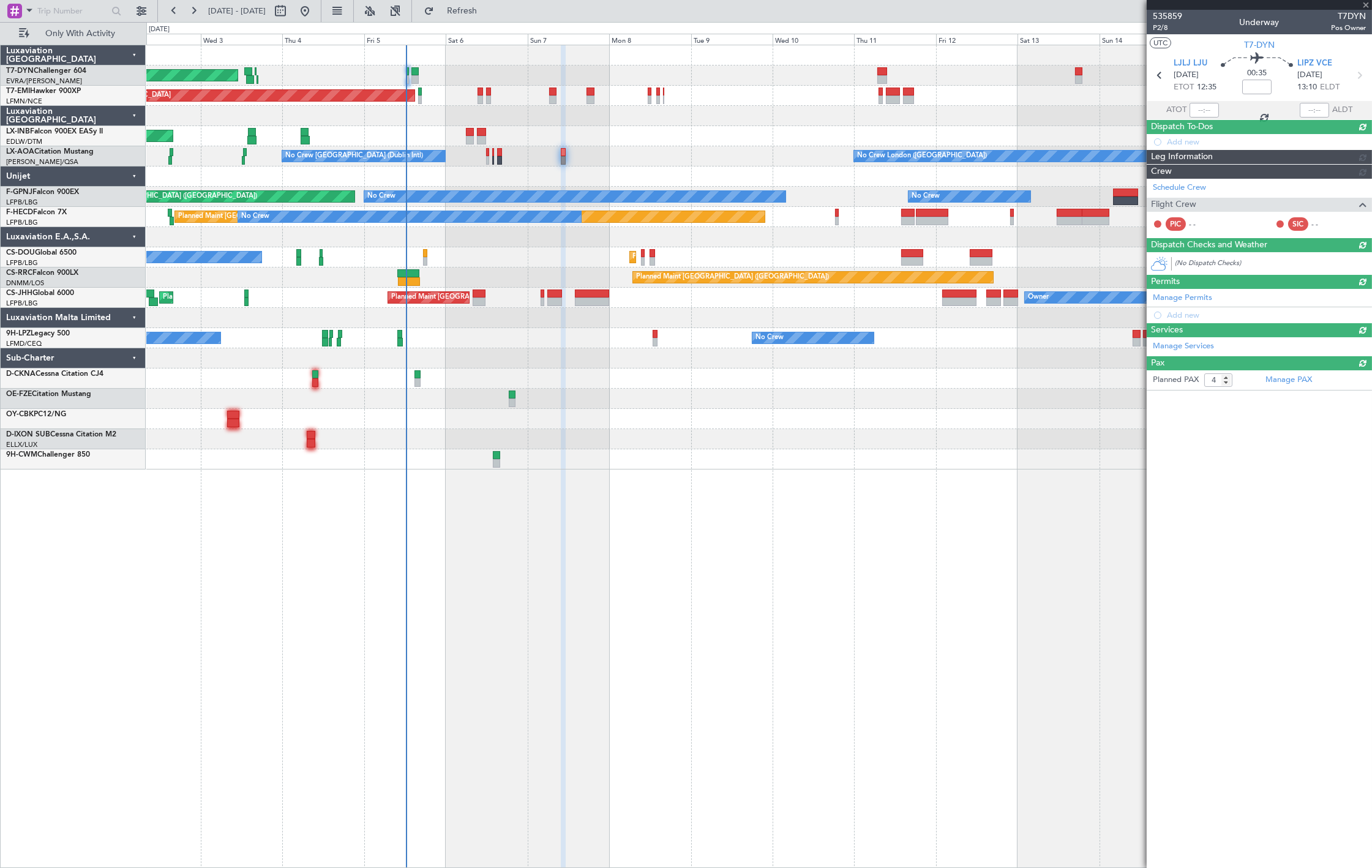
type input "0"
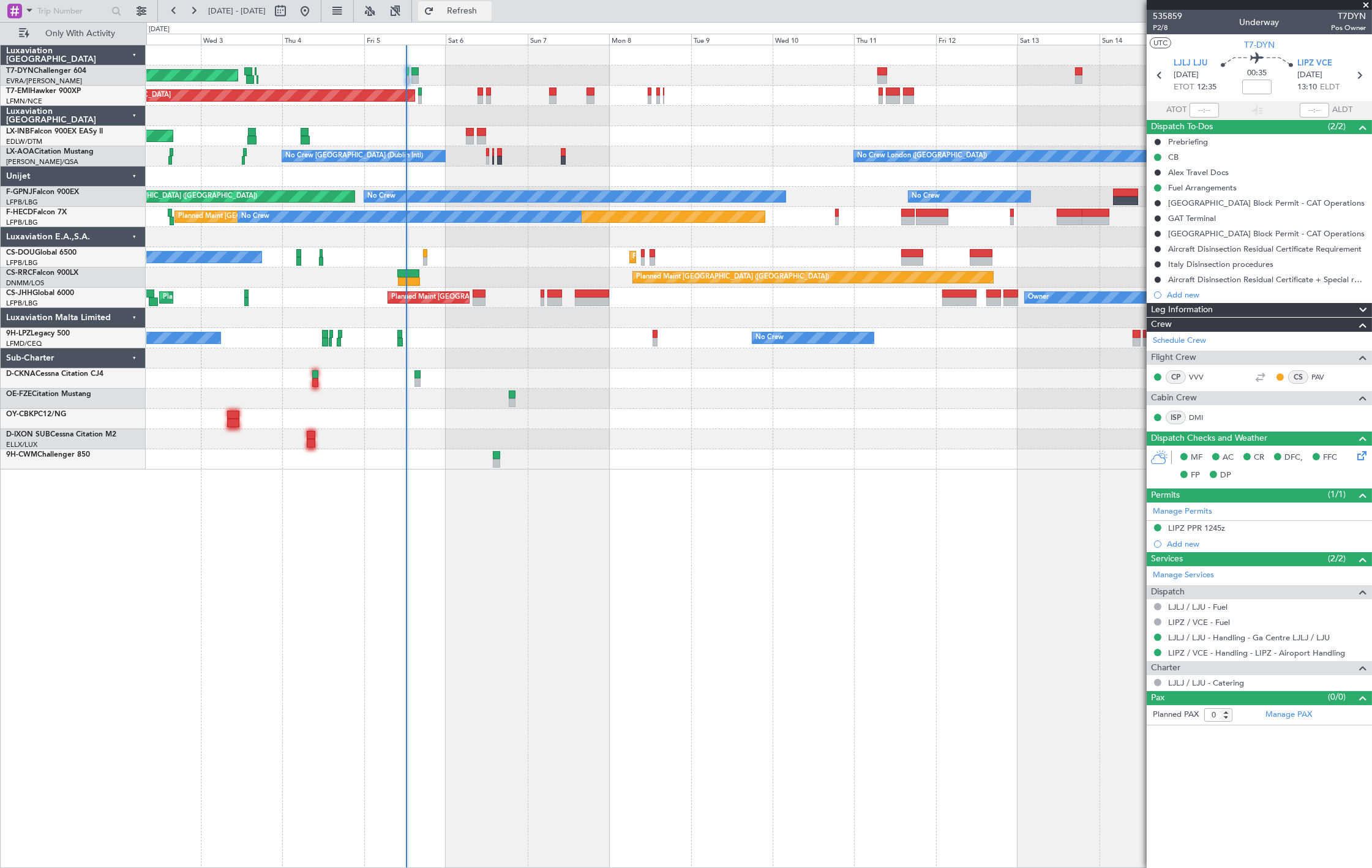
click at [484, 17] on button "Refresh" at bounding box center [455, 11] width 73 height 19
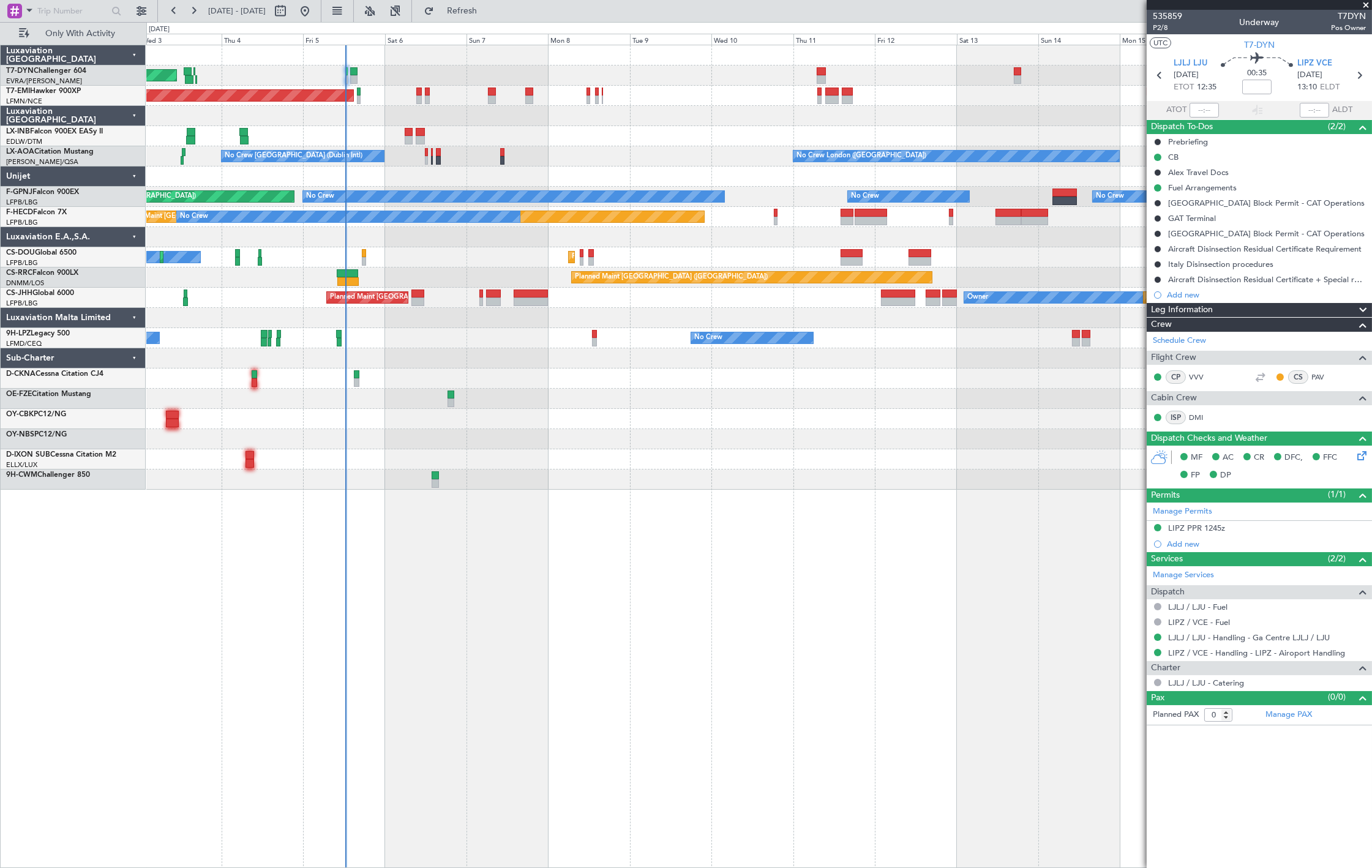
click at [490, 165] on div "AOG Maint Riga (Riga Intl) Planned Maint Zurich Unplanned Maint Dubai (Al Makto…" at bounding box center [759, 267] width 1225 height 444
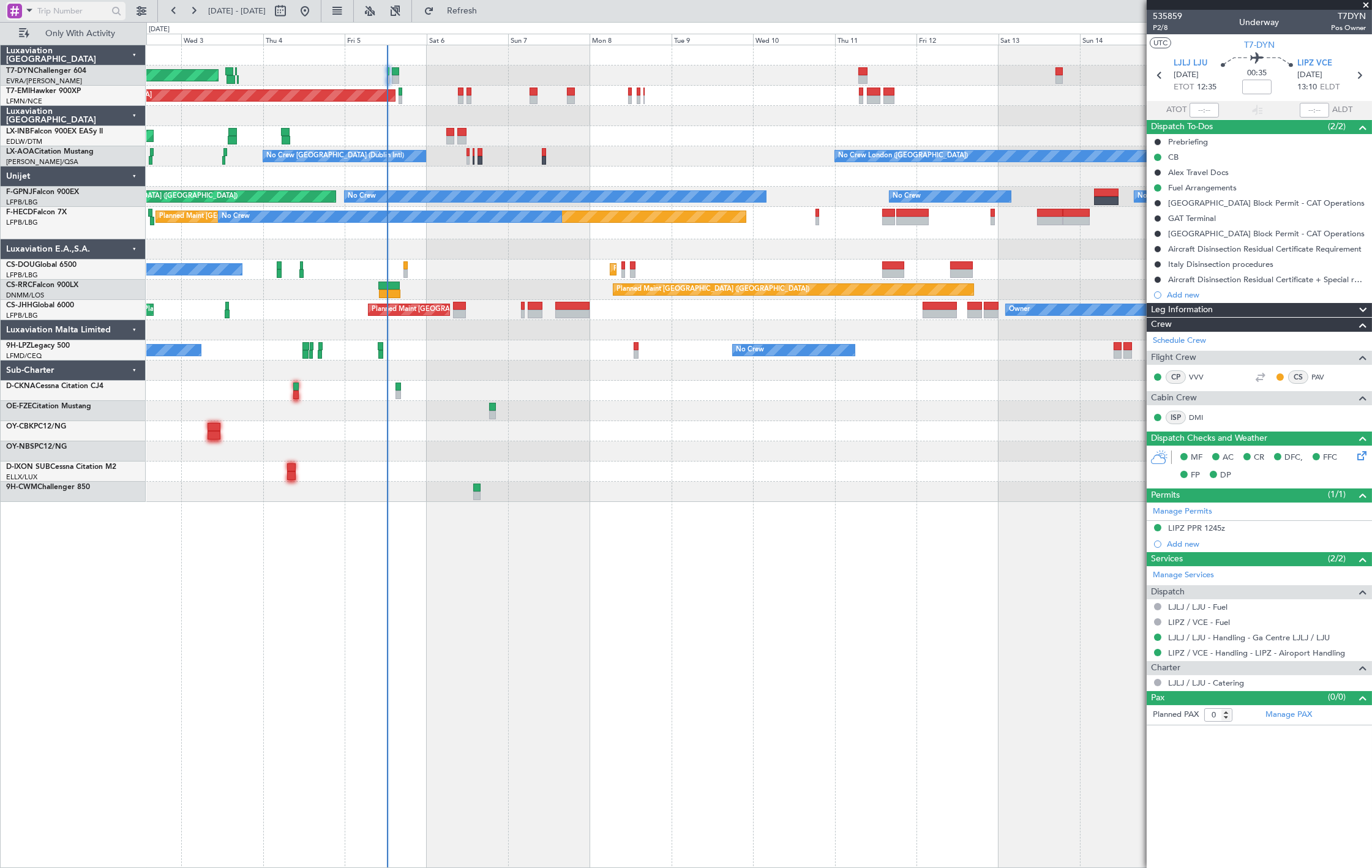
click at [76, 4] on input "text" at bounding box center [73, 11] width 71 height 18
paste input "Z526BQ"
type input "Z526BQ"
click at [80, 13] on input "Z526BQ" at bounding box center [73, 11] width 71 height 18
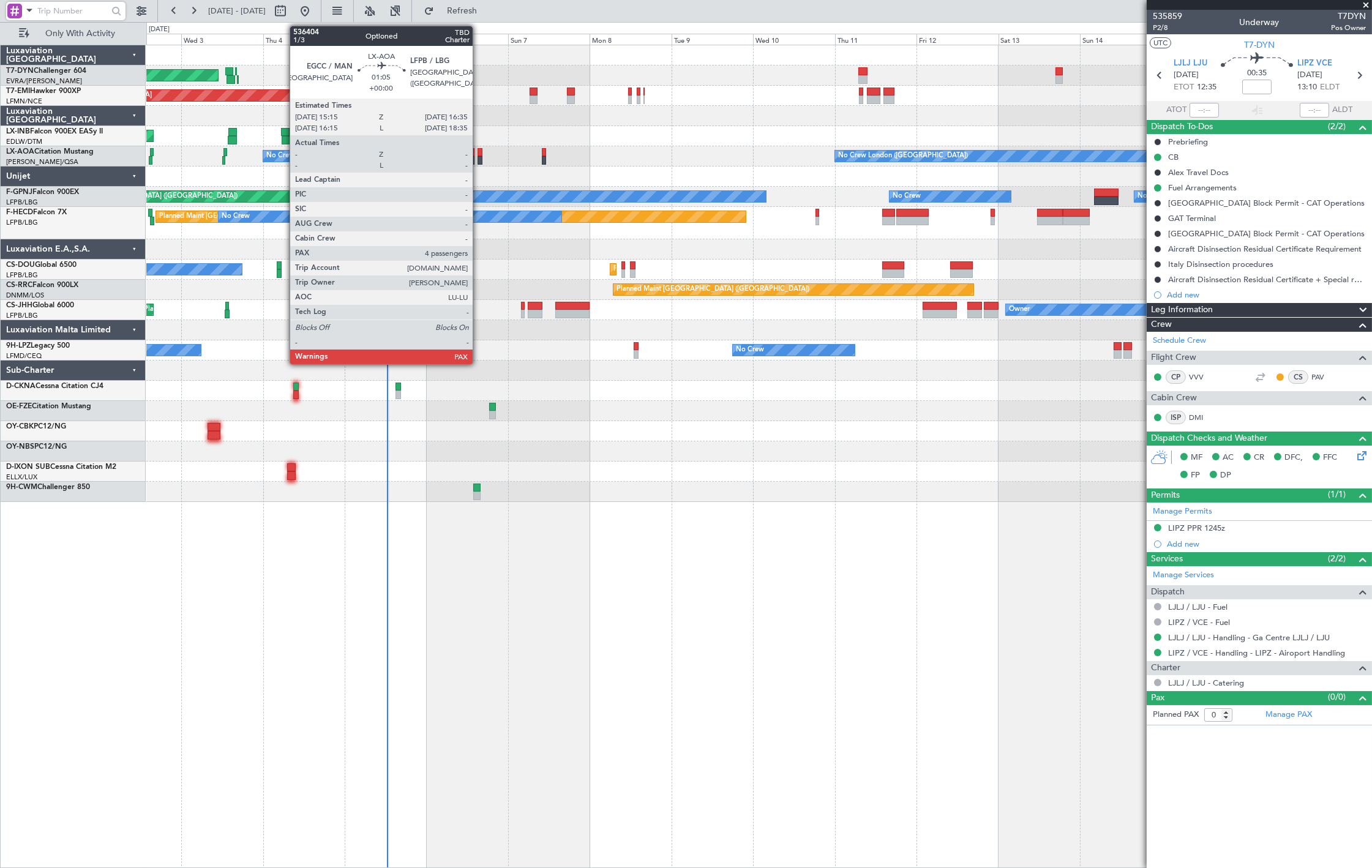
click at [479, 157] on div at bounding box center [480, 160] width 5 height 9
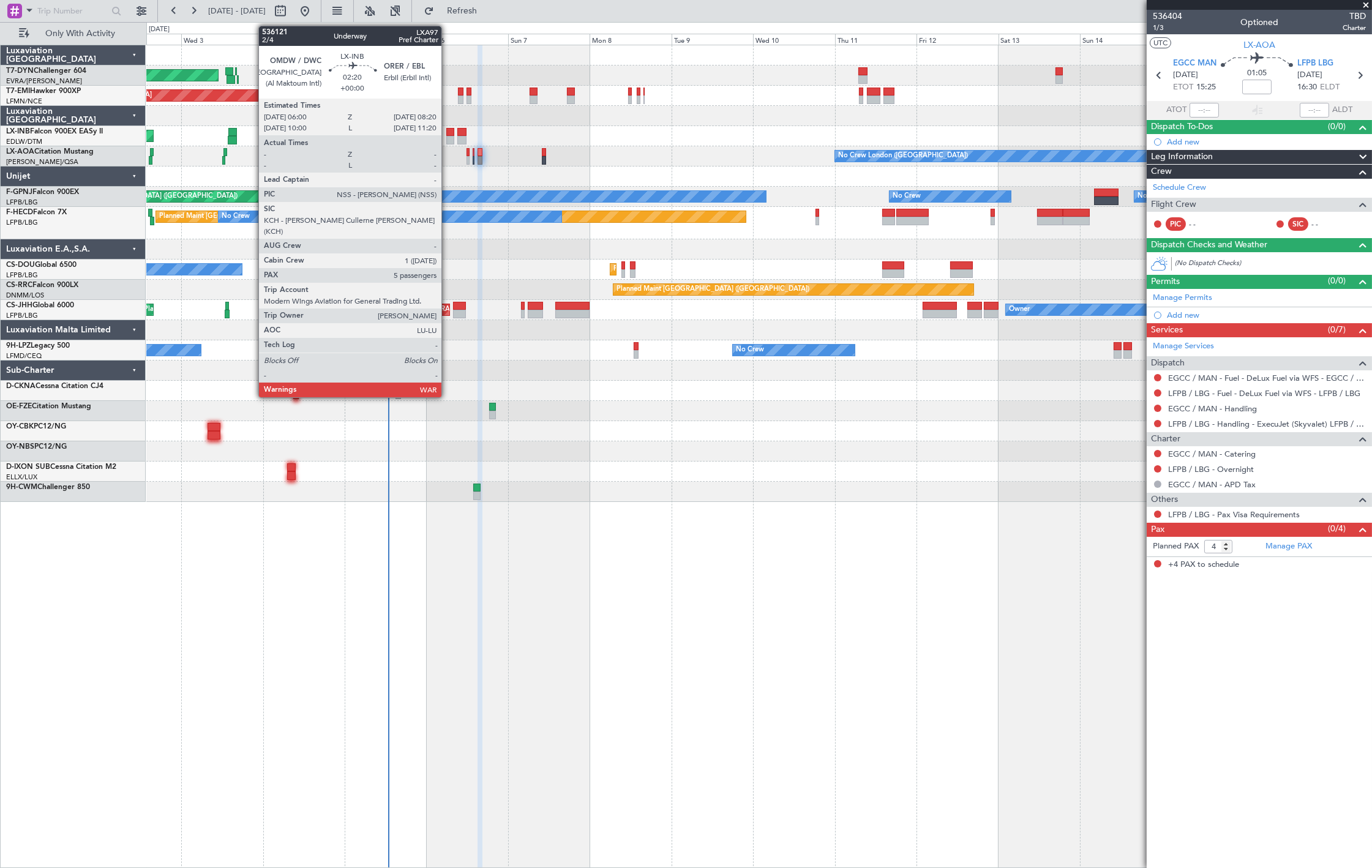
click at [447, 136] on div at bounding box center [451, 140] width 8 height 9
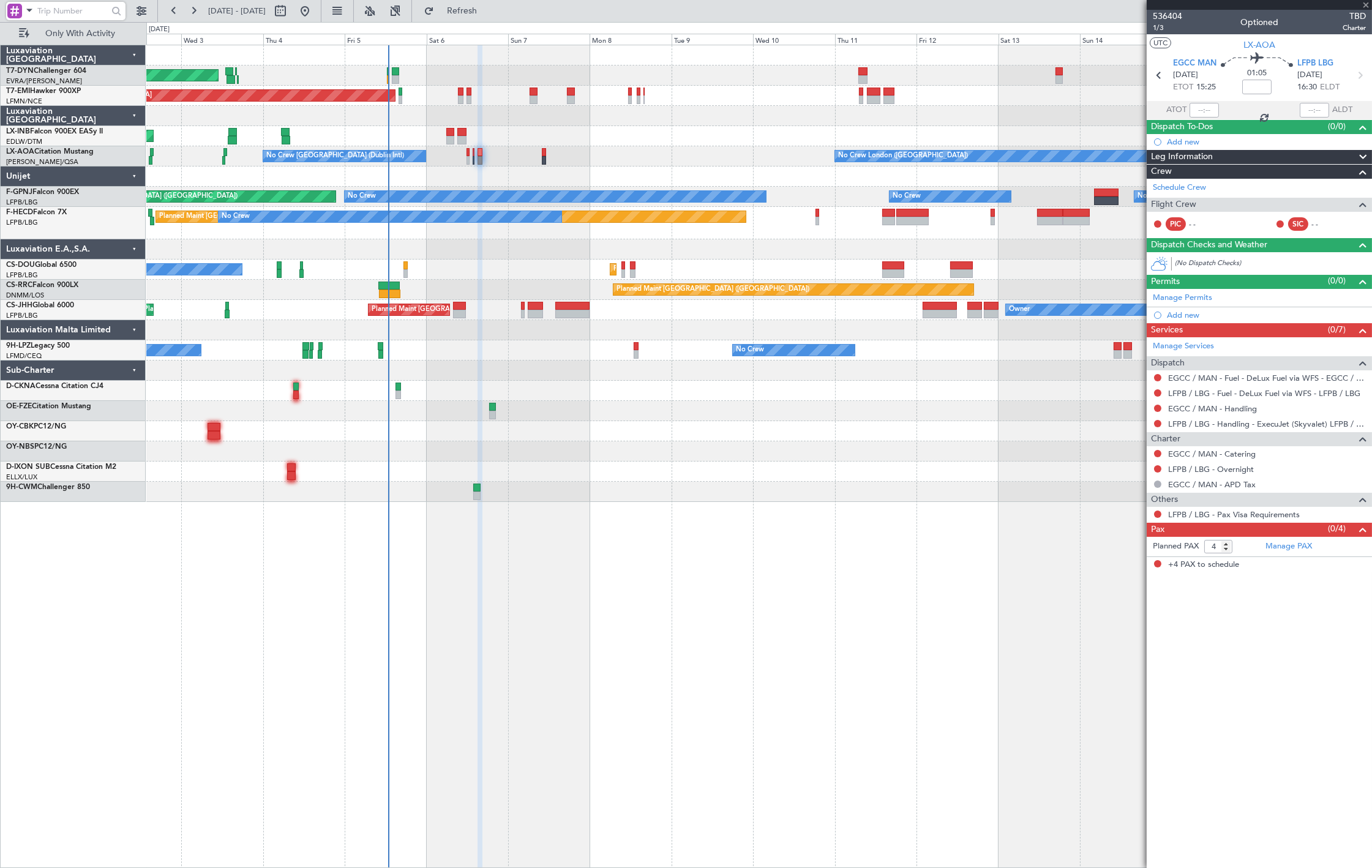
type input "5"
